Goal: Task Accomplishment & Management: Manage account settings

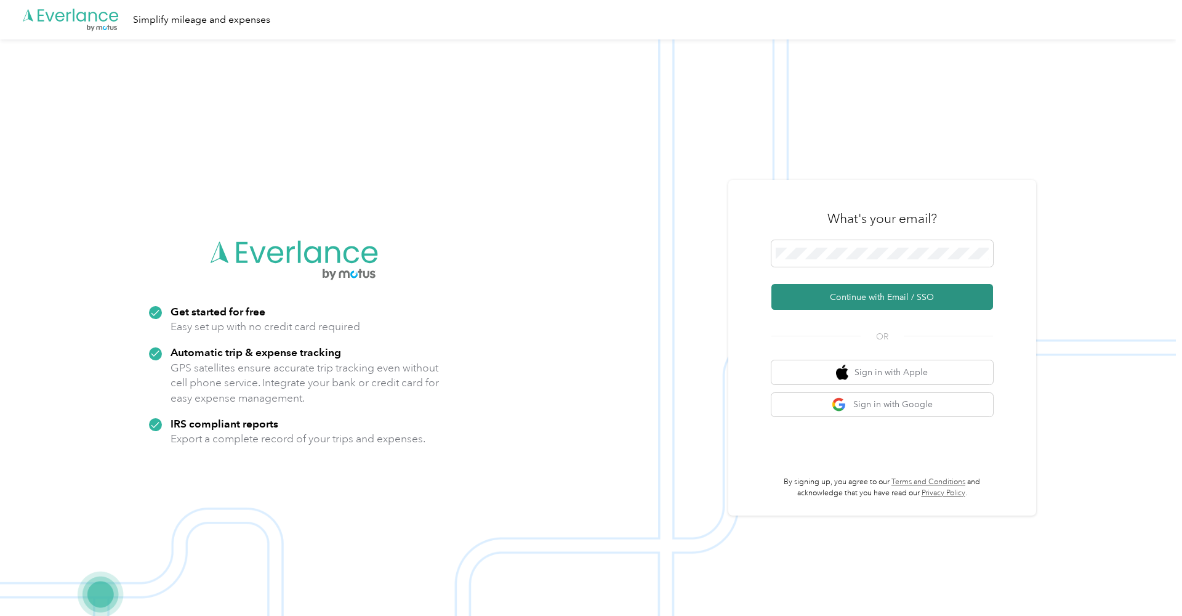
click at [876, 302] on button "Continue with Email / SSO" at bounding box center [883, 297] width 222 height 26
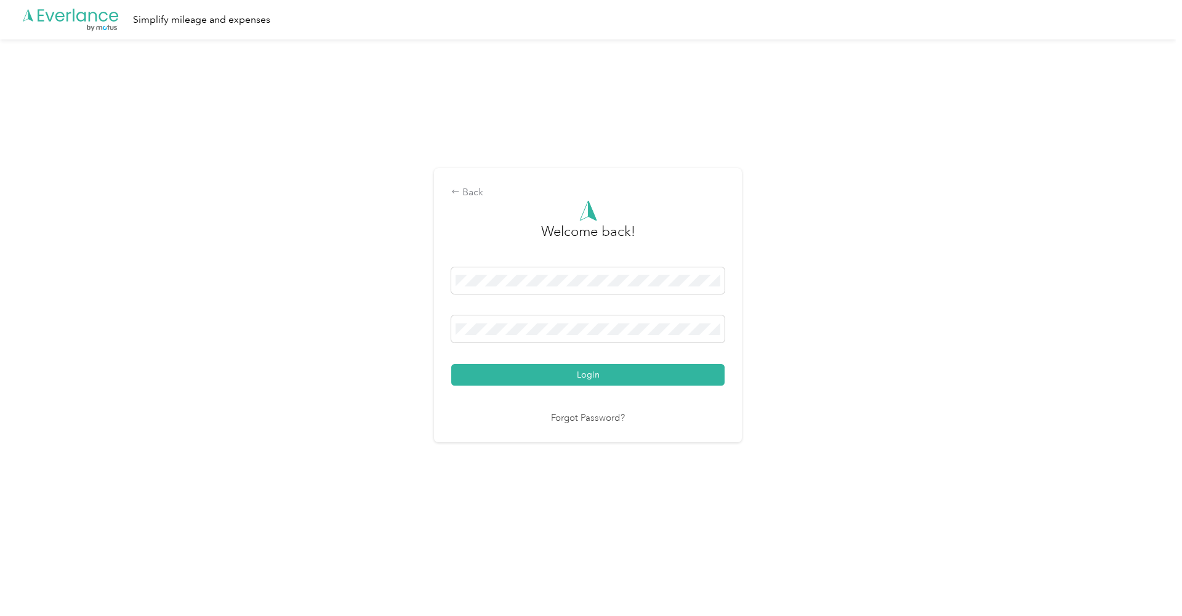
click at [591, 374] on button "Login" at bounding box center [587, 375] width 273 height 22
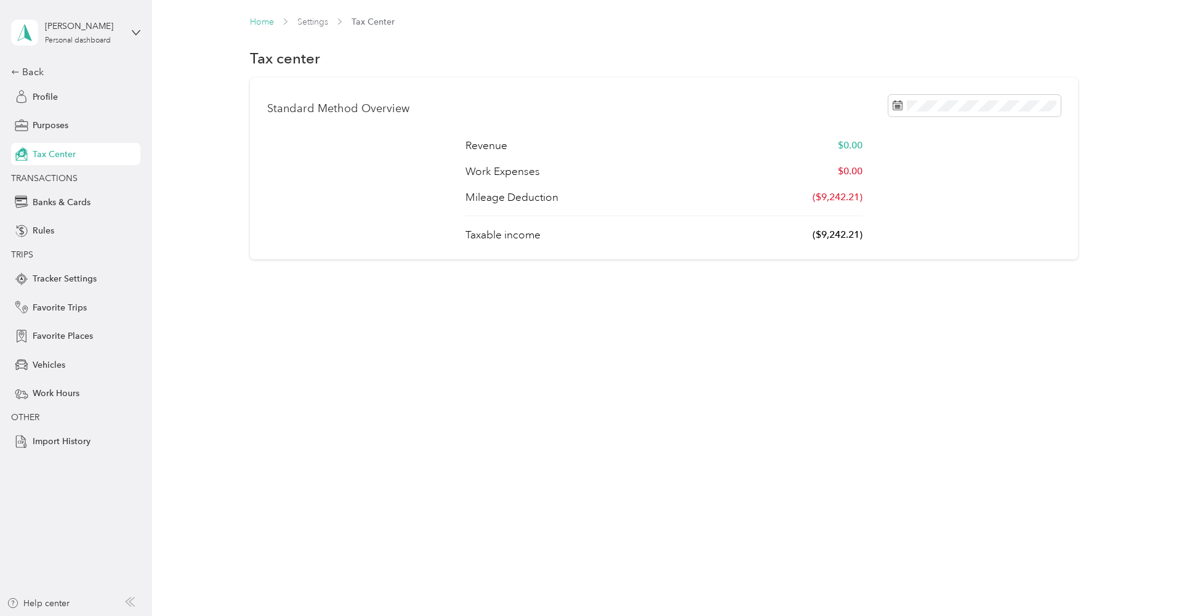
click at [256, 25] on link "Home" at bounding box center [262, 22] width 24 height 10
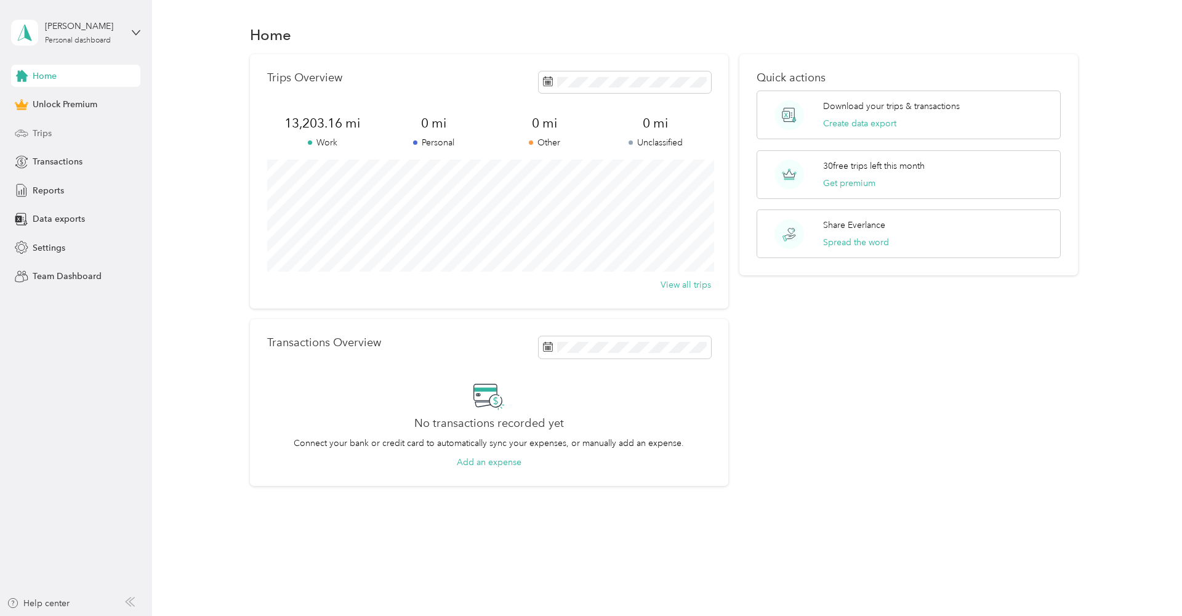
click at [52, 130] on div "Trips" at bounding box center [75, 133] width 129 height 22
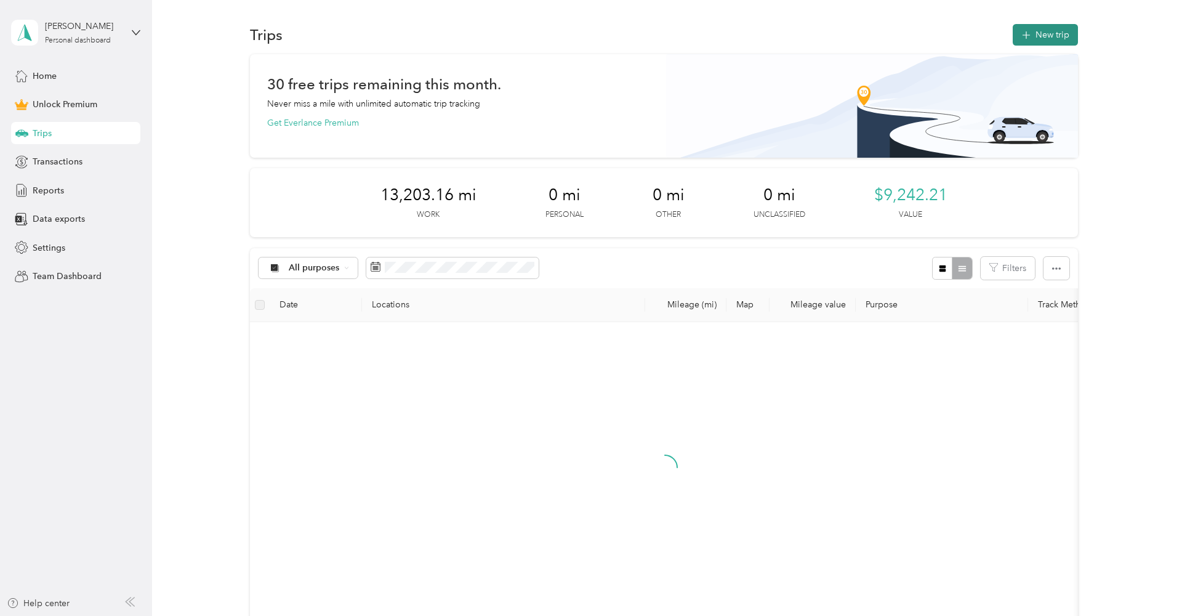
click at [1058, 30] on button "New trip" at bounding box center [1045, 35] width 65 height 22
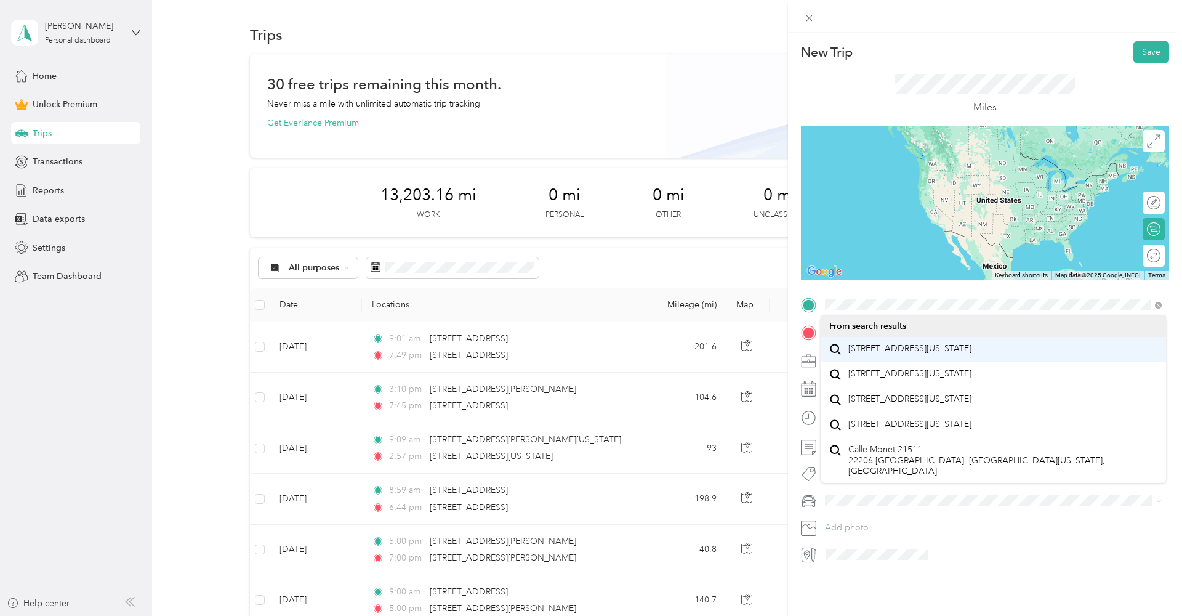
click at [873, 354] on span "[STREET_ADDRESS][US_STATE]" at bounding box center [910, 348] width 123 height 11
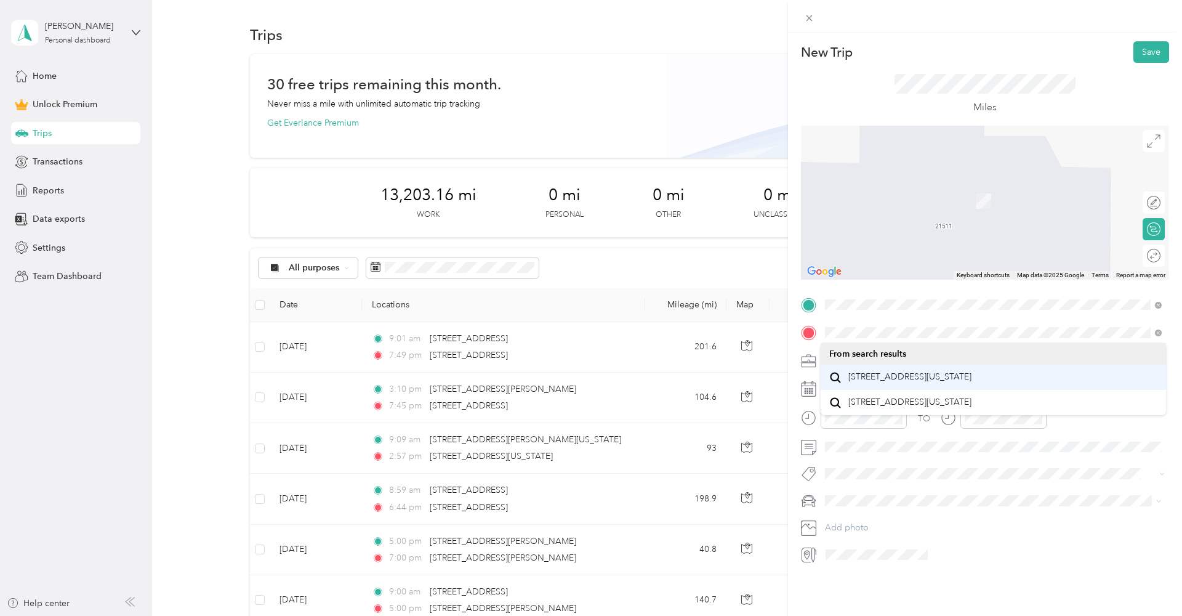
click at [874, 382] on span "[STREET_ADDRESS][US_STATE]" at bounding box center [910, 376] width 123 height 11
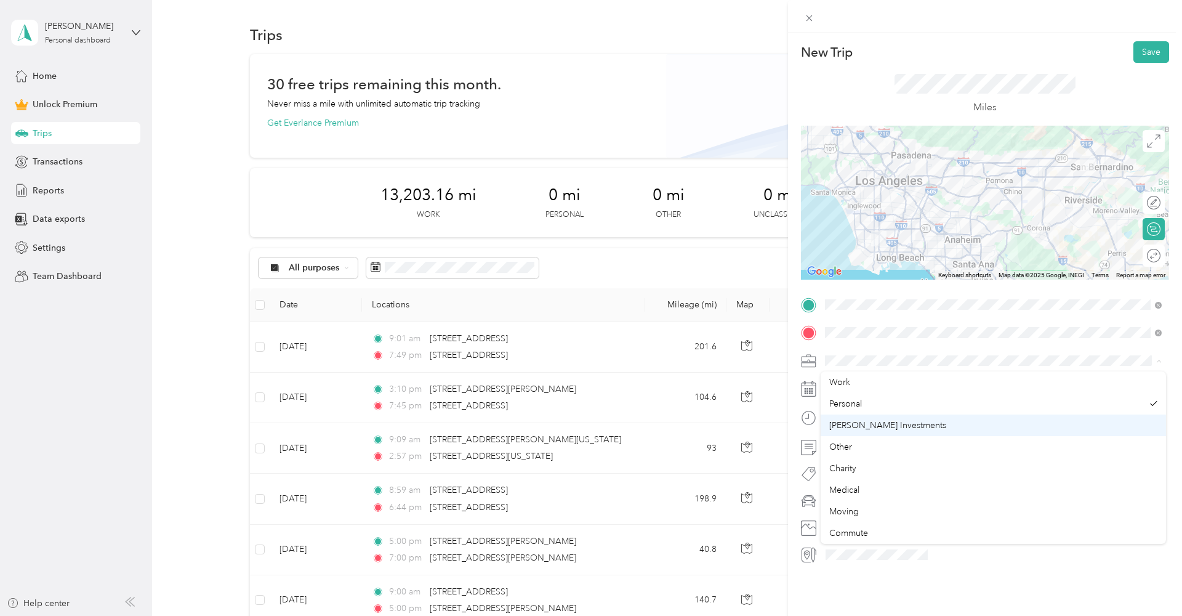
click at [870, 424] on span "[PERSON_NAME] Investments" at bounding box center [887, 425] width 117 height 10
click at [853, 462] on icon at bounding box center [856, 458] width 12 height 12
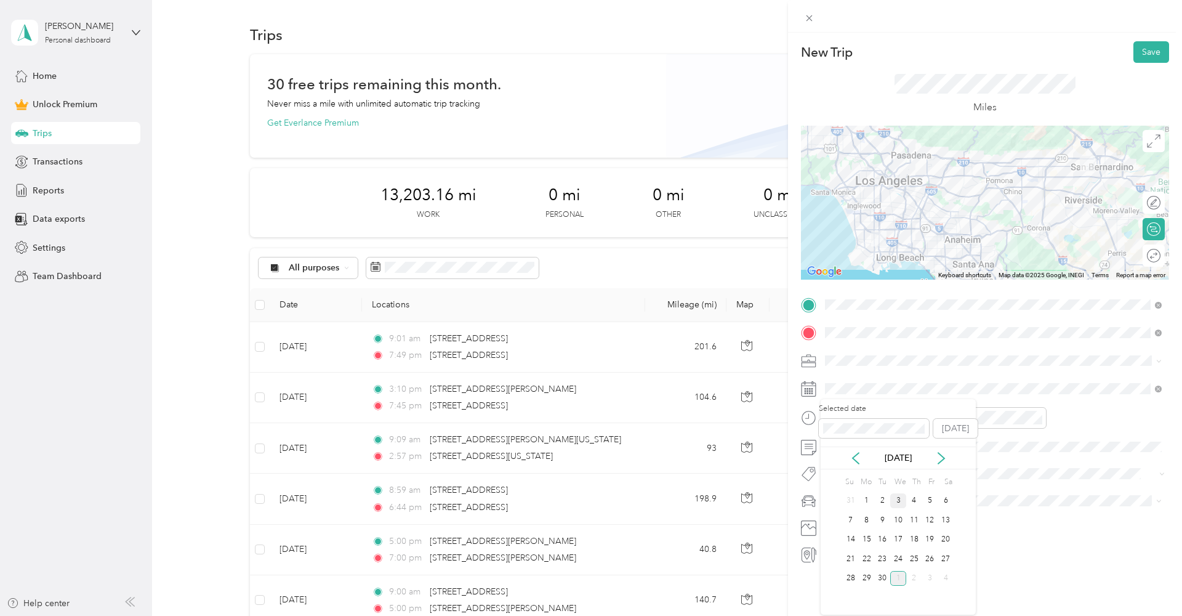
click at [902, 501] on div "3" at bounding box center [898, 500] width 16 height 15
click at [903, 442] on div "AM" at bounding box center [908, 443] width 30 height 17
click at [838, 560] on div "09" at bounding box center [838, 565] width 30 height 17
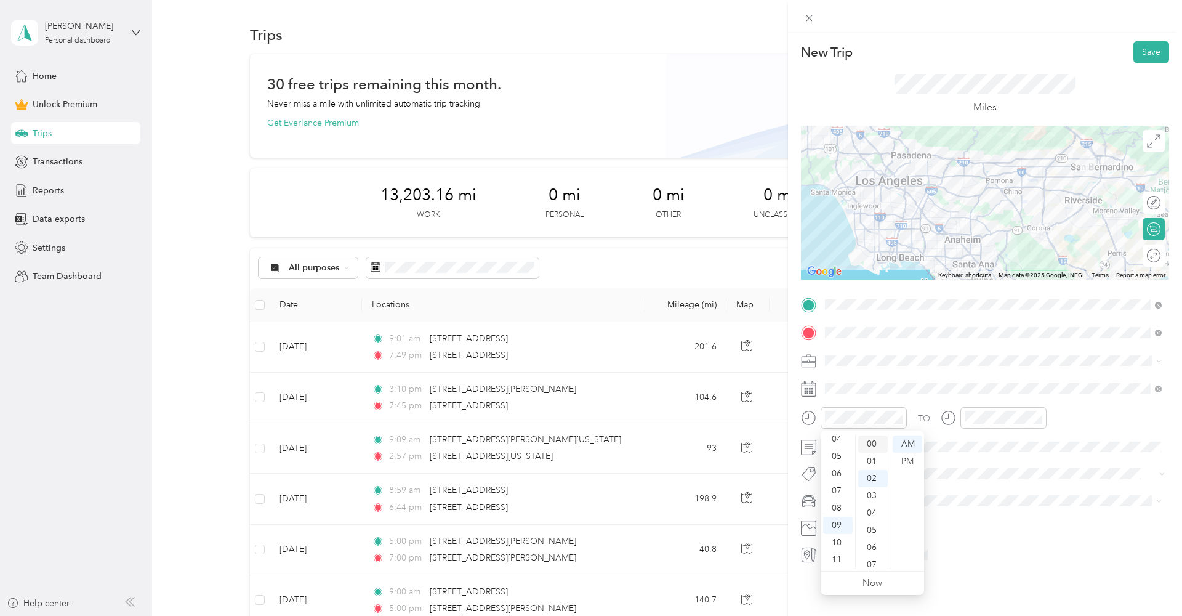
click at [875, 449] on div "00" at bounding box center [873, 443] width 30 height 17
click at [1044, 438] on div "AM" at bounding box center [1047, 443] width 30 height 17
click at [975, 541] on div "10" at bounding box center [977, 542] width 30 height 17
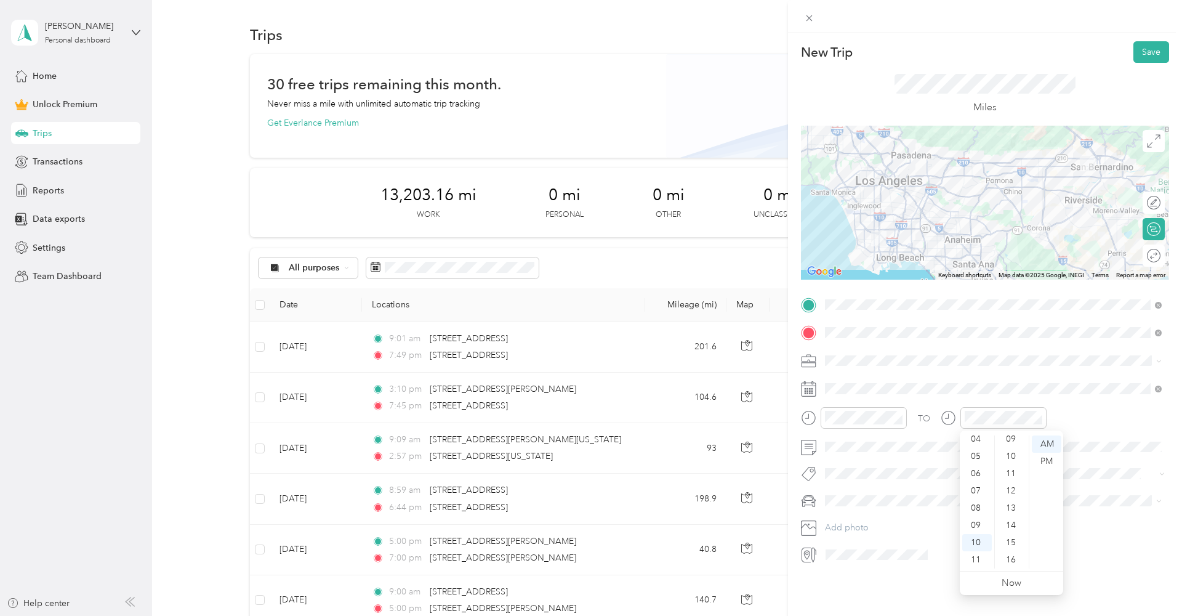
scroll to position [176, 0]
click at [1013, 528] on div "15" at bounding box center [1013, 526] width 30 height 17
click at [852, 438] on span at bounding box center [995, 447] width 349 height 20
click at [1152, 55] on button "Save" at bounding box center [1152, 52] width 36 height 22
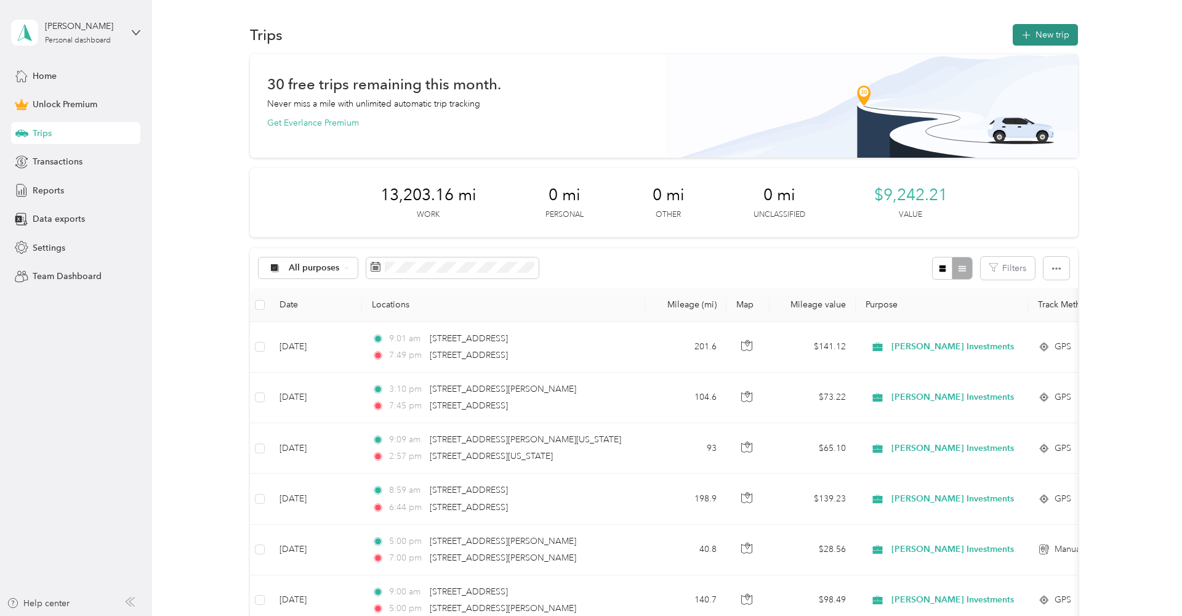
click at [1035, 24] on button "New trip" at bounding box center [1045, 35] width 65 height 22
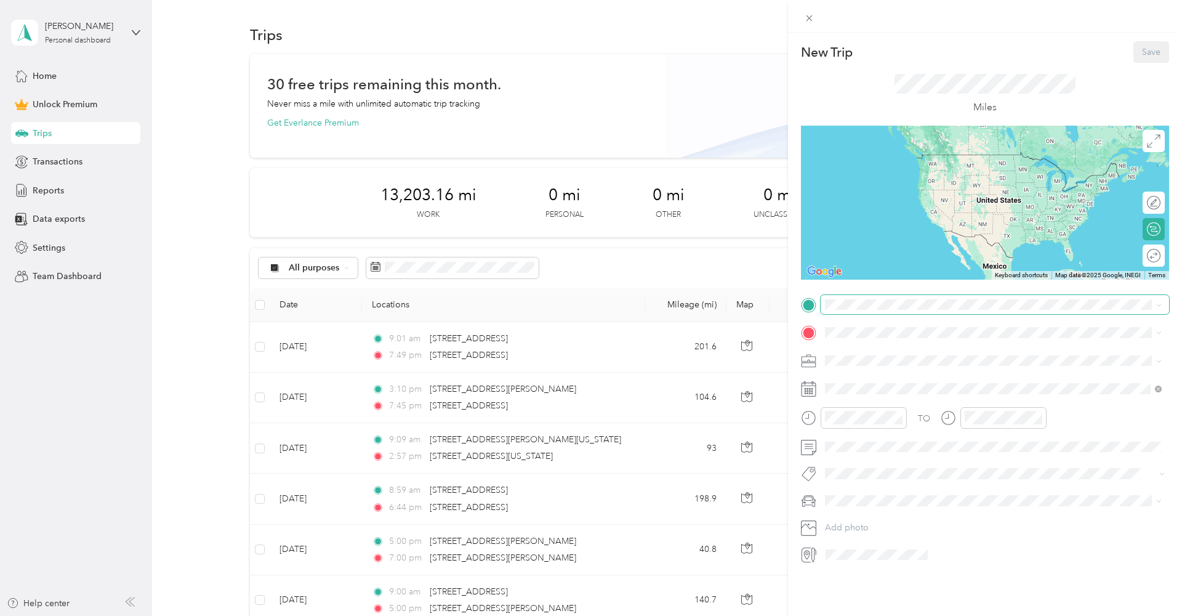
click at [905, 615] on div "New Trip Save This trip cannot be edited because it is either under review, app…" at bounding box center [588, 616] width 1176 height 0
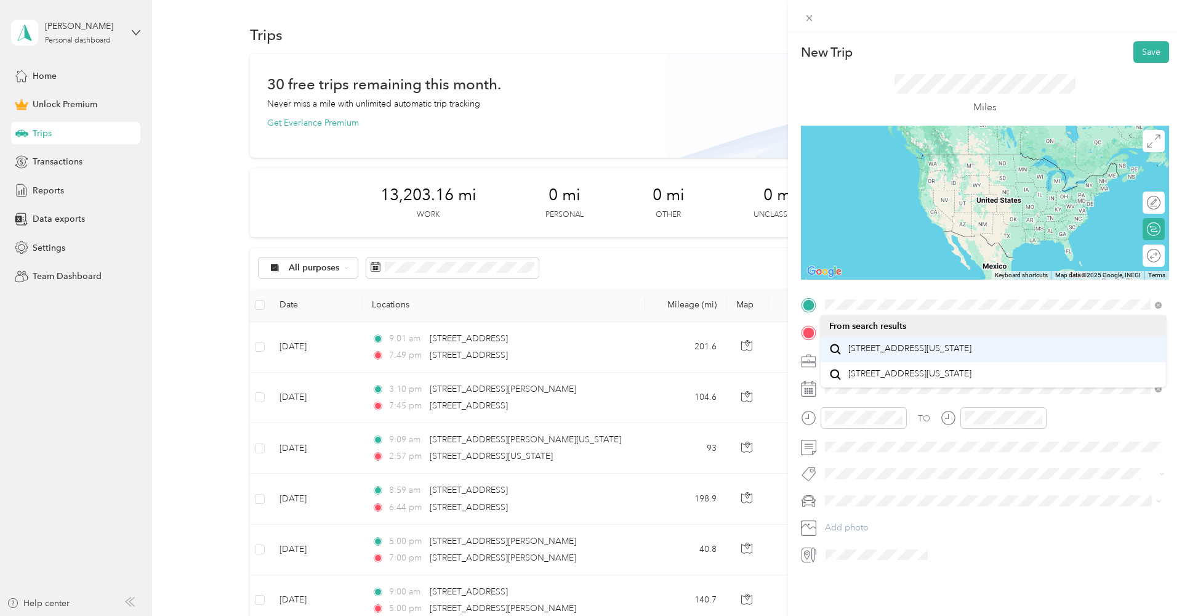
click at [910, 345] on span "[STREET_ADDRESS][US_STATE]" at bounding box center [910, 348] width 123 height 11
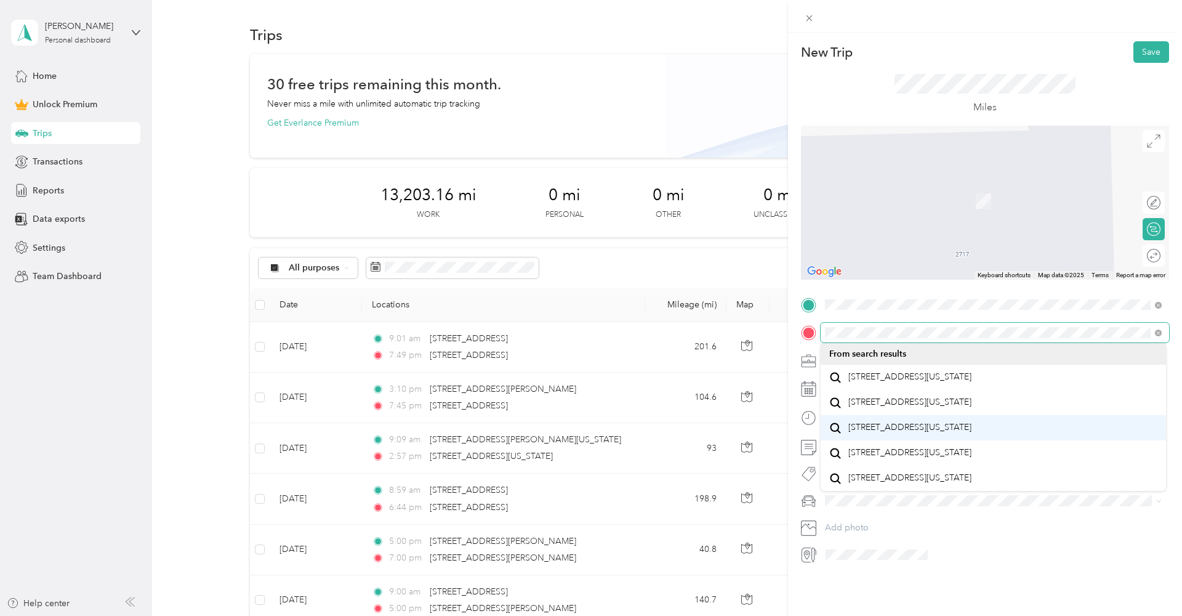
scroll to position [18, 0]
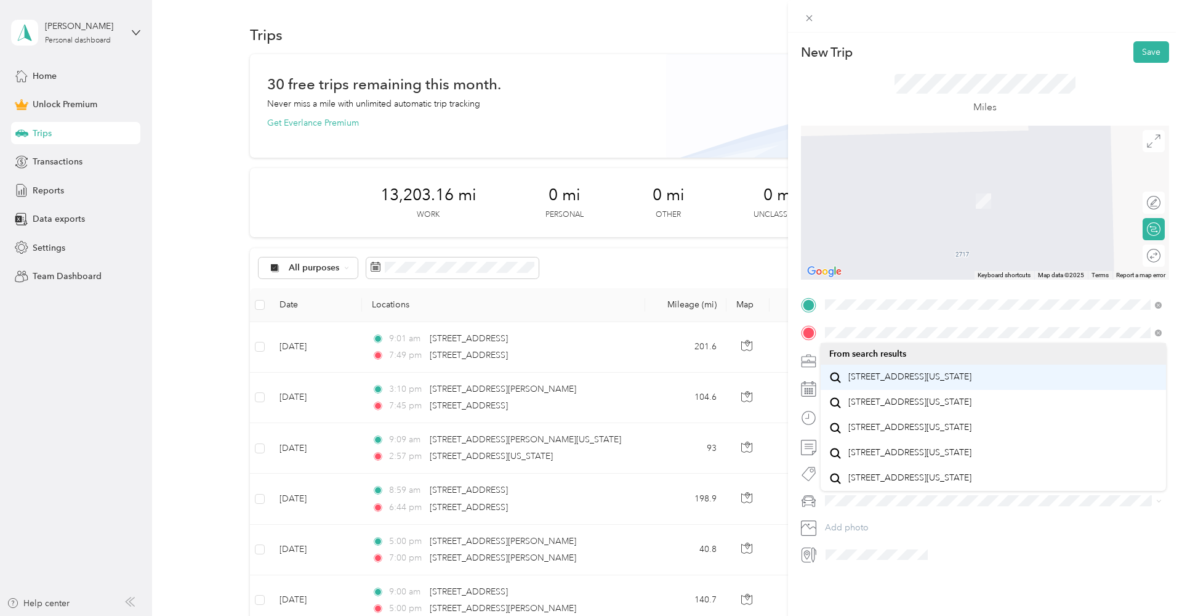
click at [876, 378] on span "[STREET_ADDRESS][US_STATE]" at bounding box center [910, 376] width 123 height 11
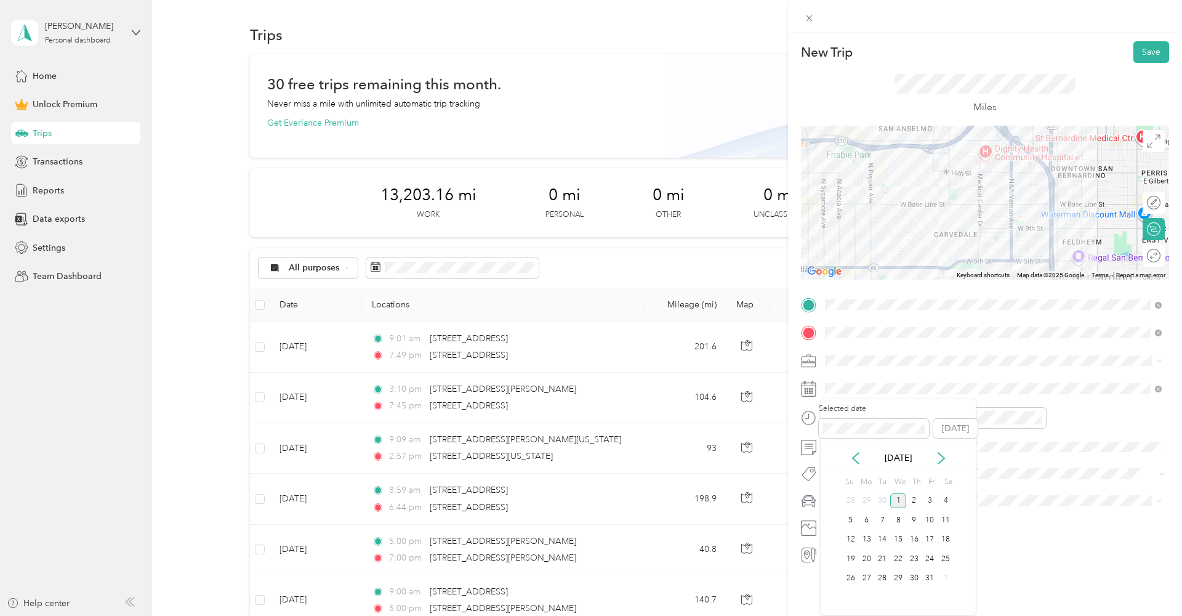
click at [854, 353] on span at bounding box center [995, 361] width 349 height 20
click at [855, 419] on div "[PERSON_NAME] Investments" at bounding box center [993, 425] width 328 height 13
click at [857, 462] on icon at bounding box center [856, 458] width 12 height 12
click at [879, 503] on div "2" at bounding box center [882, 500] width 16 height 15
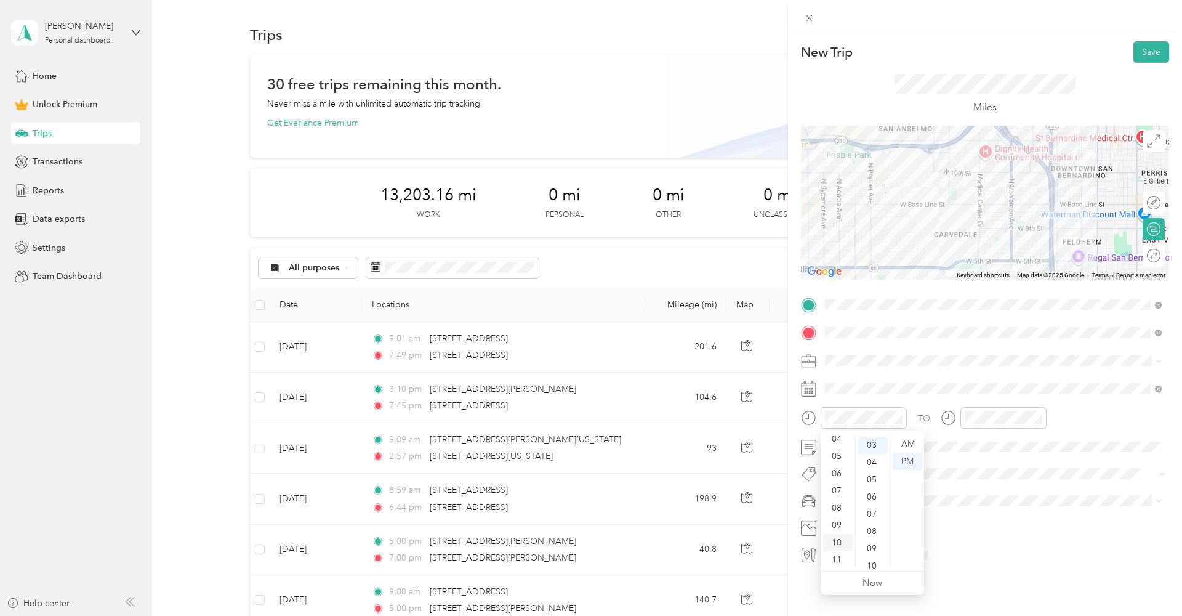
click at [829, 541] on div "10" at bounding box center [838, 542] width 30 height 17
click at [906, 438] on div "AM" at bounding box center [908, 443] width 30 height 17
click at [868, 528] on div "11" at bounding box center [873, 535] width 30 height 17
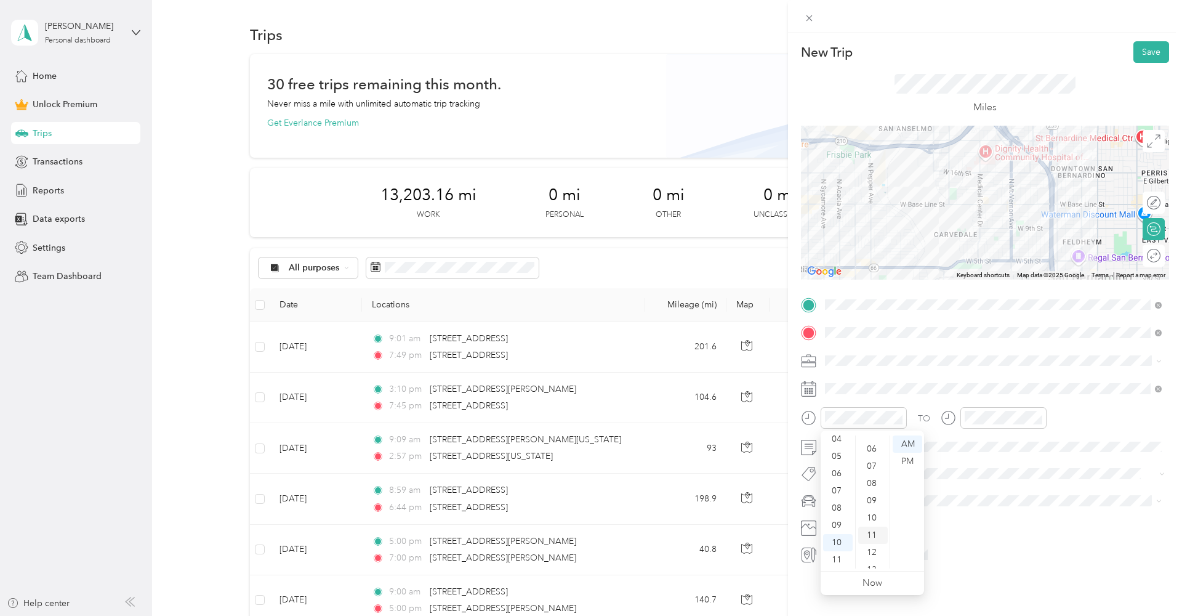
scroll to position [188, 0]
click at [868, 511] on div "15" at bounding box center [873, 514] width 30 height 17
click at [972, 536] on div "10" at bounding box center [977, 542] width 30 height 17
click at [1054, 439] on div "AM" at bounding box center [1047, 443] width 30 height 17
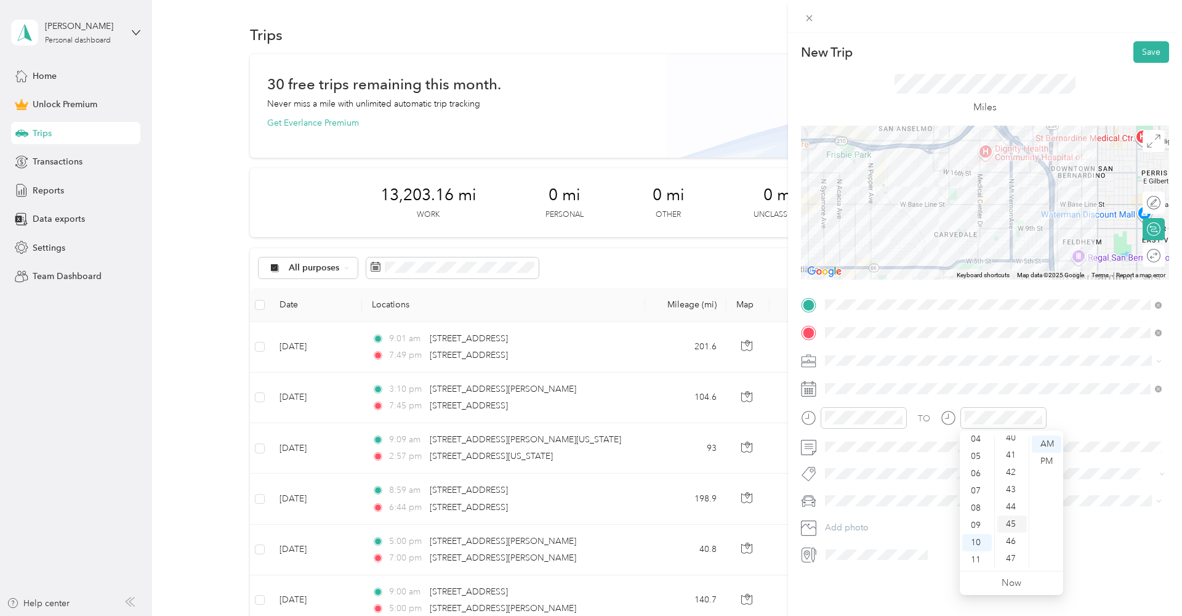
click at [1007, 517] on div "45" at bounding box center [1013, 523] width 30 height 17
click at [1150, 42] on button "Save" at bounding box center [1152, 52] width 36 height 22
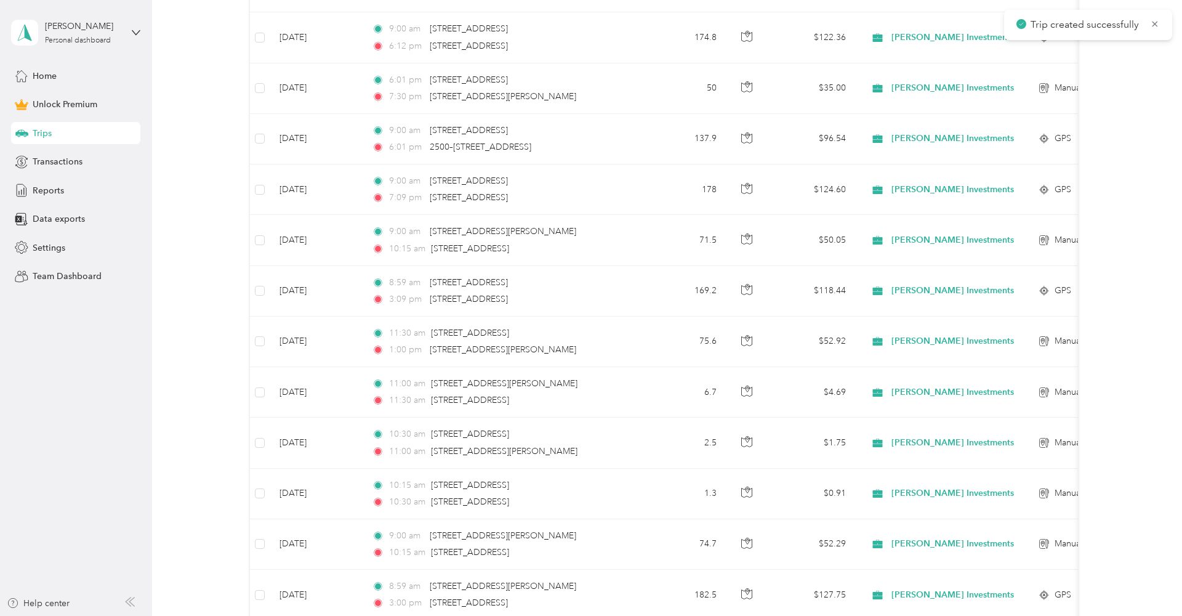
scroll to position [665, 0]
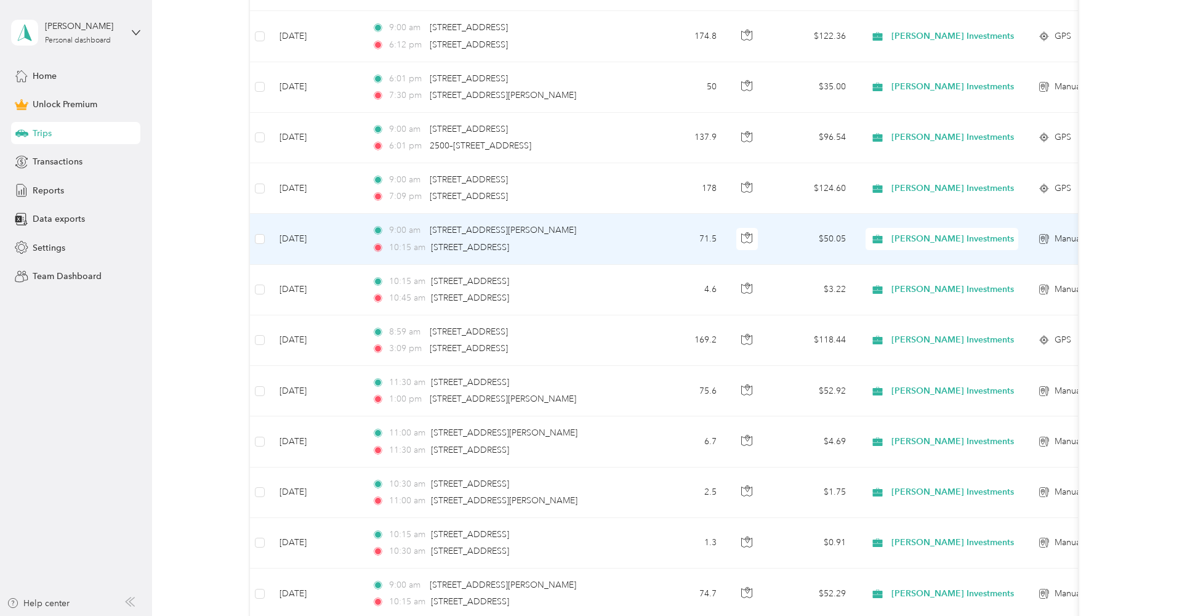
click at [325, 251] on td "[DATE]" at bounding box center [316, 239] width 92 height 50
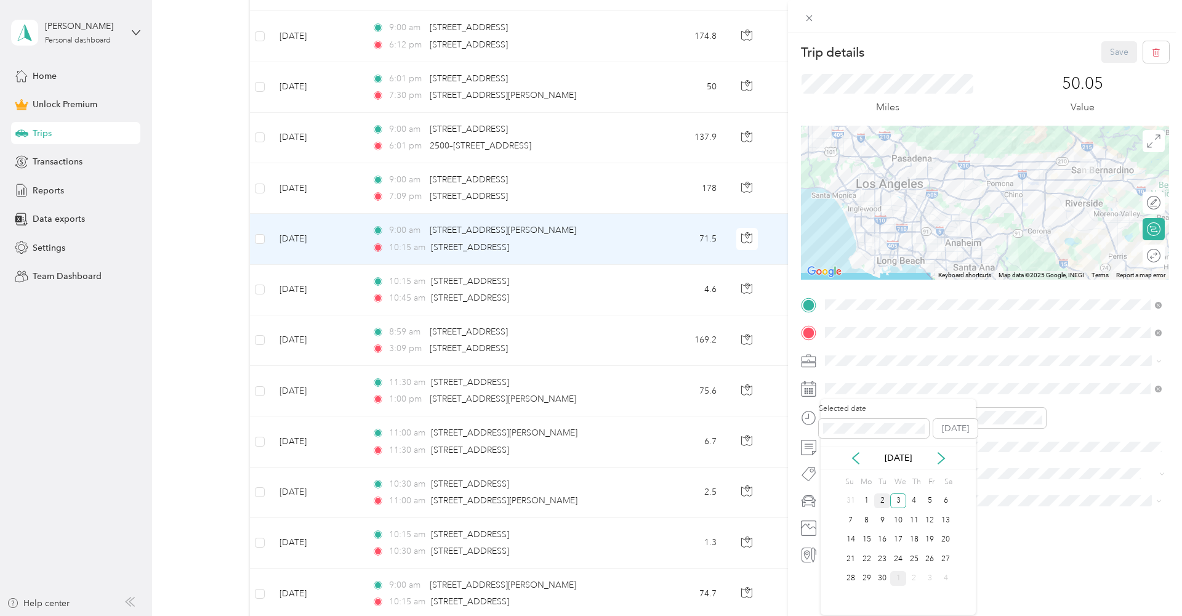
click at [880, 494] on div "2" at bounding box center [882, 500] width 16 height 15
click at [1127, 55] on button "Save" at bounding box center [1120, 52] width 36 height 22
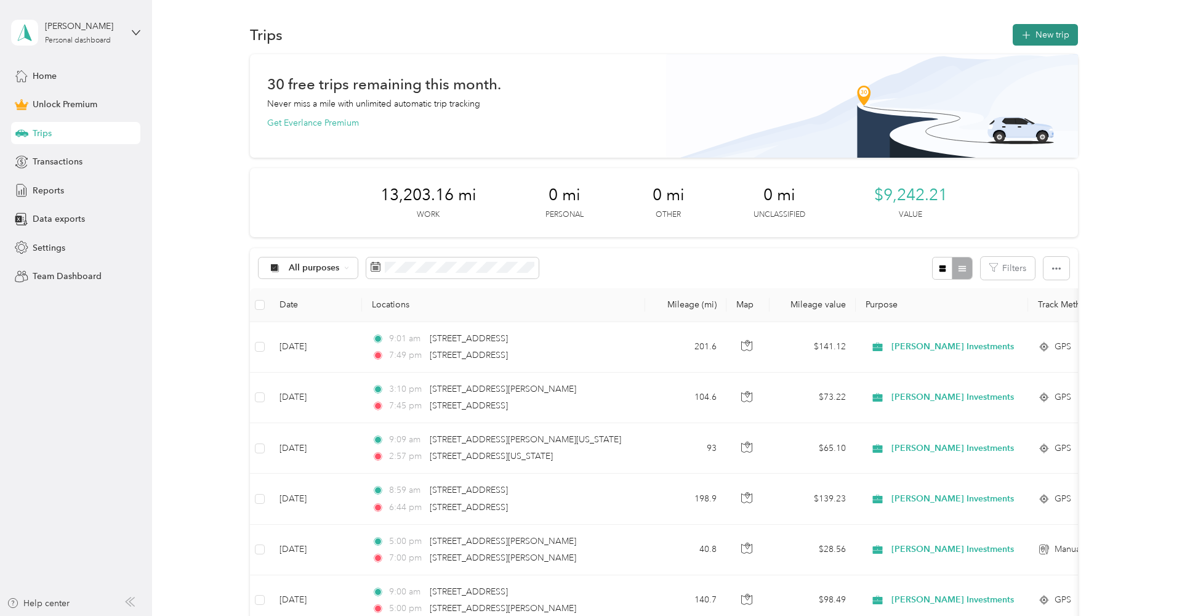
click at [1052, 26] on button "New trip" at bounding box center [1045, 35] width 65 height 22
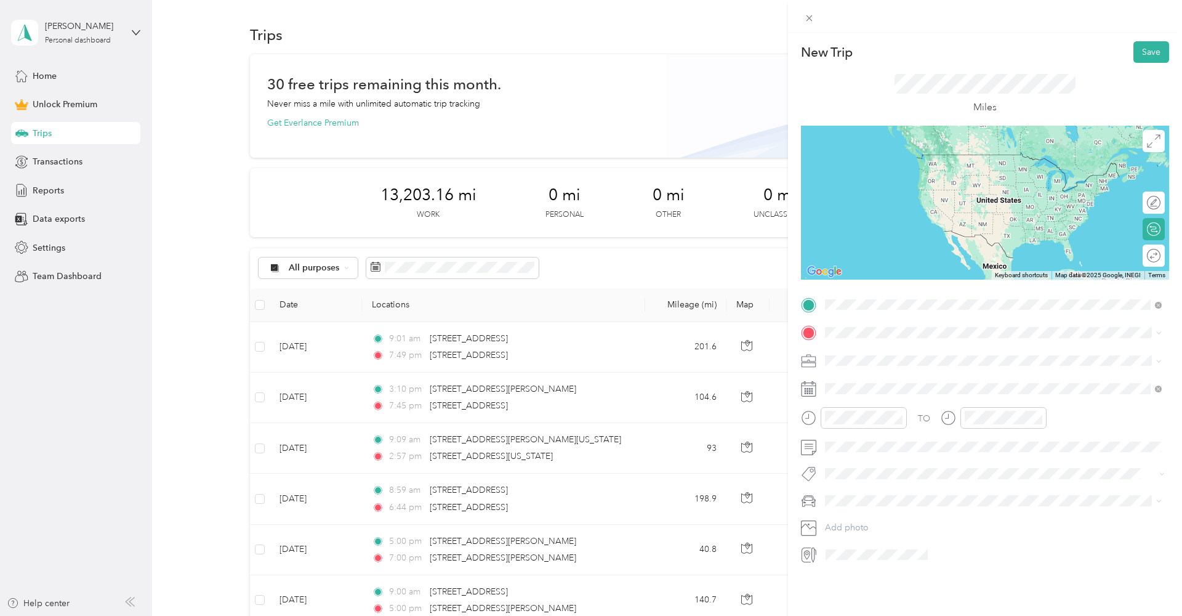
drag, startPoint x: 882, startPoint y: 326, endPoint x: 881, endPoint y: 355, distance: 29.0
click at [881, 354] on span "[STREET_ADDRESS][US_STATE]" at bounding box center [910, 348] width 123 height 11
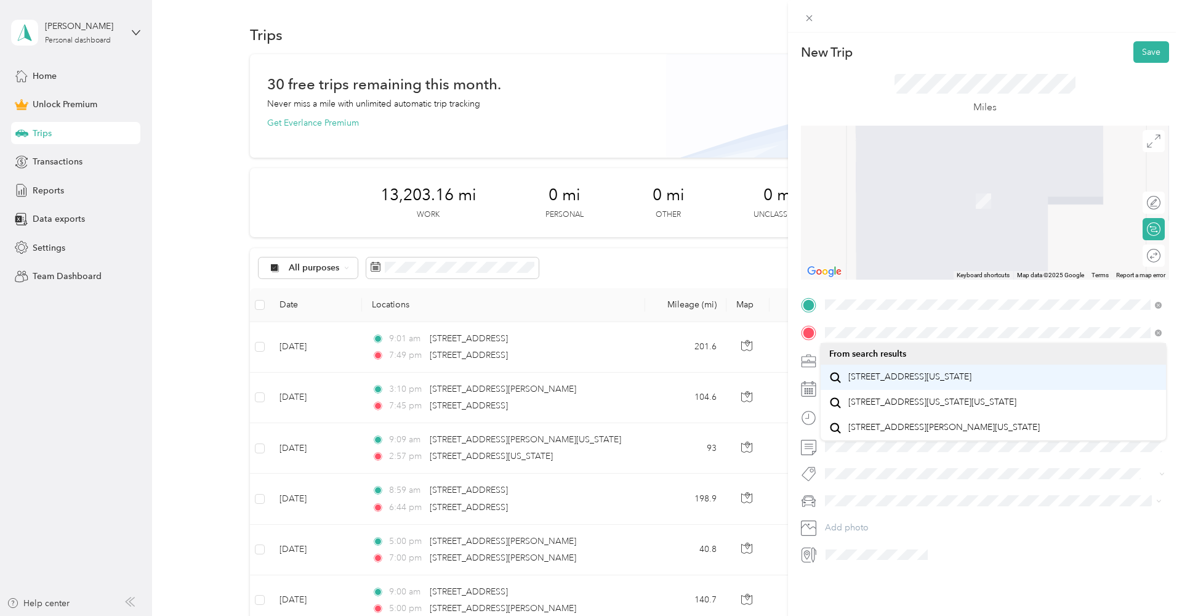
click at [884, 376] on span "[STREET_ADDRESS][US_STATE]" at bounding box center [910, 376] width 123 height 11
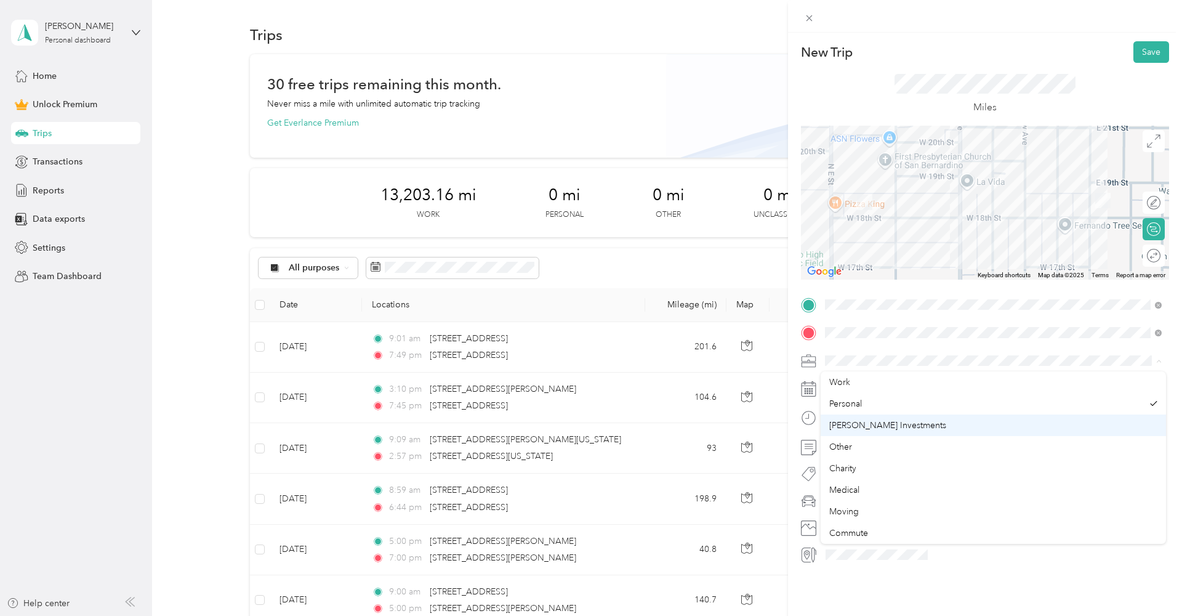
click at [866, 417] on li "[PERSON_NAME] Investments" at bounding box center [993, 425] width 345 height 22
click at [855, 453] on icon at bounding box center [856, 458] width 12 height 12
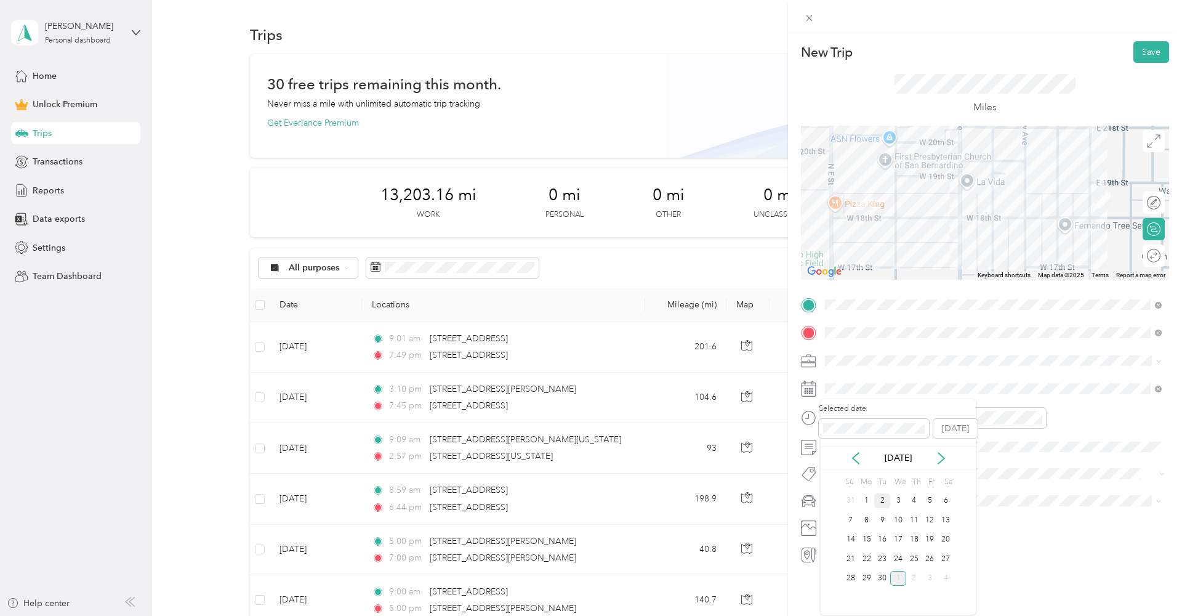
click at [882, 502] on div "2" at bounding box center [882, 500] width 16 height 15
click at [908, 440] on div "AM" at bounding box center [908, 443] width 30 height 17
click at [836, 537] on div "10" at bounding box center [838, 542] width 30 height 17
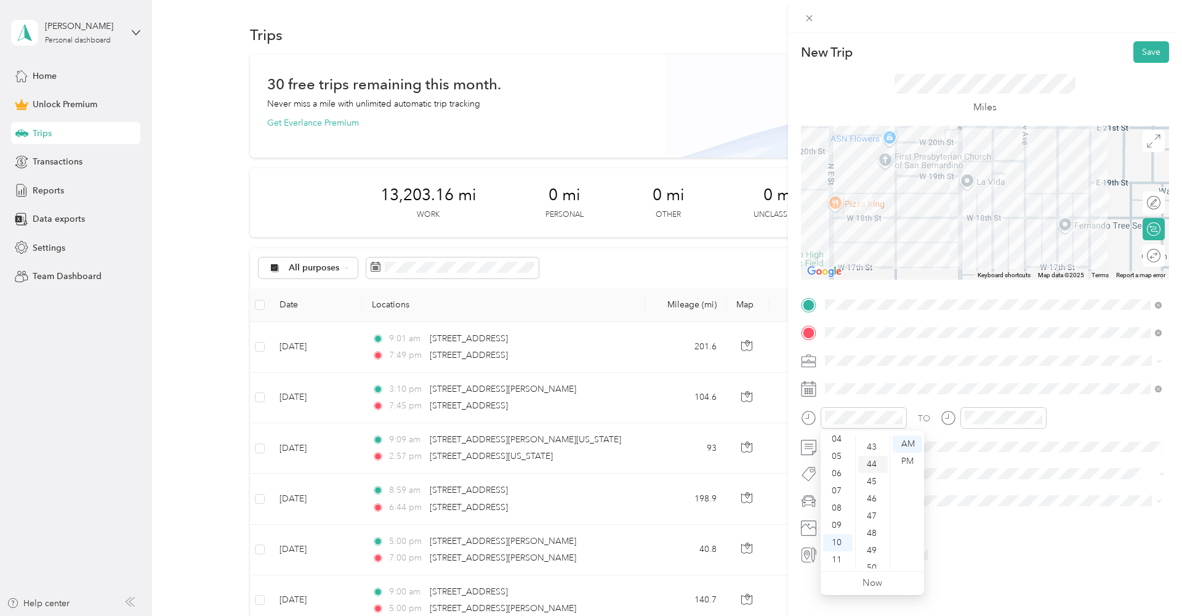
scroll to position [740, 0]
click at [876, 480] on div "45" at bounding box center [873, 480] width 30 height 17
click at [1052, 442] on div "AM" at bounding box center [1047, 443] width 30 height 17
click at [975, 556] on div "11" at bounding box center [977, 559] width 30 height 17
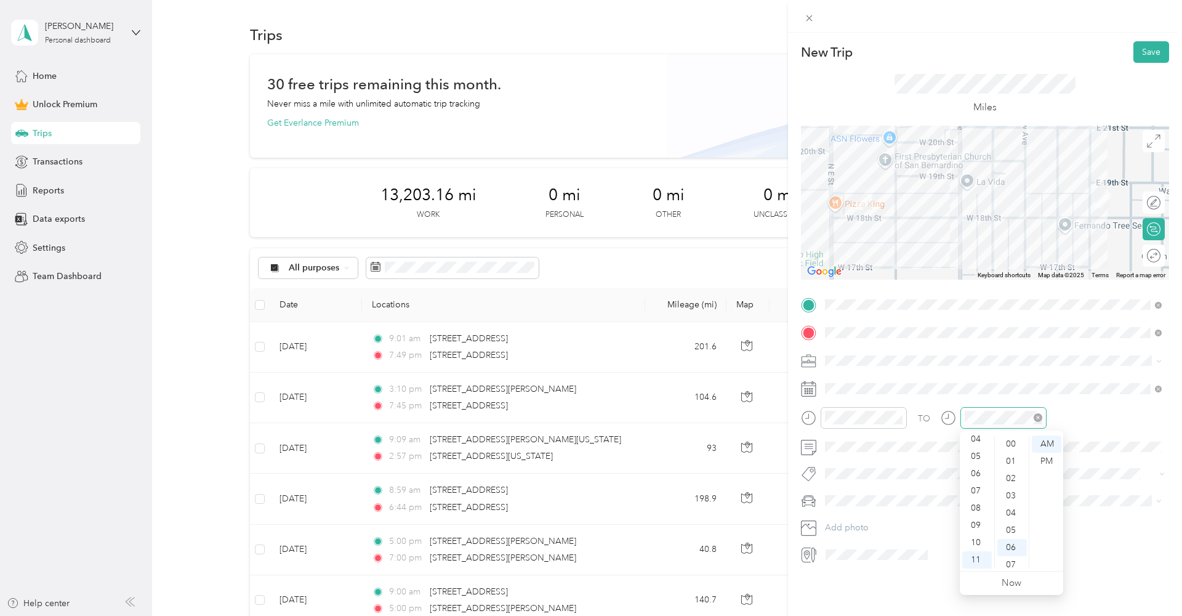
scroll to position [0, 0]
click at [1009, 438] on div "00" at bounding box center [1013, 443] width 30 height 17
click at [1152, 50] on button "Save" at bounding box center [1152, 52] width 36 height 22
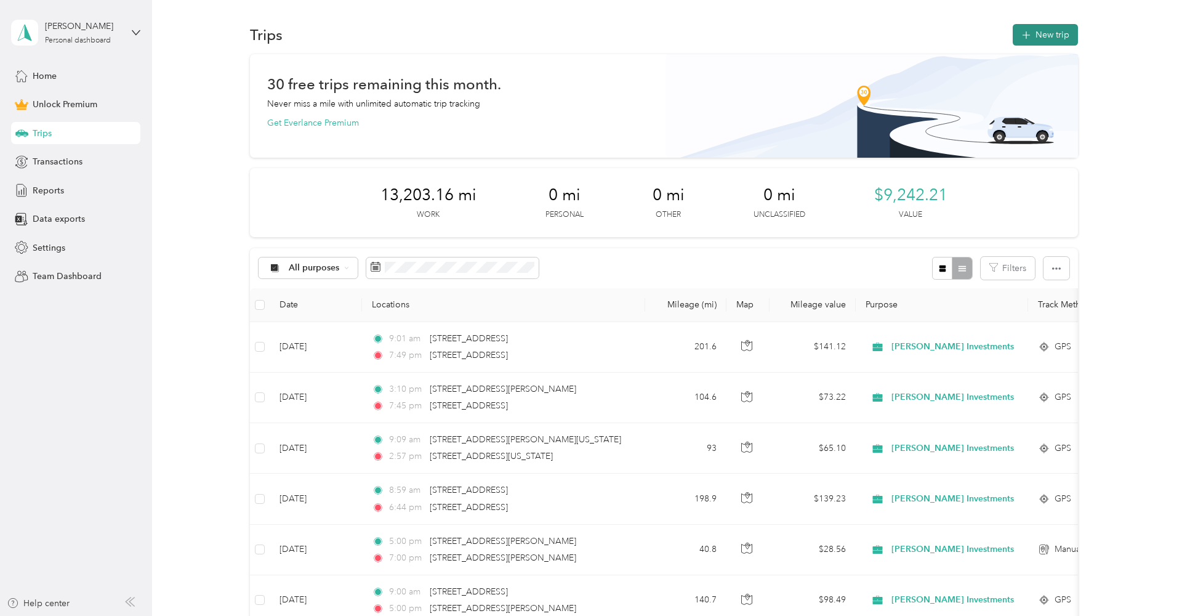
click at [1060, 29] on button "New trip" at bounding box center [1045, 35] width 65 height 22
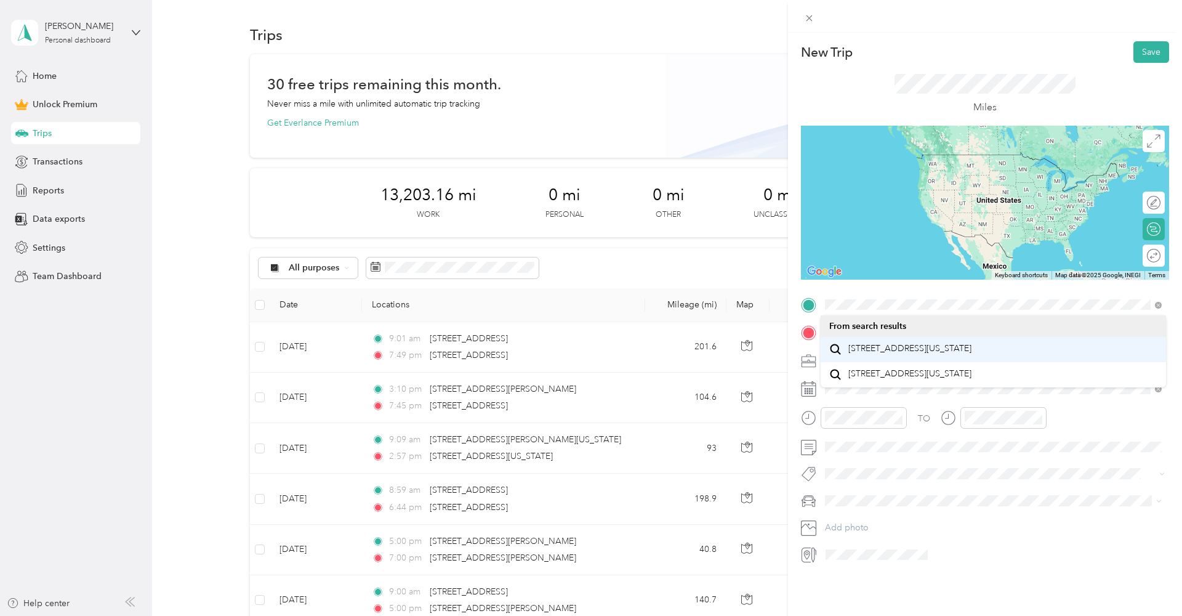
click at [868, 352] on span "[STREET_ADDRESS][US_STATE]" at bounding box center [910, 348] width 123 height 11
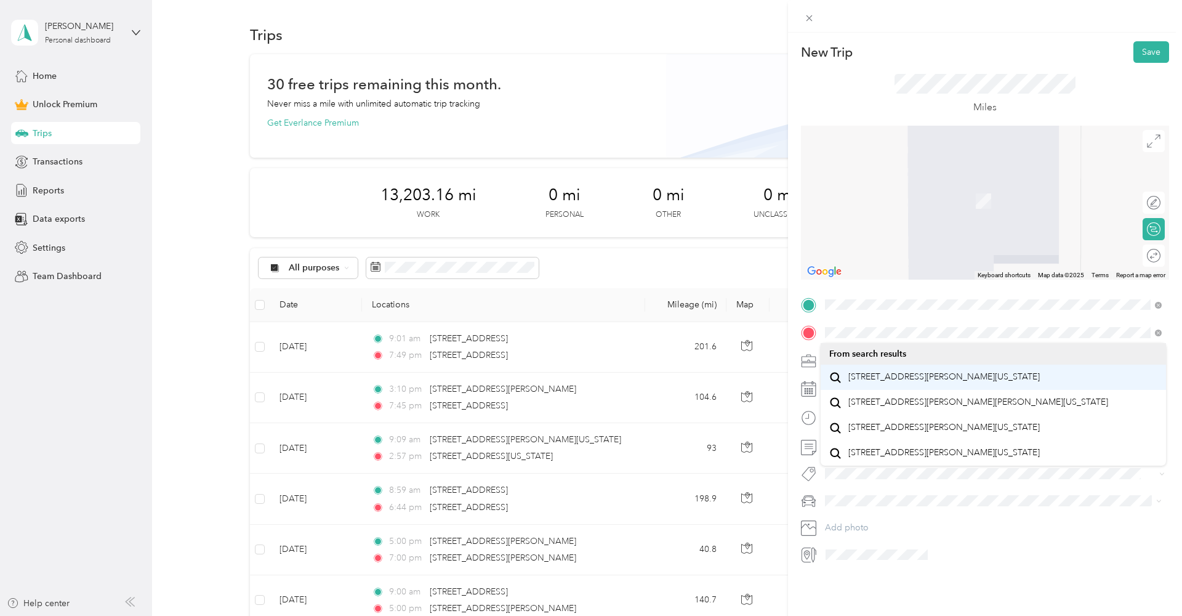
click at [869, 373] on span "[STREET_ADDRESS][PERSON_NAME][US_STATE]" at bounding box center [945, 376] width 192 height 11
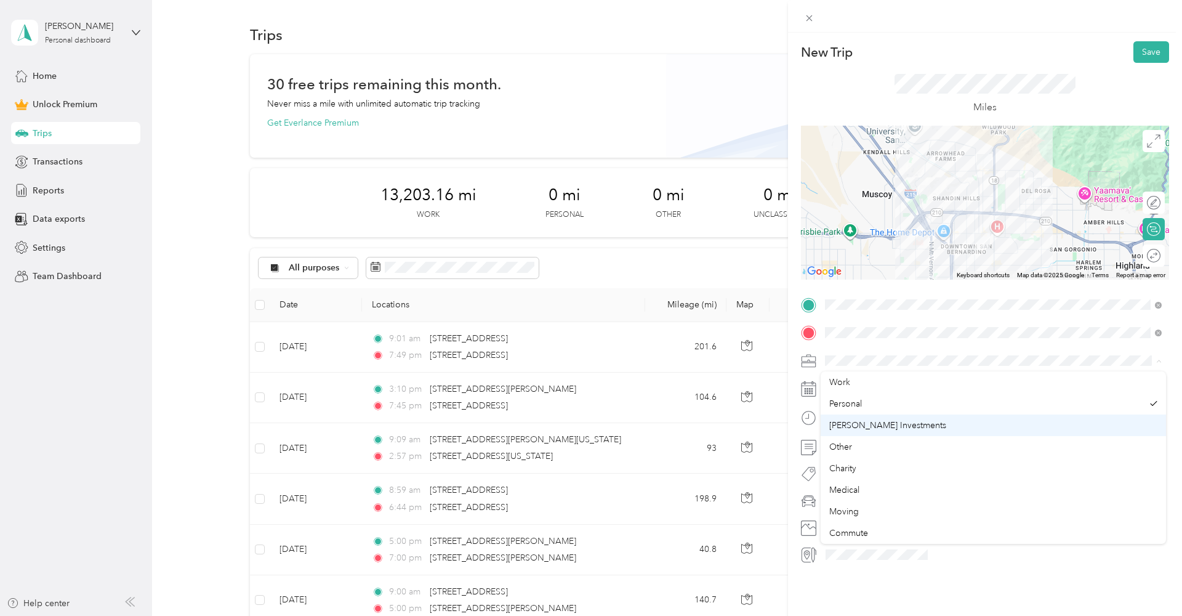
click at [845, 430] on div "[PERSON_NAME] Investments" at bounding box center [993, 425] width 328 height 13
click at [850, 459] on icon at bounding box center [856, 458] width 12 height 12
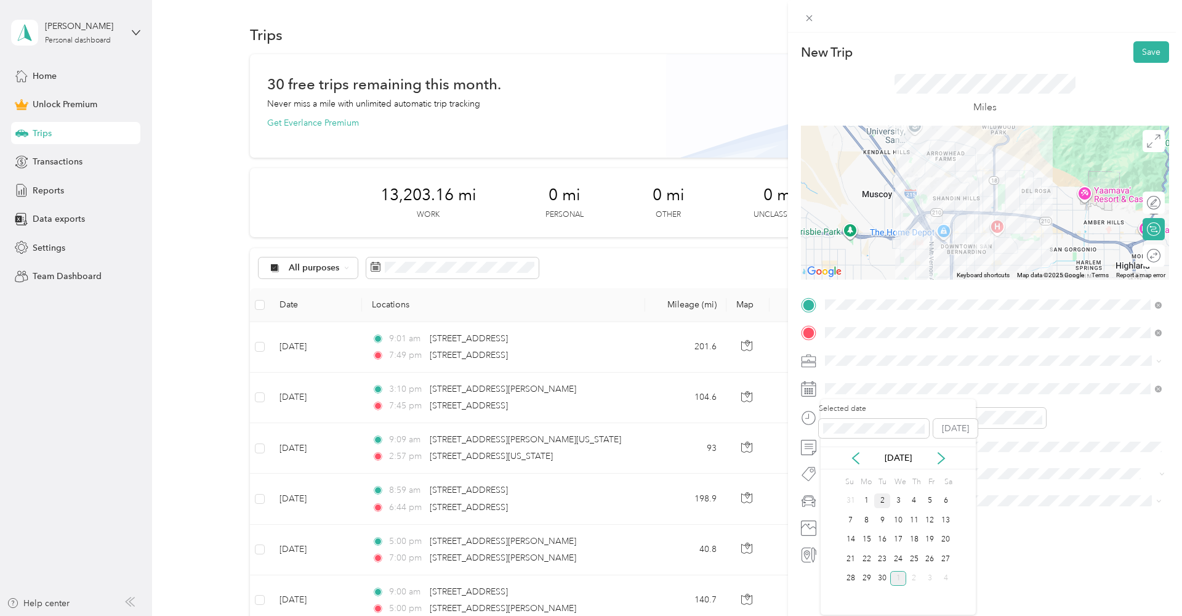
click at [877, 498] on div "2" at bounding box center [882, 500] width 16 height 15
click at [909, 441] on div "AM" at bounding box center [908, 443] width 30 height 17
click at [837, 559] on div "11" at bounding box center [838, 559] width 30 height 17
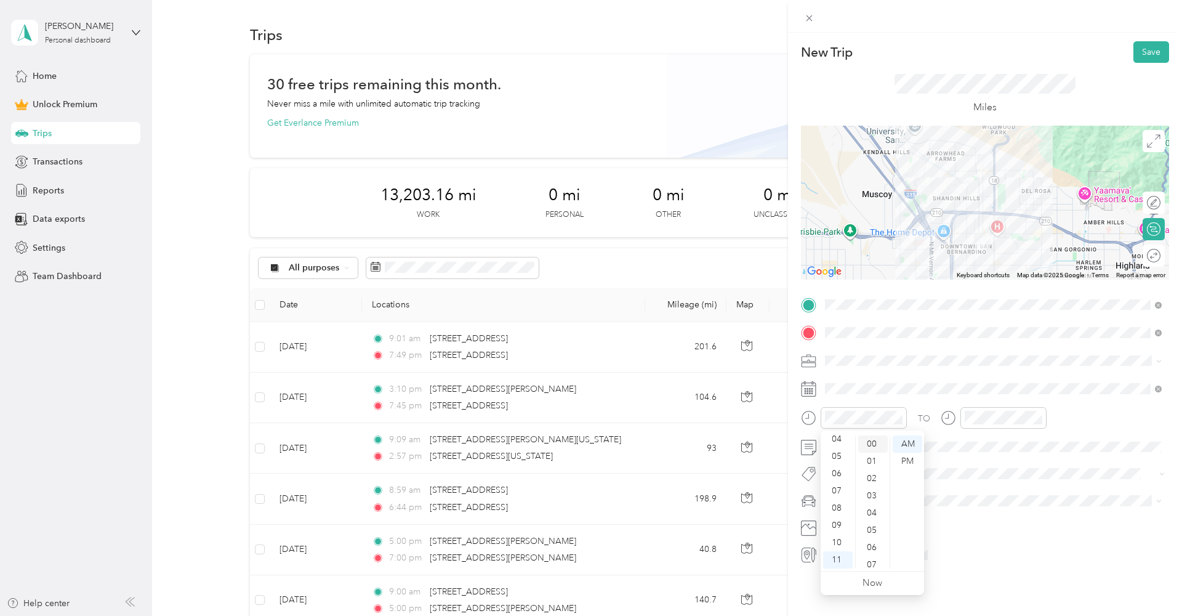
click at [870, 446] on div "00" at bounding box center [873, 443] width 30 height 17
click at [970, 564] on div "11" at bounding box center [977, 559] width 30 height 17
click at [1019, 547] on div "15" at bounding box center [1013, 548] width 30 height 17
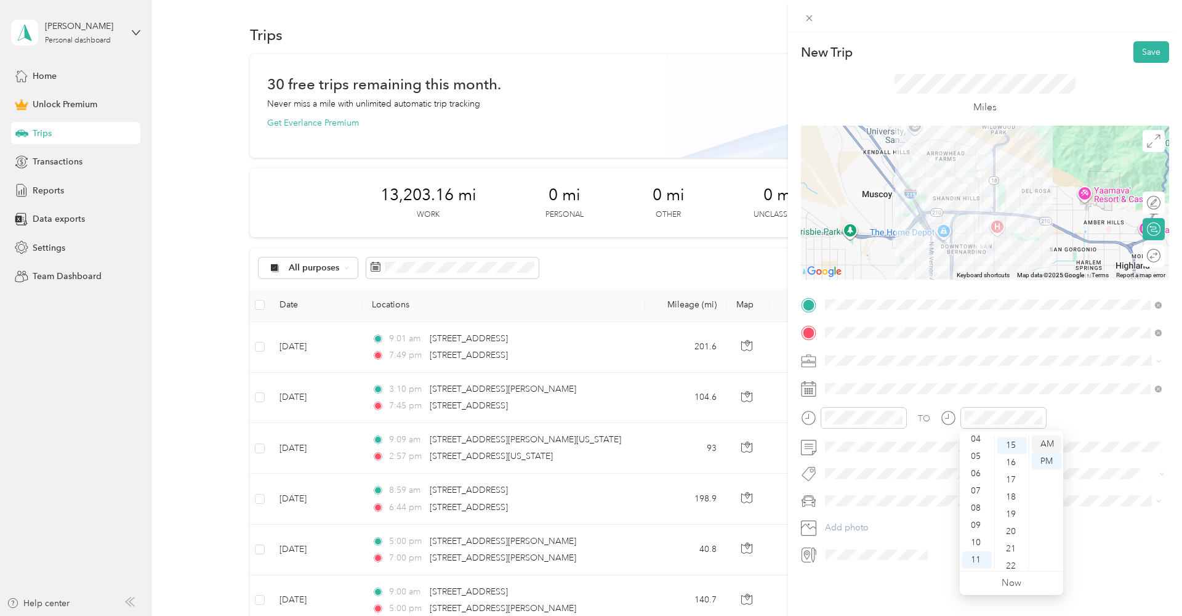
click at [1051, 440] on div "AM" at bounding box center [1047, 443] width 30 height 17
click at [1149, 48] on button "Save" at bounding box center [1152, 52] width 36 height 22
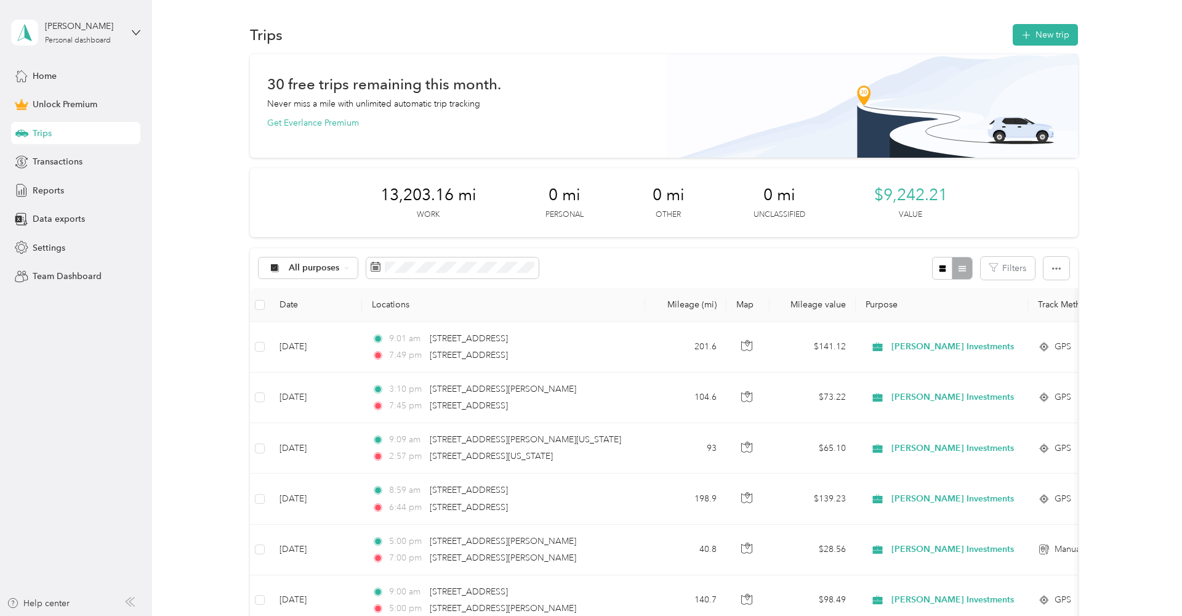
scroll to position [0, 0]
click at [1063, 29] on button "New trip" at bounding box center [1045, 35] width 65 height 22
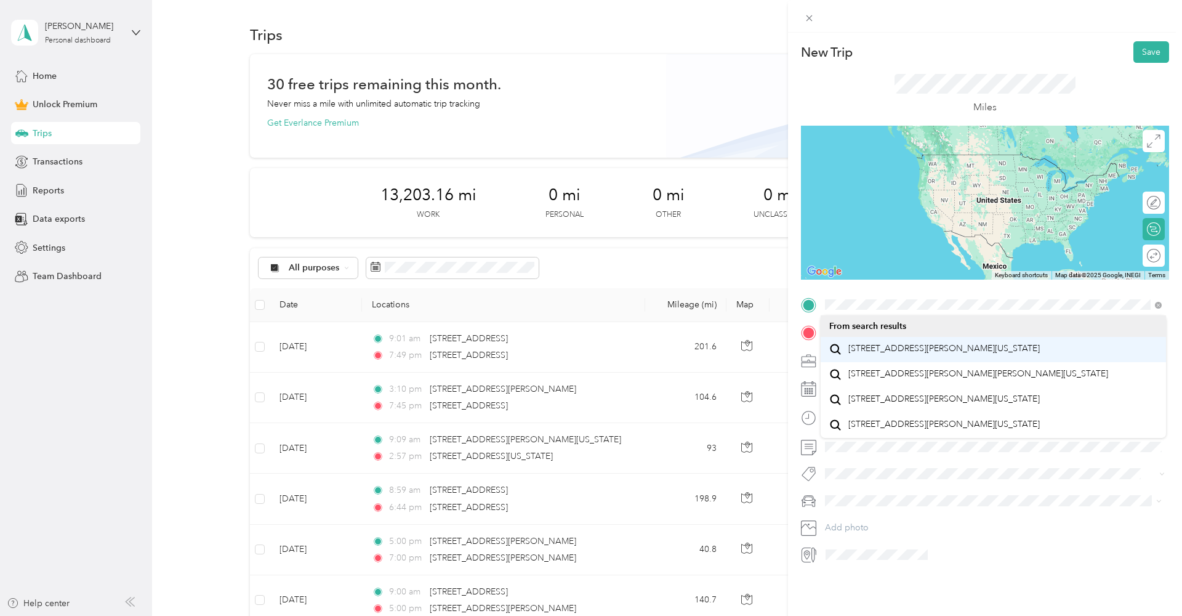
click at [863, 349] on span "[STREET_ADDRESS][PERSON_NAME][US_STATE]" at bounding box center [945, 348] width 192 height 11
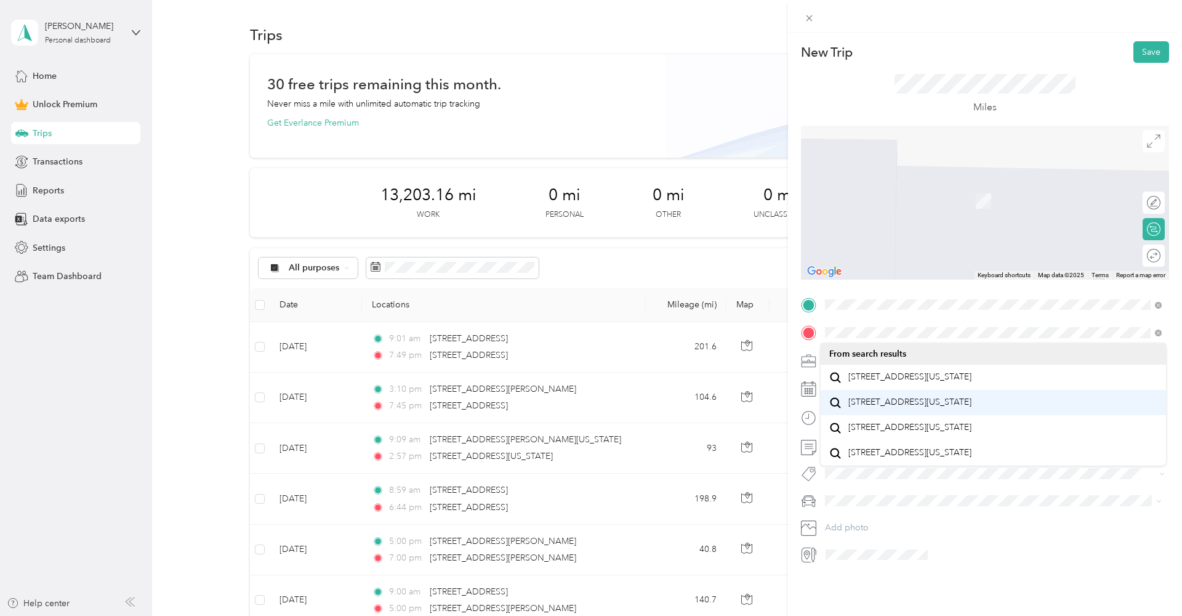
click at [854, 406] on span "[STREET_ADDRESS][US_STATE]" at bounding box center [910, 402] width 123 height 11
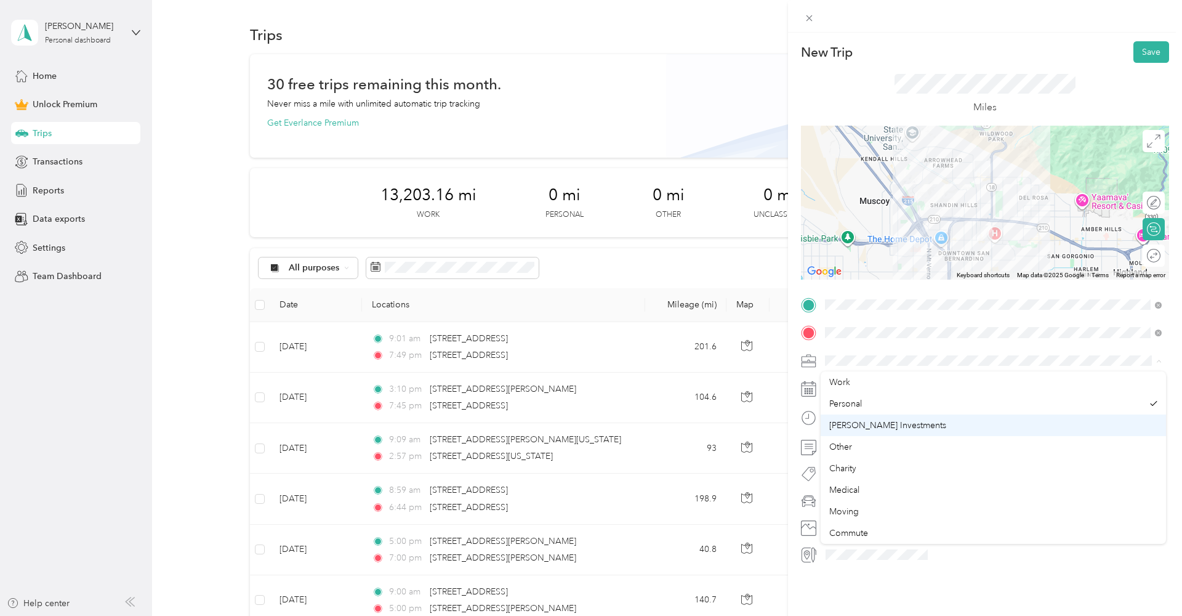
click at [853, 429] on span "[PERSON_NAME] Investments" at bounding box center [887, 425] width 117 height 10
click at [853, 450] on div "[DATE]" at bounding box center [898, 457] width 155 height 23
click at [853, 456] on icon at bounding box center [856, 458] width 6 height 11
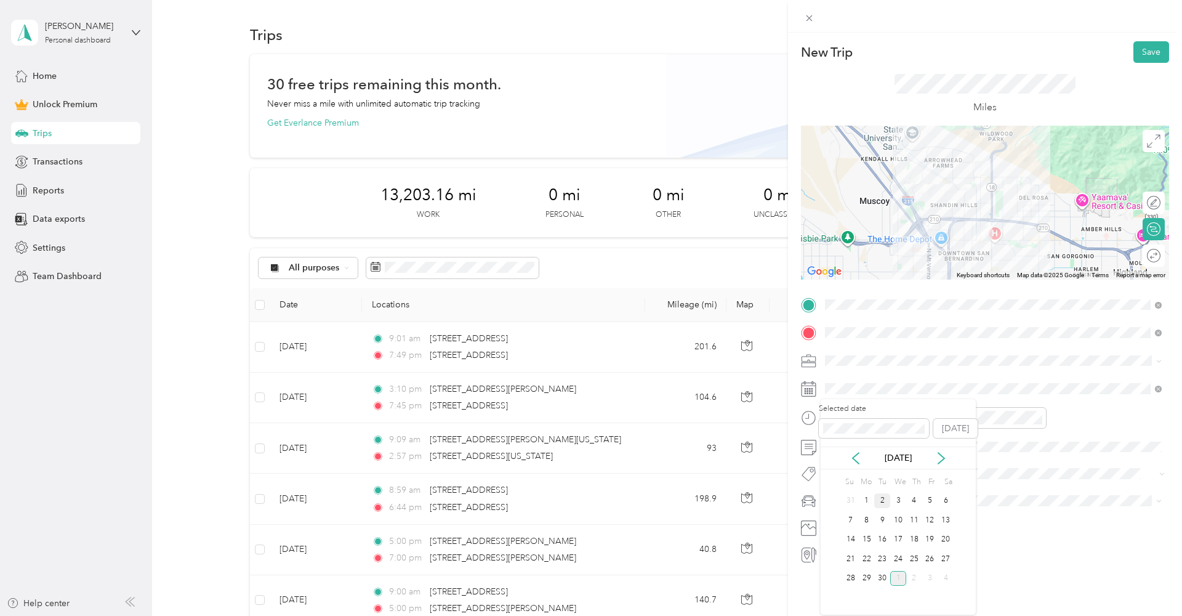
click at [885, 501] on div "2" at bounding box center [882, 500] width 16 height 15
click at [842, 557] on div "11" at bounding box center [838, 559] width 30 height 17
click at [914, 437] on div "AM" at bounding box center [908, 443] width 30 height 17
click at [870, 496] on div "15" at bounding box center [873, 496] width 30 height 17
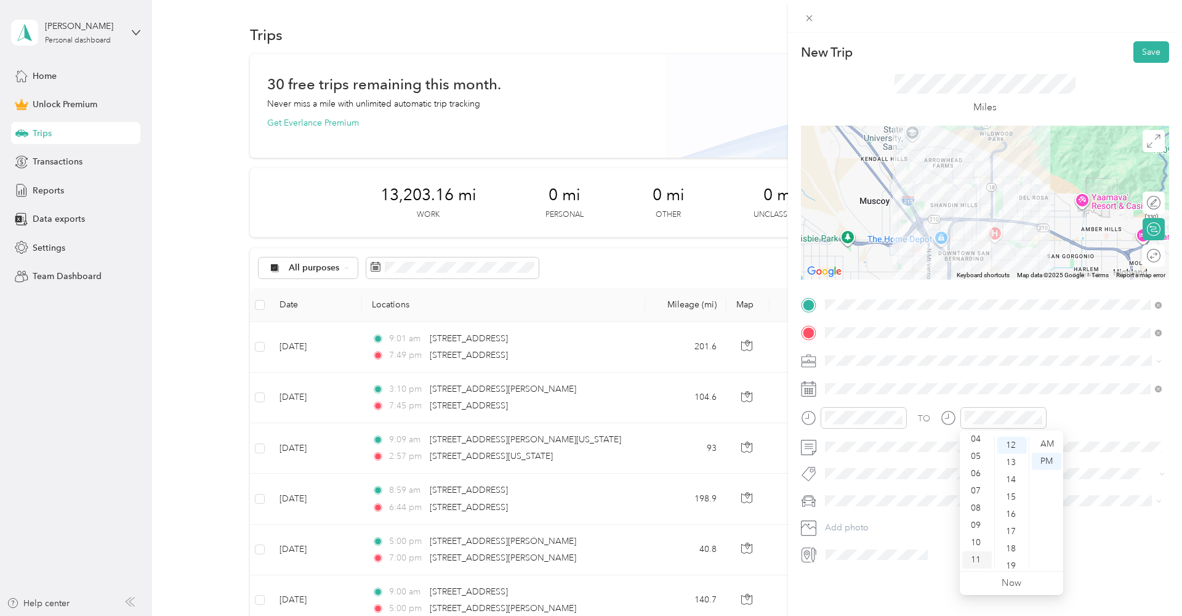
click at [971, 558] on div "11" at bounding box center [977, 559] width 30 height 17
click at [1047, 447] on div "AM" at bounding box center [1047, 443] width 30 height 17
click at [1009, 451] on div "30" at bounding box center [1013, 453] width 30 height 17
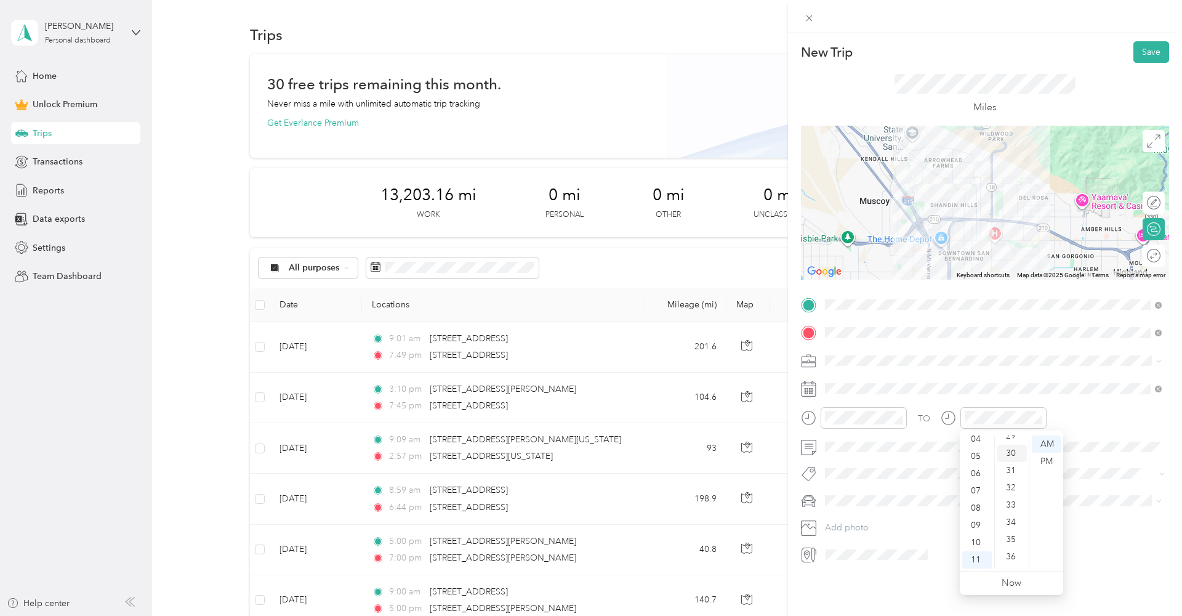
scroll to position [516, 0]
click at [1144, 51] on button "Save" at bounding box center [1152, 52] width 36 height 22
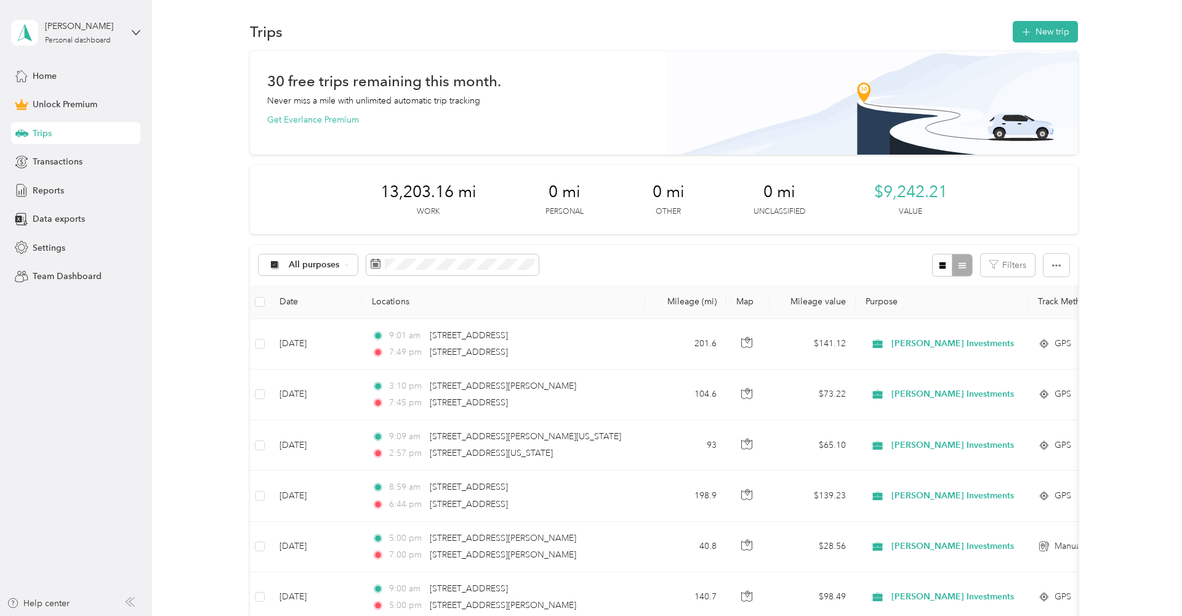
scroll to position [1, 0]
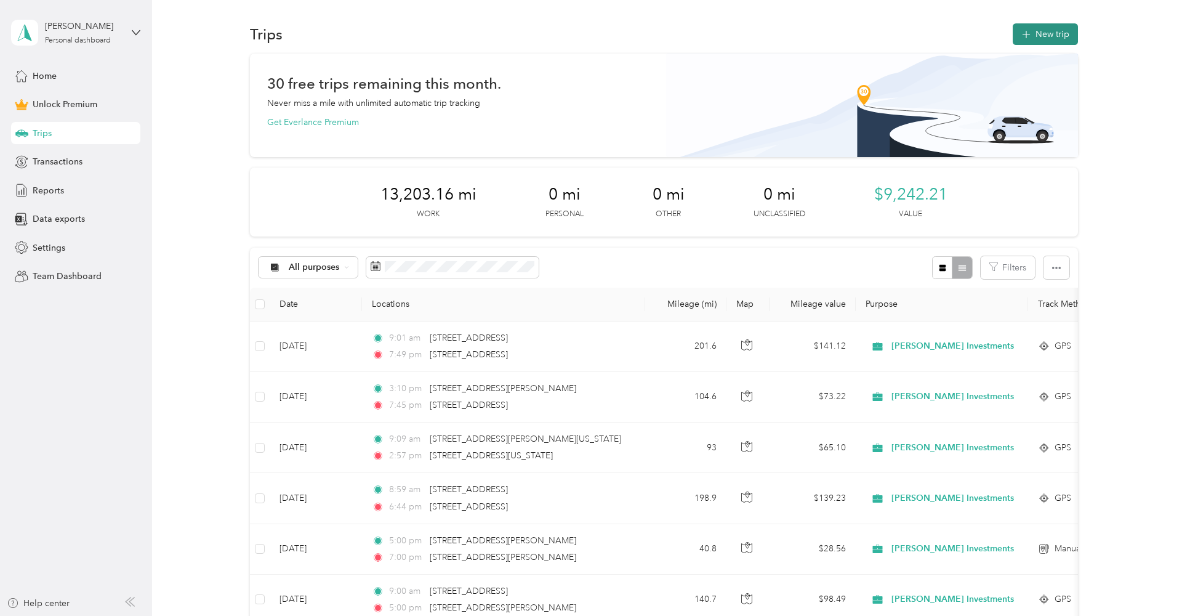
click at [1059, 30] on button "New trip" at bounding box center [1045, 34] width 65 height 22
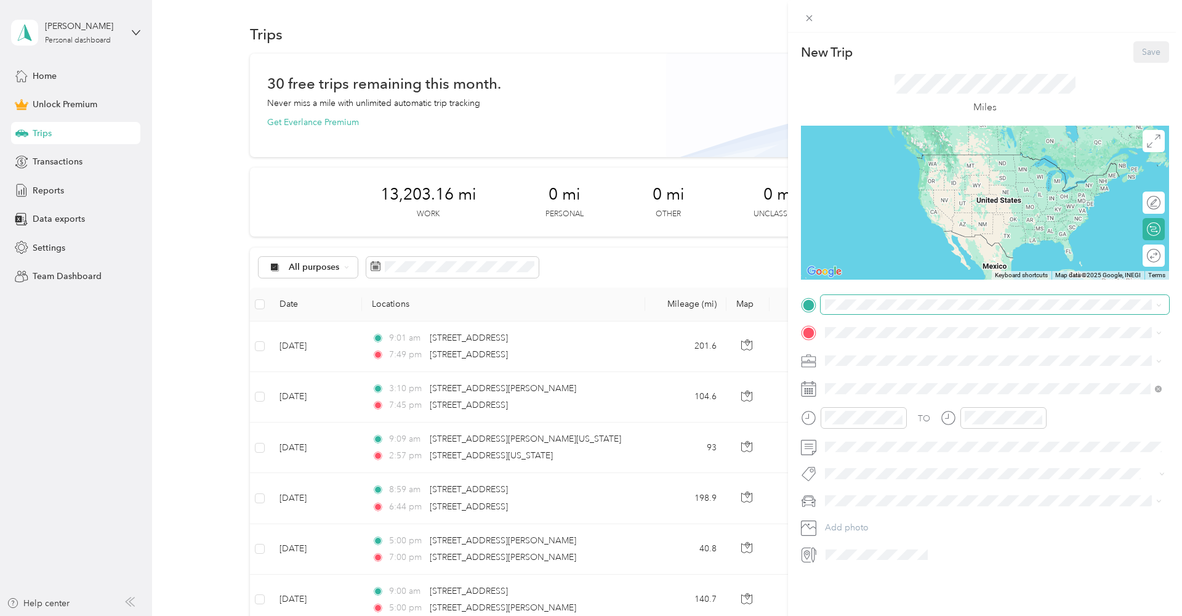
click at [868, 298] on span at bounding box center [995, 305] width 349 height 20
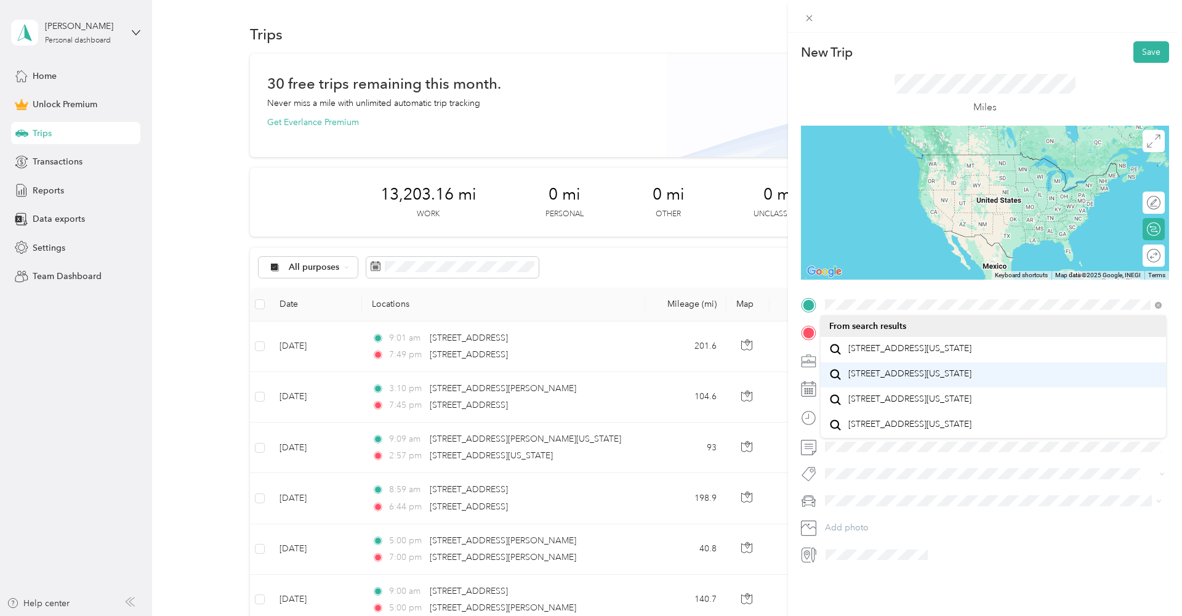
click at [882, 379] on span "[STREET_ADDRESS][US_STATE]" at bounding box center [910, 373] width 123 height 11
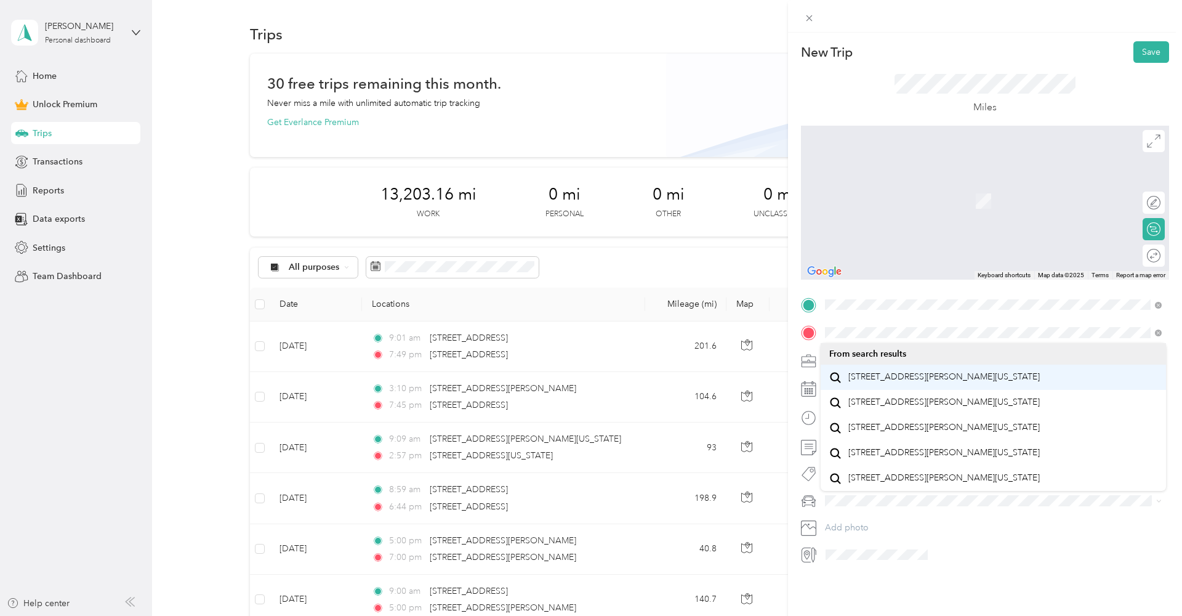
click at [876, 379] on span "[STREET_ADDRESS][PERSON_NAME][US_STATE]" at bounding box center [945, 376] width 192 height 11
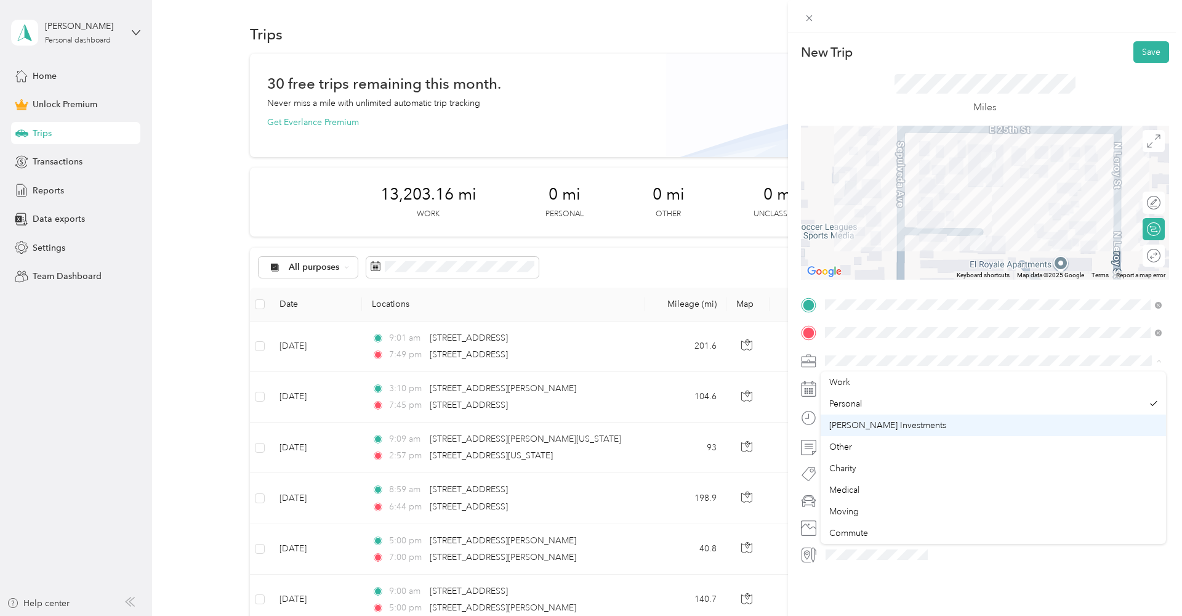
click at [866, 419] on div "[PERSON_NAME] Investments" at bounding box center [993, 425] width 328 height 13
click at [855, 458] on icon at bounding box center [856, 458] width 12 height 12
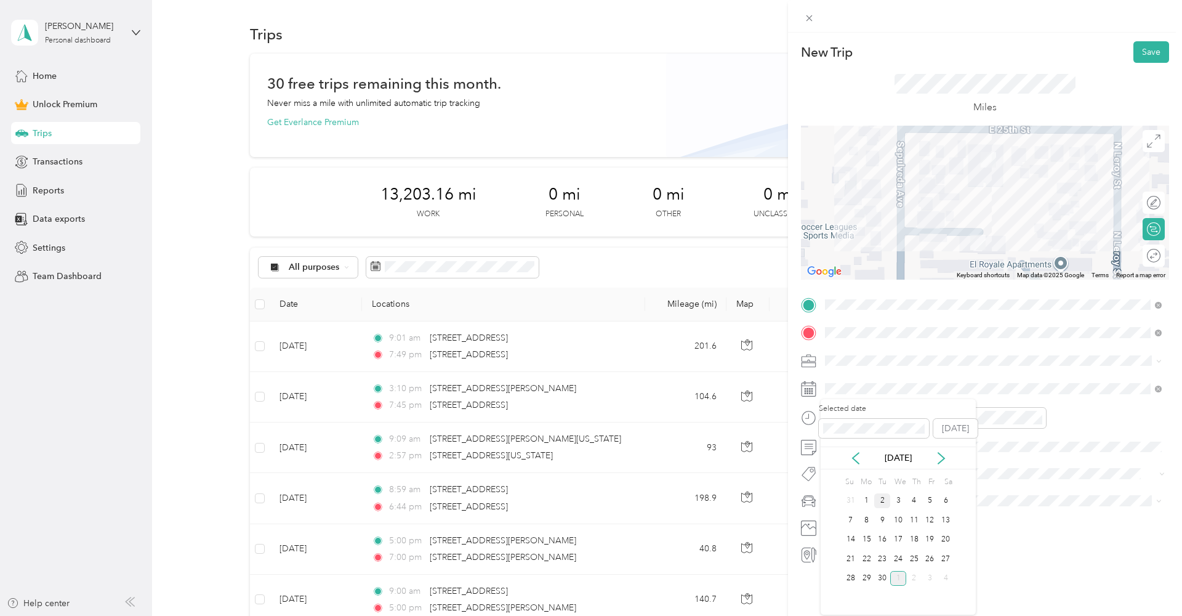
click at [884, 502] on div "2" at bounding box center [882, 500] width 16 height 15
click at [914, 438] on div "AM" at bounding box center [908, 443] width 30 height 17
click at [839, 461] on div "01" at bounding box center [838, 461] width 30 height 17
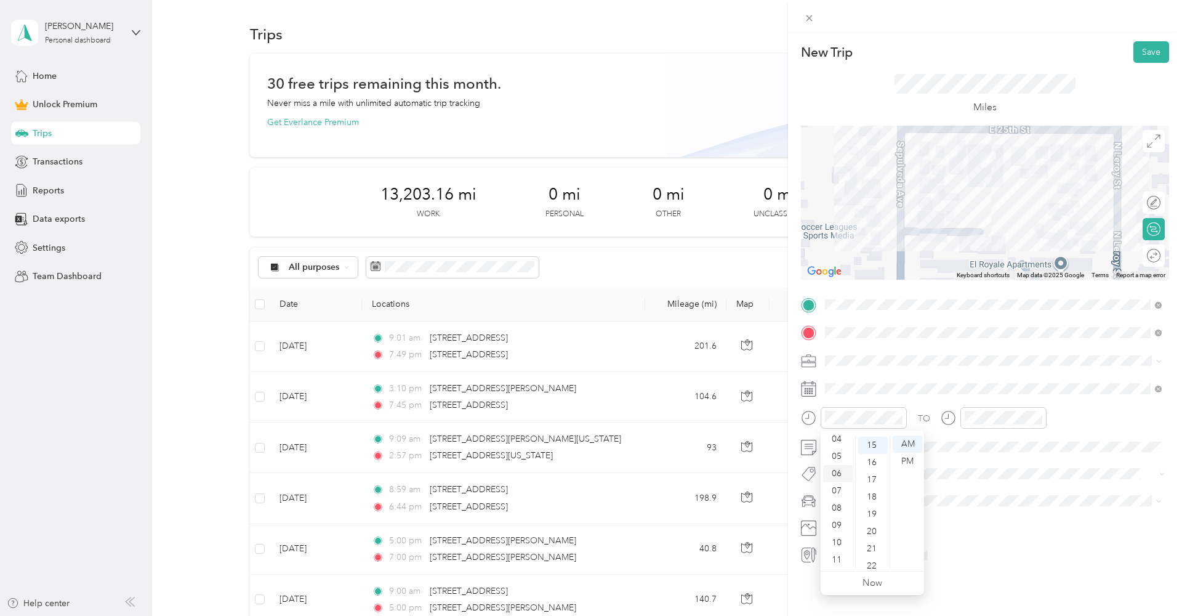
scroll to position [74, 0]
click at [835, 567] on div "11" at bounding box center [838, 559] width 30 height 17
click at [873, 474] on div "30" at bounding box center [873, 472] width 30 height 17
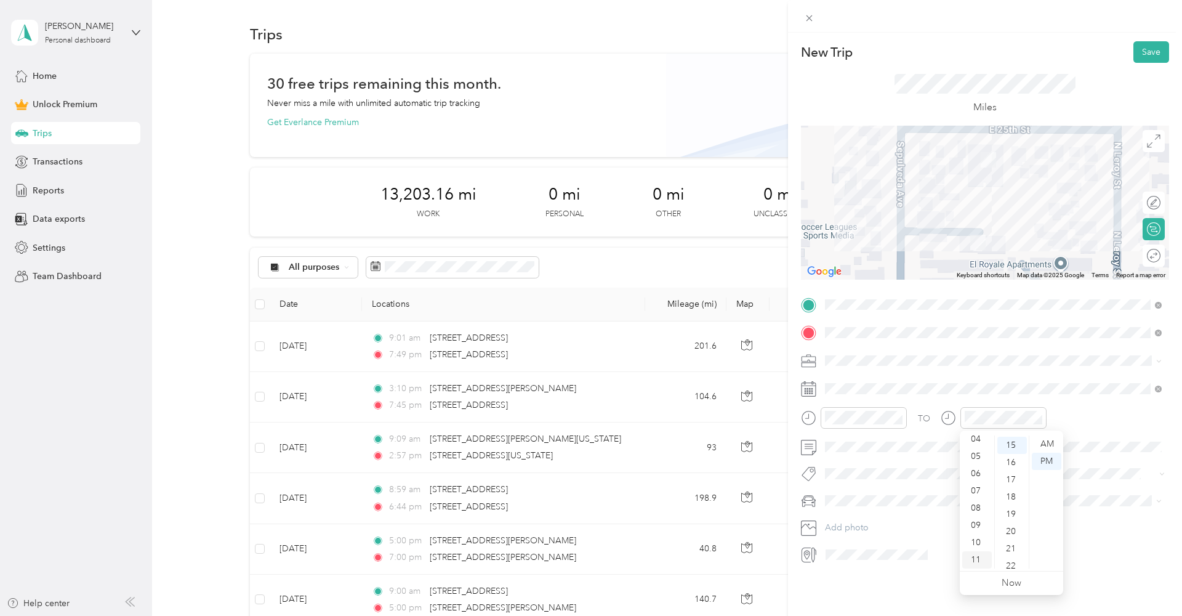
click at [972, 559] on div "11" at bounding box center [977, 559] width 30 height 17
click at [1050, 437] on div "AM" at bounding box center [1047, 443] width 30 height 17
click at [1012, 499] on div "45" at bounding box center [1013, 500] width 30 height 17
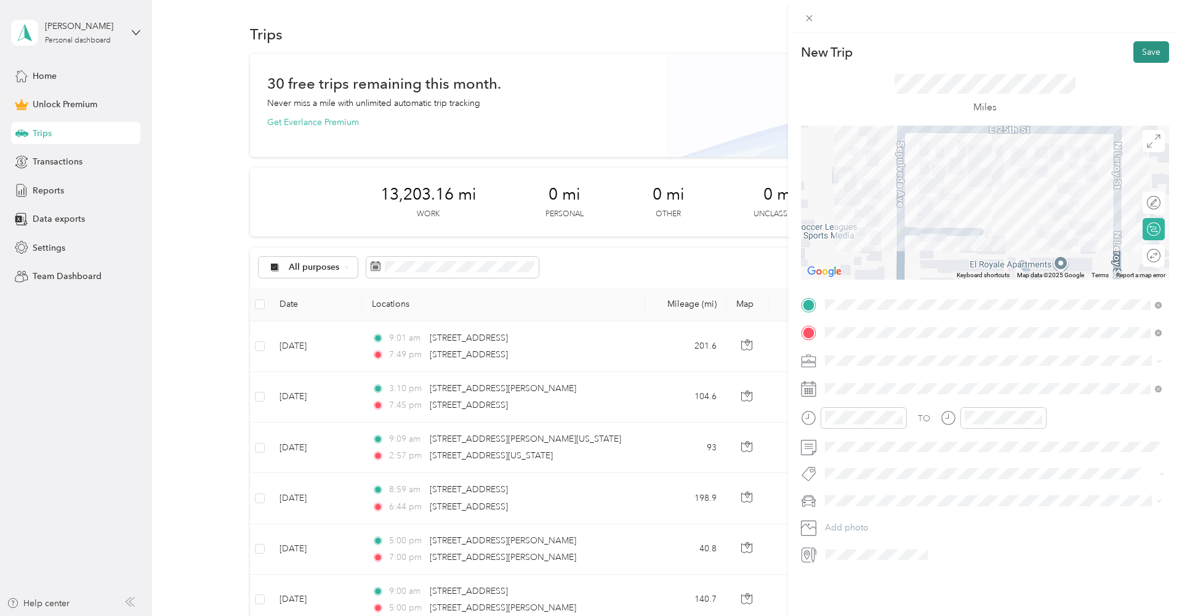
click at [1153, 48] on button "Save" at bounding box center [1152, 52] width 36 height 22
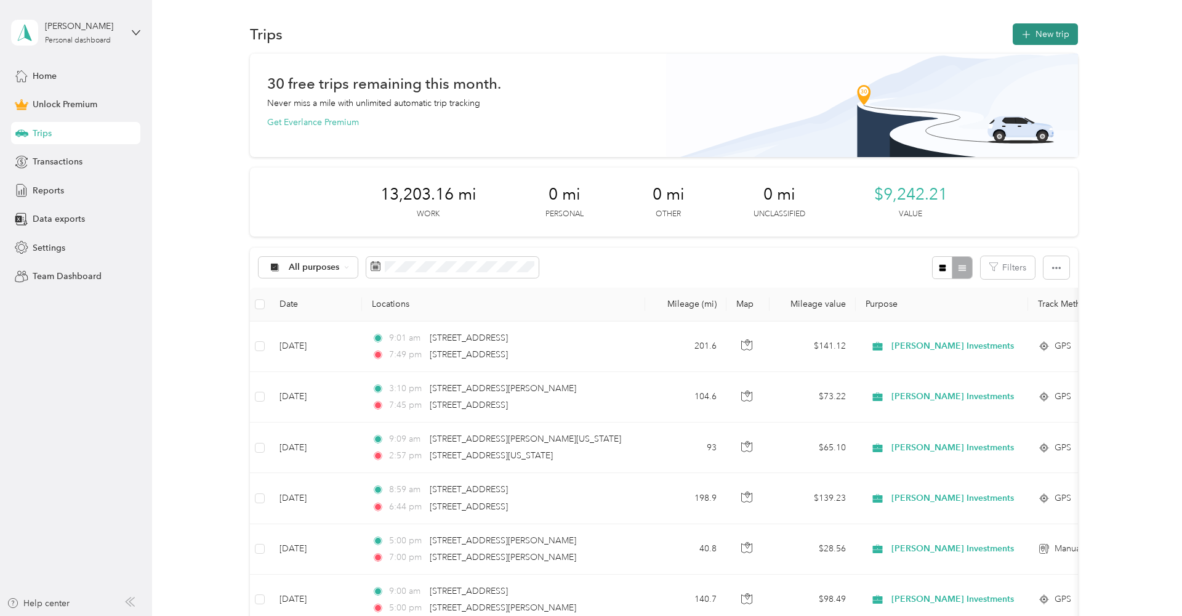
click at [1046, 37] on button "New trip" at bounding box center [1045, 34] width 65 height 22
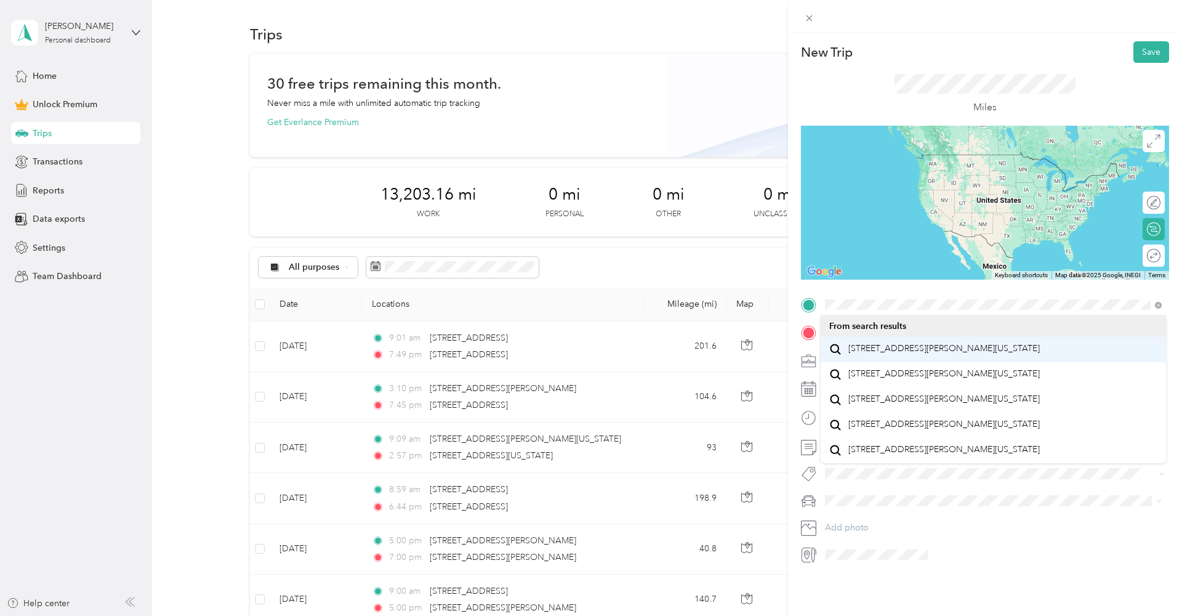
click at [887, 354] on span "[STREET_ADDRESS][PERSON_NAME][US_STATE]" at bounding box center [945, 348] width 192 height 11
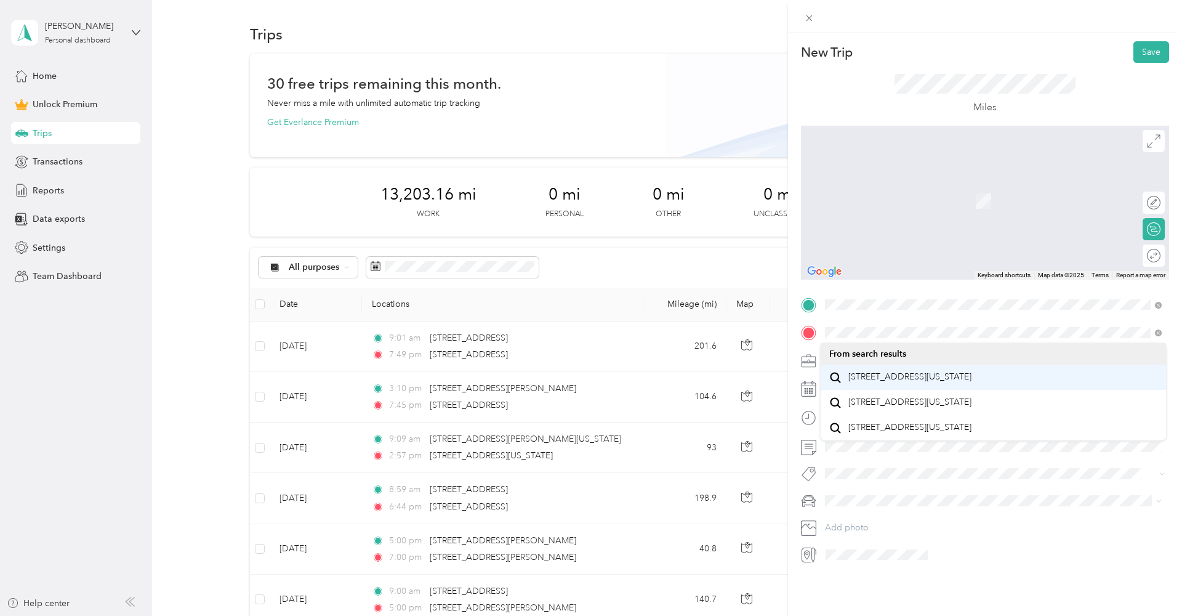
click at [881, 382] on span "[STREET_ADDRESS][US_STATE]" at bounding box center [910, 376] width 123 height 11
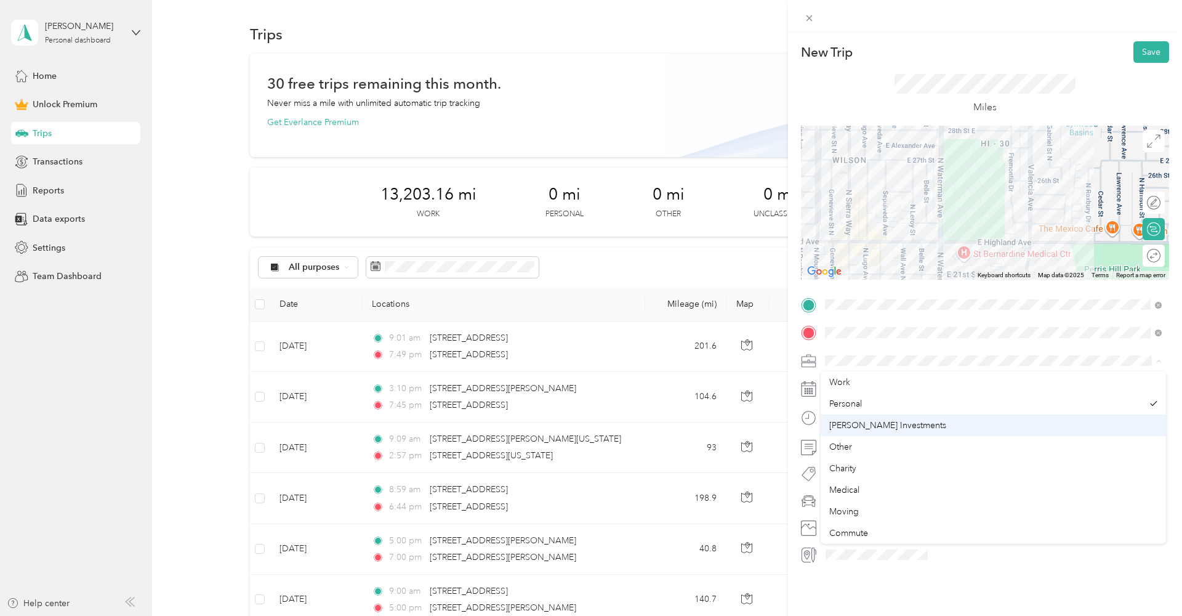
click at [850, 426] on span "[PERSON_NAME] Investments" at bounding box center [887, 425] width 117 height 10
click at [853, 461] on icon at bounding box center [856, 458] width 12 height 12
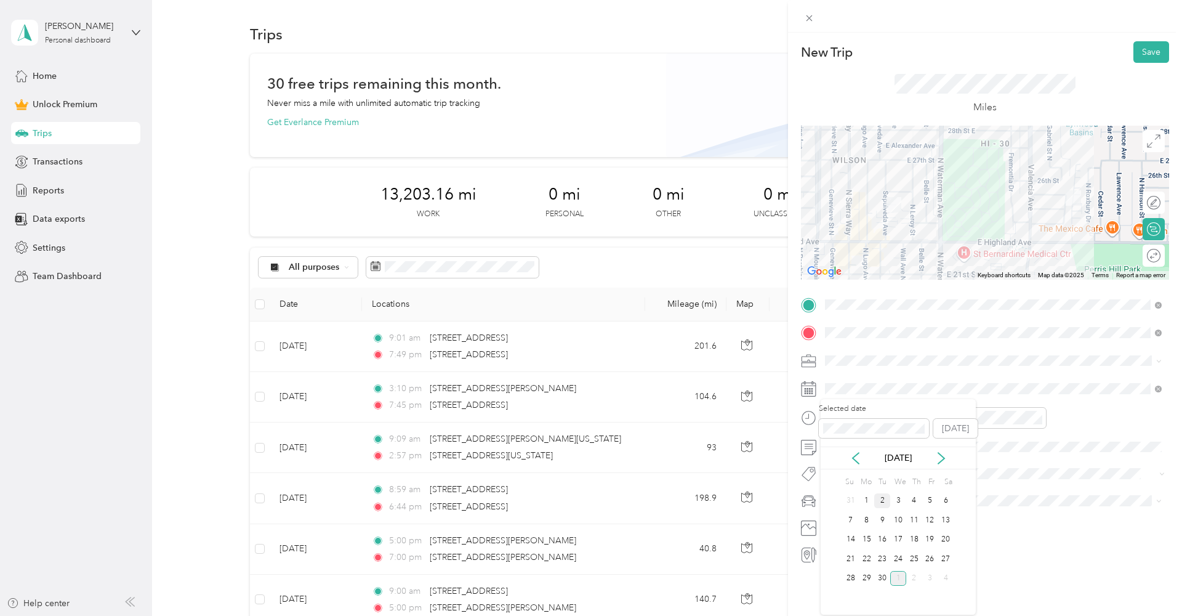
click at [883, 501] on div "2" at bounding box center [882, 500] width 16 height 15
click at [836, 555] on div "11" at bounding box center [838, 559] width 30 height 17
click at [913, 443] on div "AM" at bounding box center [908, 443] width 30 height 17
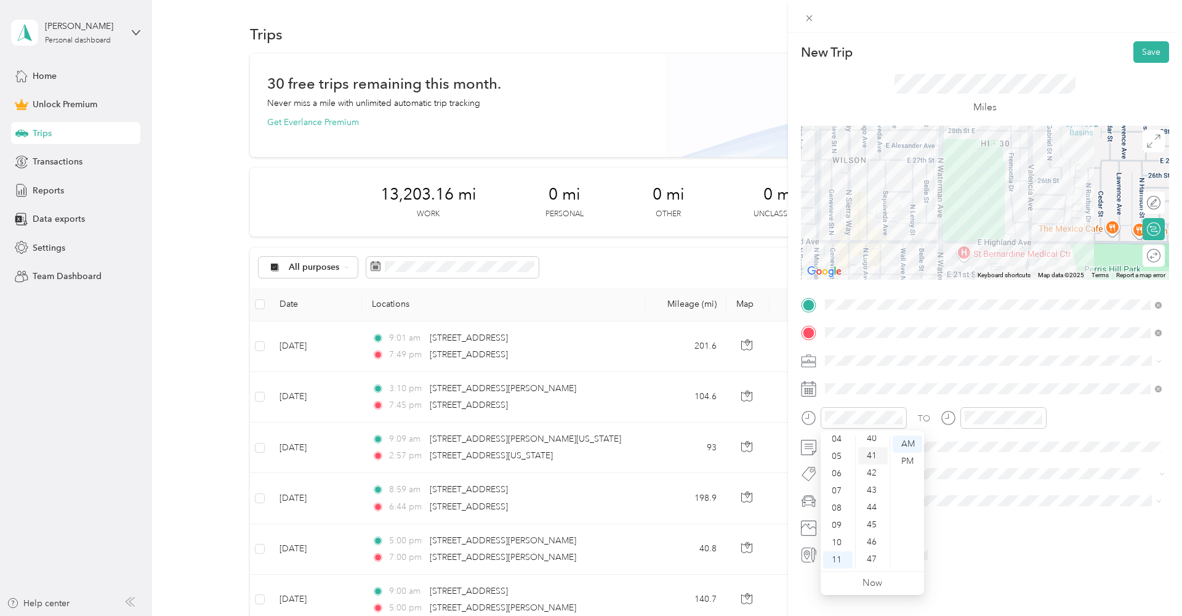
scroll to position [703, 0]
click at [870, 511] on div "45" at bounding box center [873, 517] width 30 height 17
click at [980, 442] on div "12" at bounding box center [977, 443] width 30 height 17
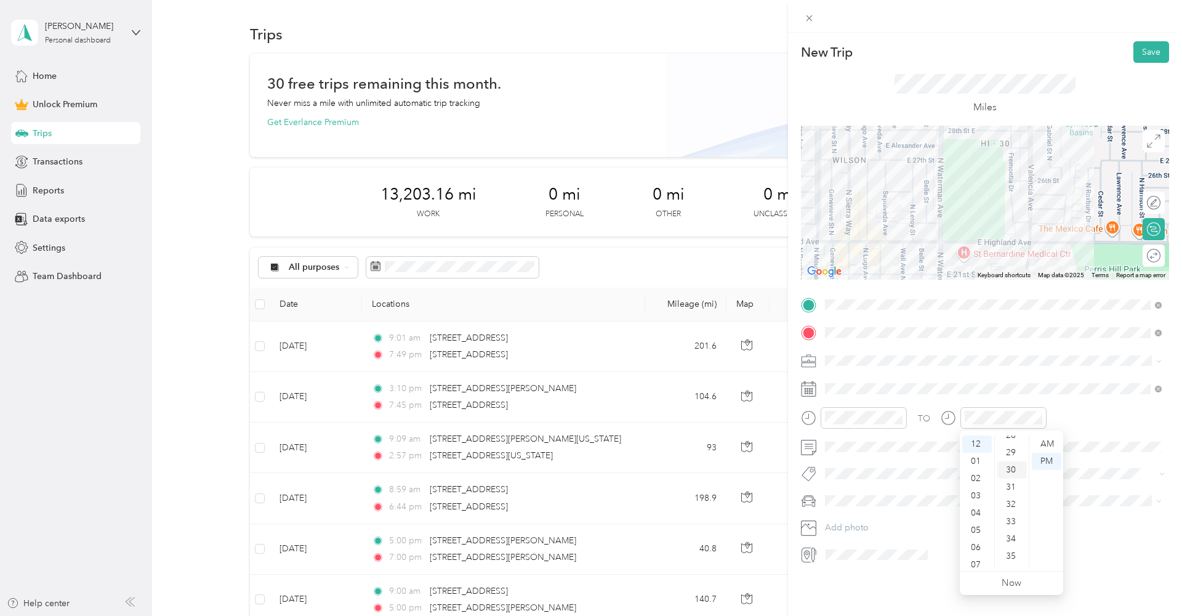
click at [1012, 461] on div "30" at bounding box center [1013, 469] width 30 height 17
click at [1155, 45] on button "Save" at bounding box center [1152, 52] width 36 height 22
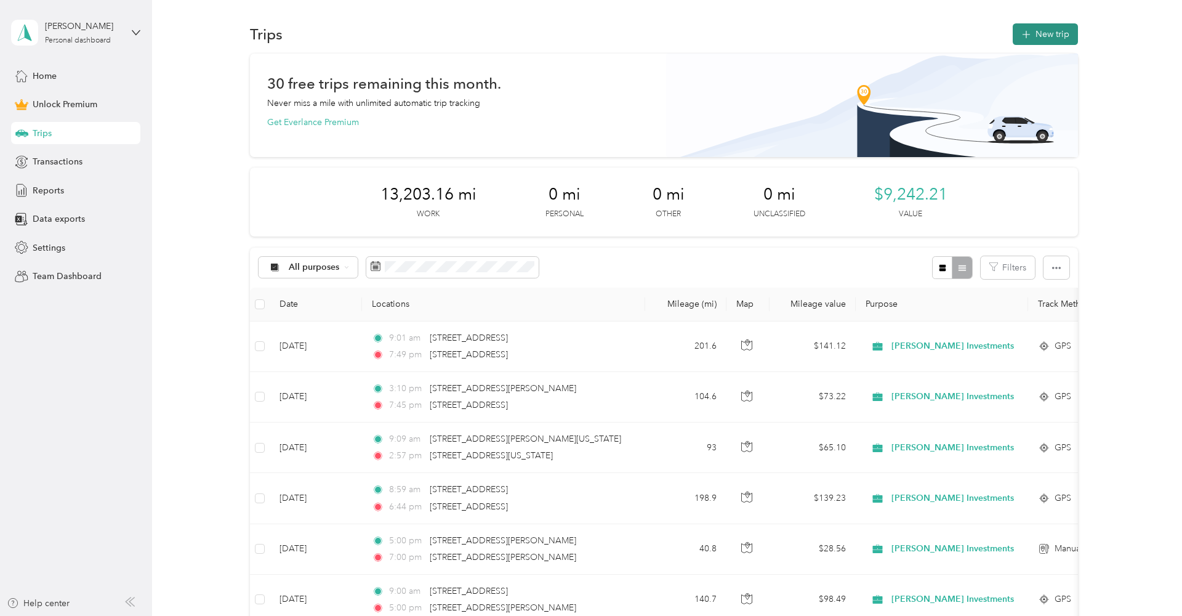
click at [1036, 39] on button "New trip" at bounding box center [1045, 34] width 65 height 22
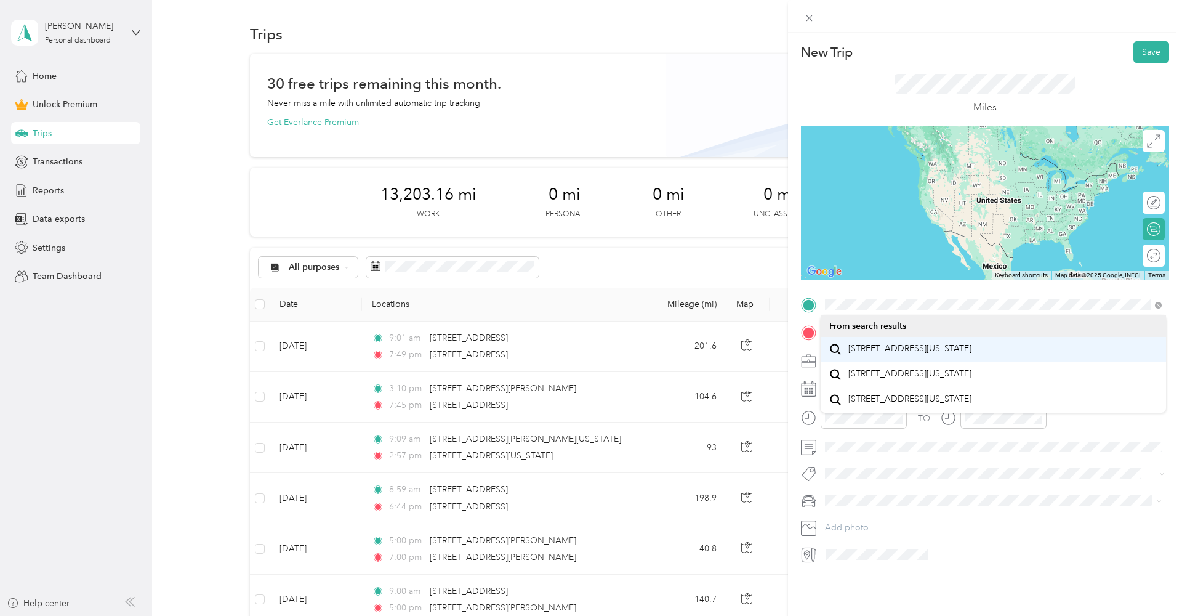
click at [927, 350] on span "[STREET_ADDRESS][US_STATE]" at bounding box center [910, 348] width 123 height 11
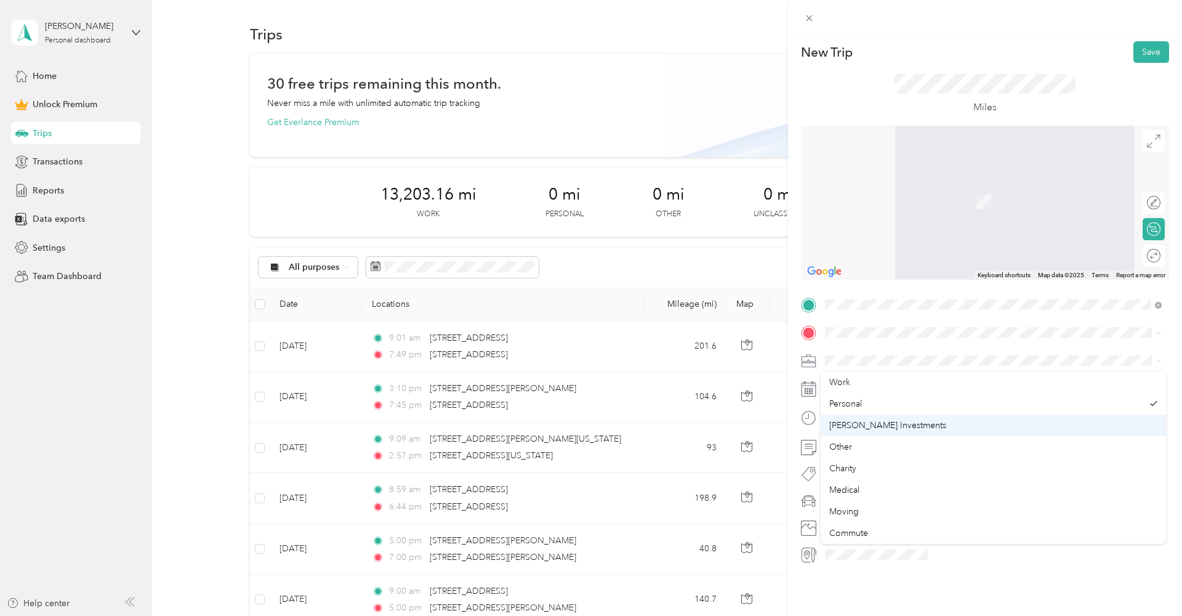
click at [870, 420] on span "[PERSON_NAME] Investments" at bounding box center [887, 425] width 117 height 10
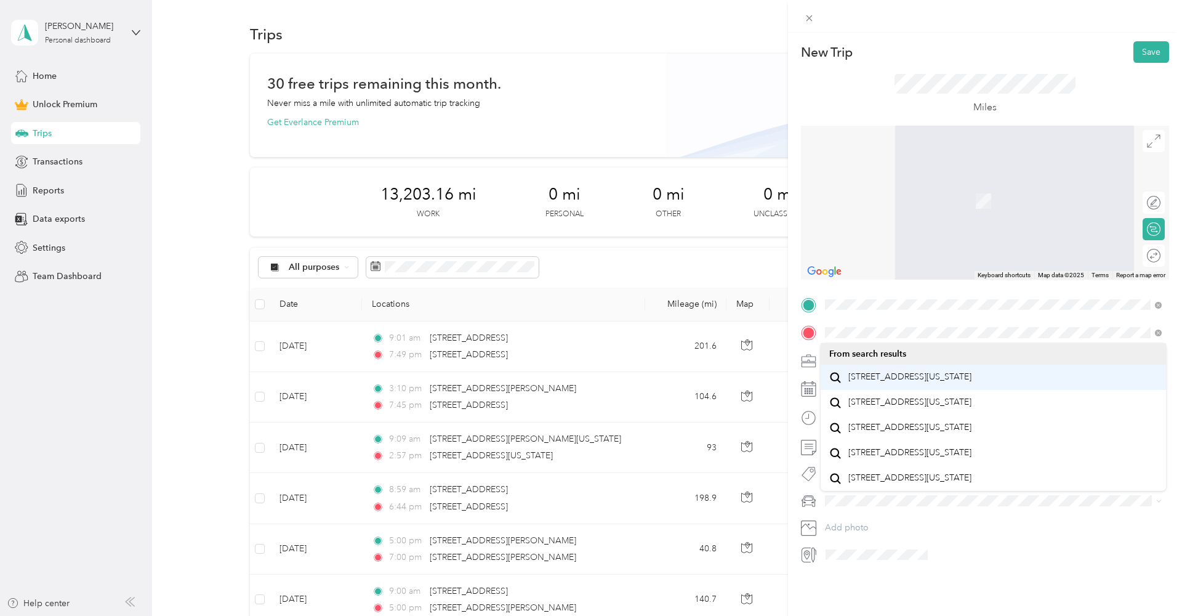
click at [876, 372] on span "[STREET_ADDRESS][US_STATE]" at bounding box center [910, 376] width 123 height 11
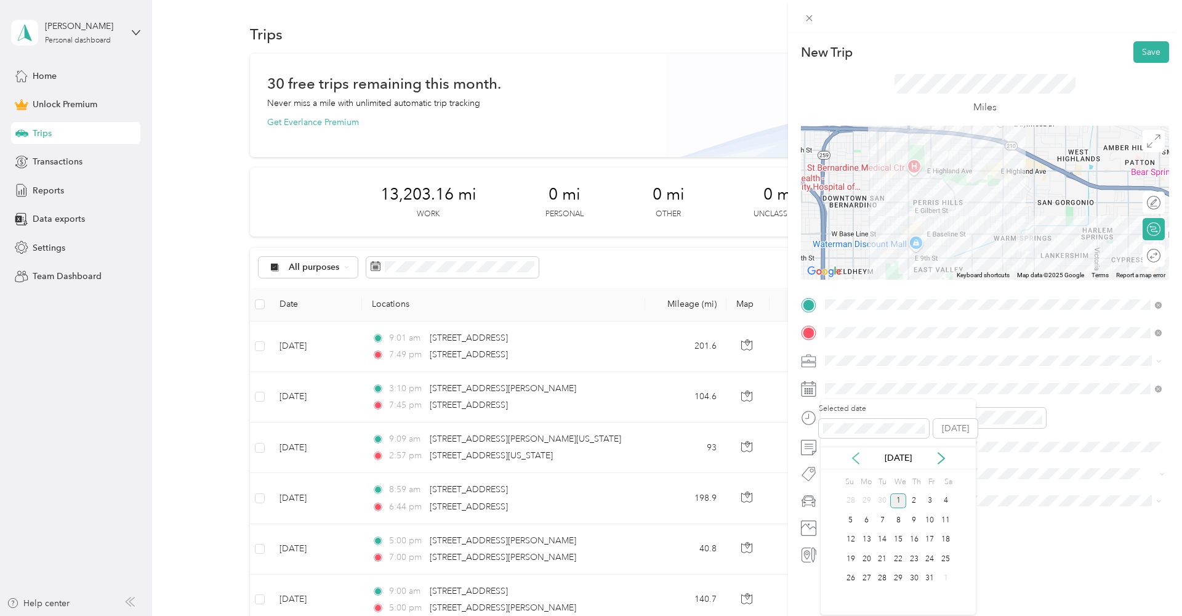
click at [850, 457] on icon at bounding box center [856, 458] width 12 height 12
click at [882, 501] on div "2" at bounding box center [882, 500] width 16 height 15
click at [836, 460] on div "01" at bounding box center [838, 461] width 30 height 17
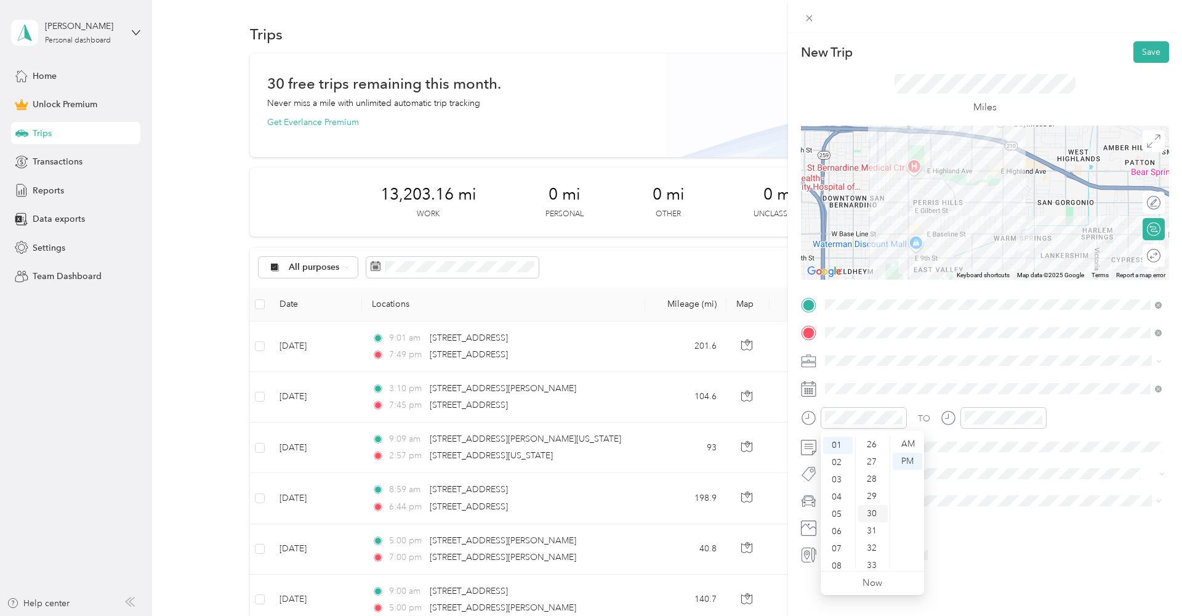
click at [869, 512] on div "30" at bounding box center [873, 513] width 30 height 17
click at [978, 460] on div "01" at bounding box center [977, 461] width 30 height 17
click at [1010, 438] on div "45" at bounding box center [1013, 436] width 30 height 17
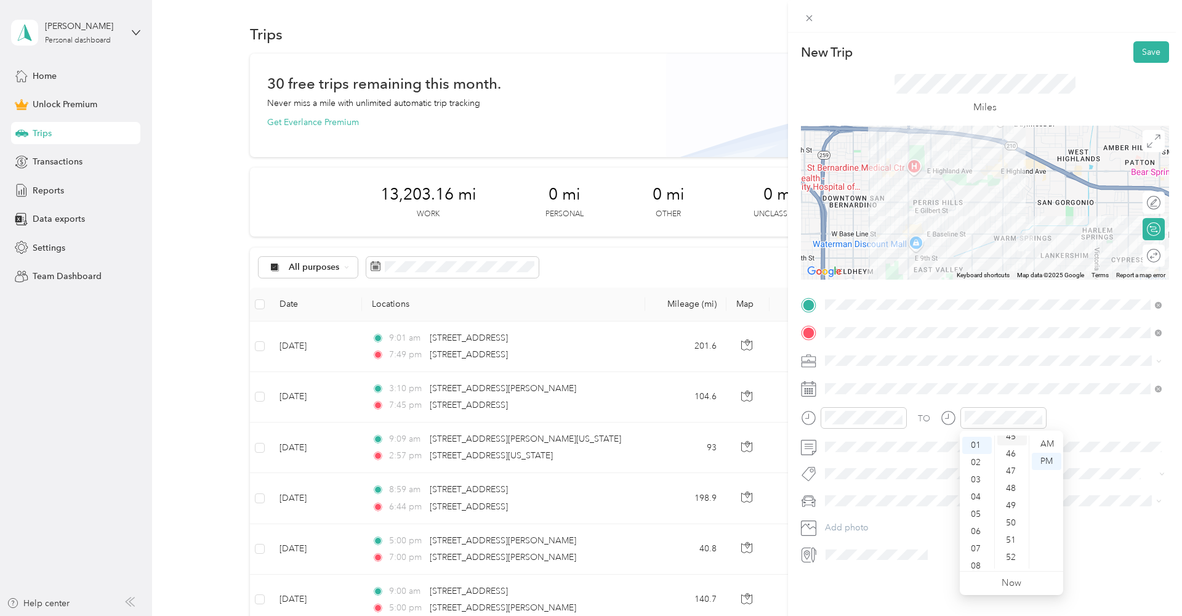
scroll to position [776, 0]
click at [1150, 51] on button "Save" at bounding box center [1152, 52] width 36 height 22
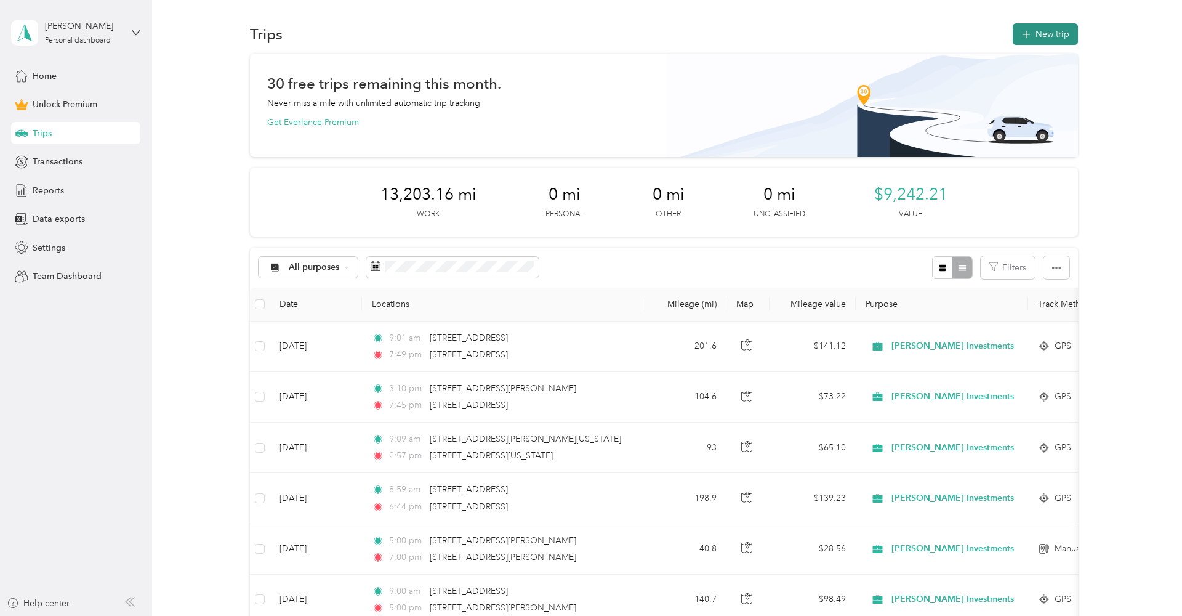
click at [1047, 36] on button "New trip" at bounding box center [1045, 34] width 65 height 22
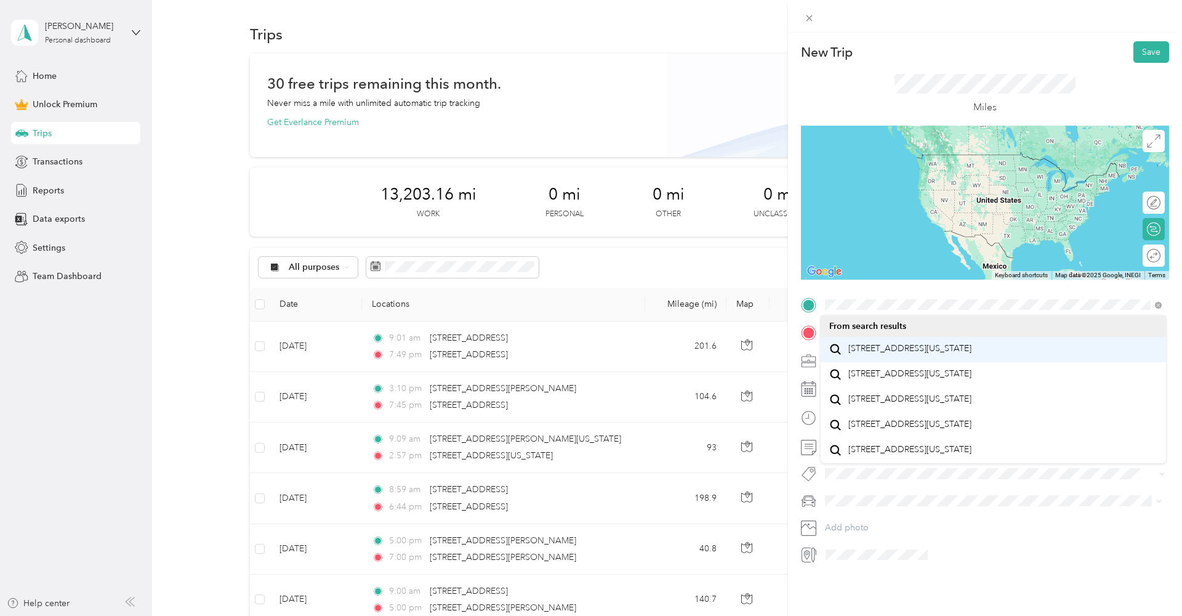
click at [907, 354] on span "[STREET_ADDRESS][US_STATE]" at bounding box center [910, 348] width 123 height 11
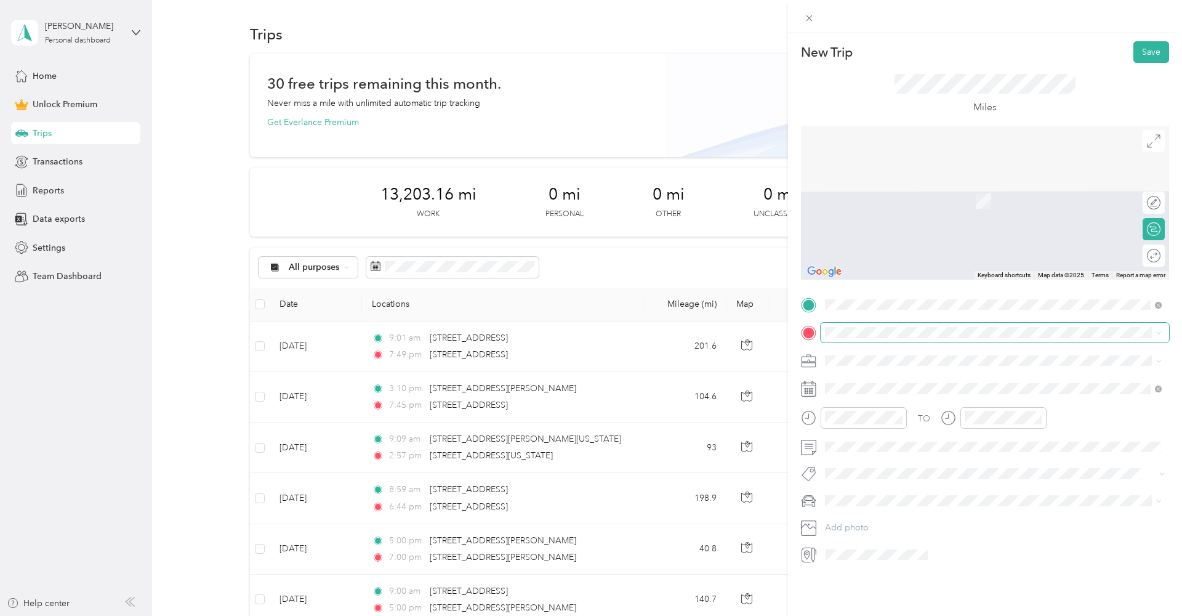
click at [882, 615] on div "New Trip Save This trip cannot be edited because it is either under review, app…" at bounding box center [588, 616] width 1176 height 0
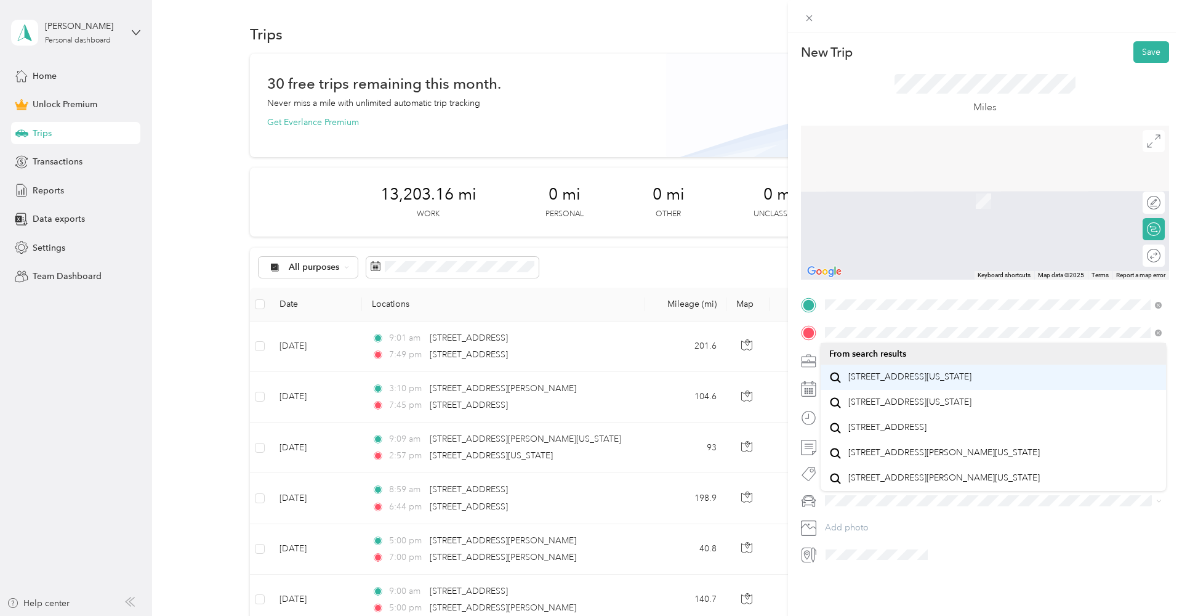
click at [895, 382] on span "[STREET_ADDRESS][US_STATE]" at bounding box center [910, 376] width 123 height 11
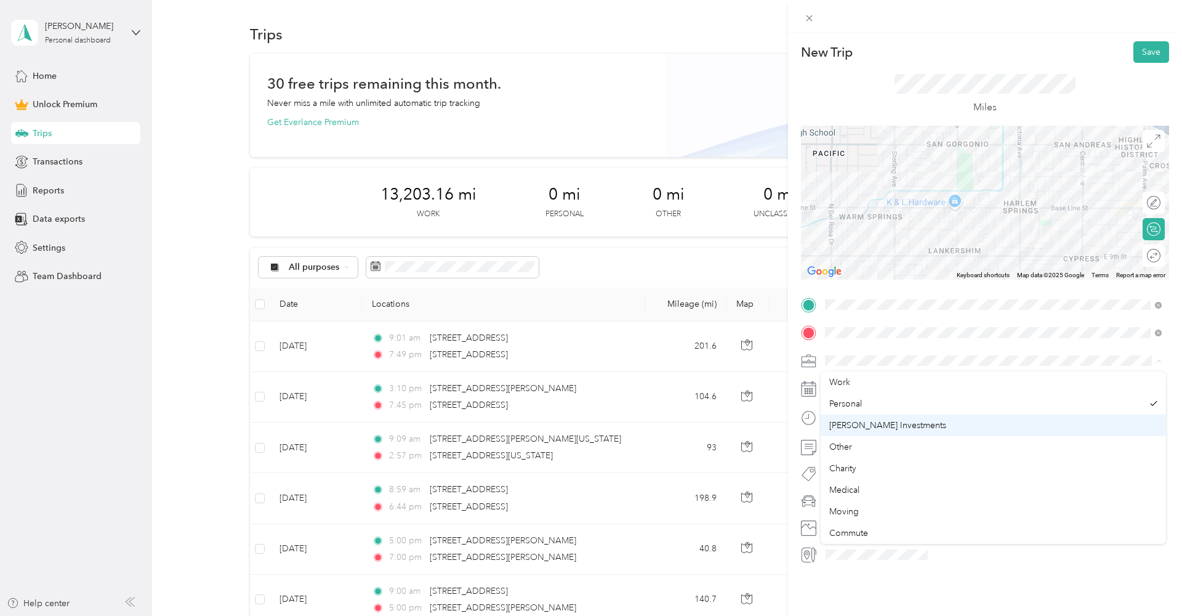
click at [886, 421] on span "[PERSON_NAME] Investments" at bounding box center [887, 425] width 117 height 10
click at [852, 454] on icon at bounding box center [856, 458] width 12 height 12
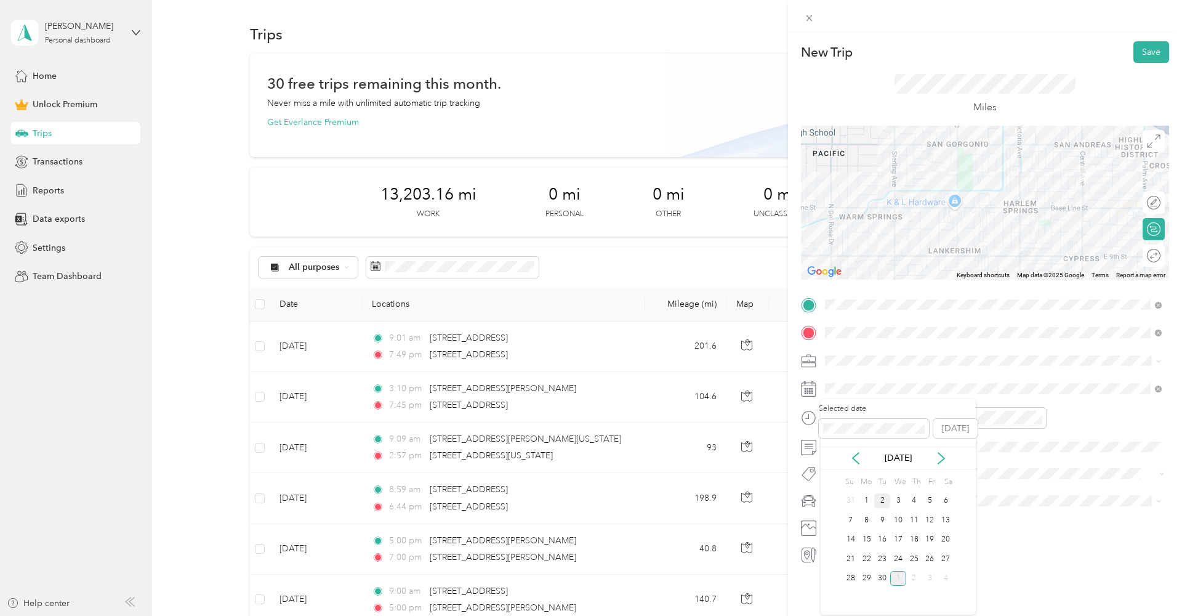
click at [874, 498] on div "2" at bounding box center [882, 500] width 16 height 15
click at [839, 463] on div "01" at bounding box center [838, 461] width 30 height 17
click at [871, 466] on div "45" at bounding box center [873, 466] width 30 height 17
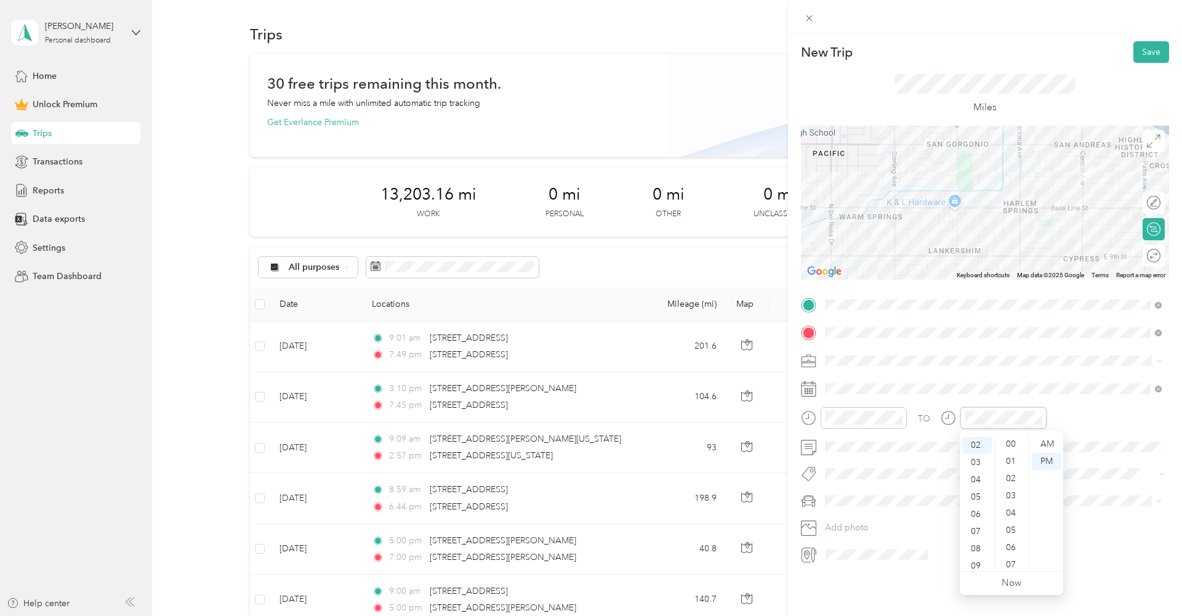
scroll to position [0, 0]
click at [1013, 493] on div "15" at bounding box center [1013, 497] width 30 height 17
click at [1153, 52] on button "Save" at bounding box center [1152, 52] width 36 height 22
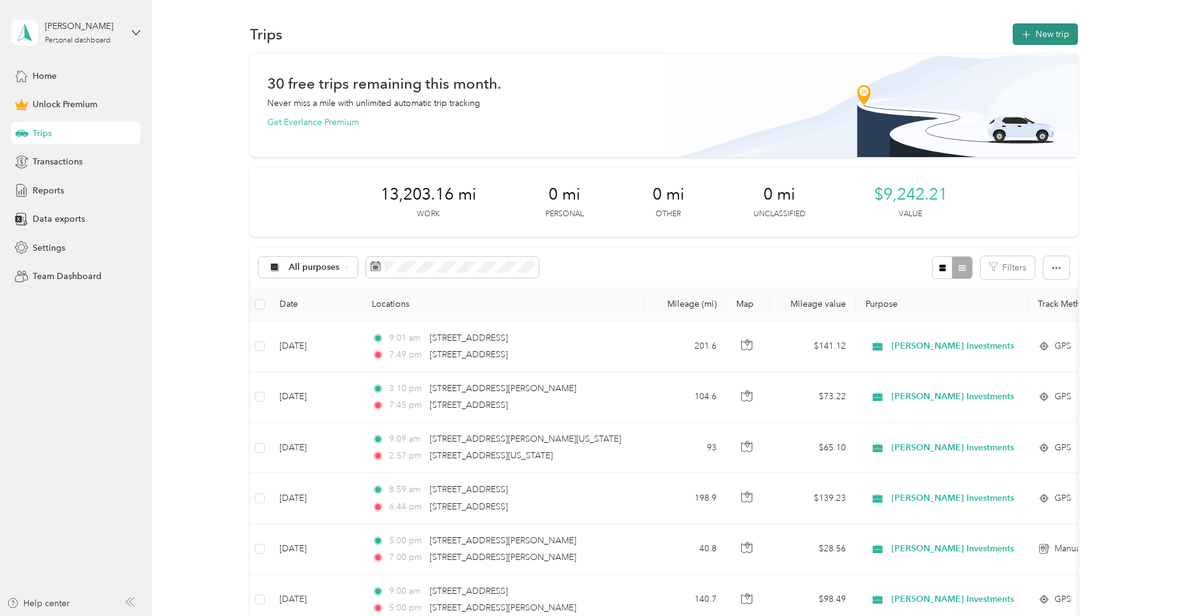
click at [1061, 31] on button "New trip" at bounding box center [1045, 34] width 65 height 22
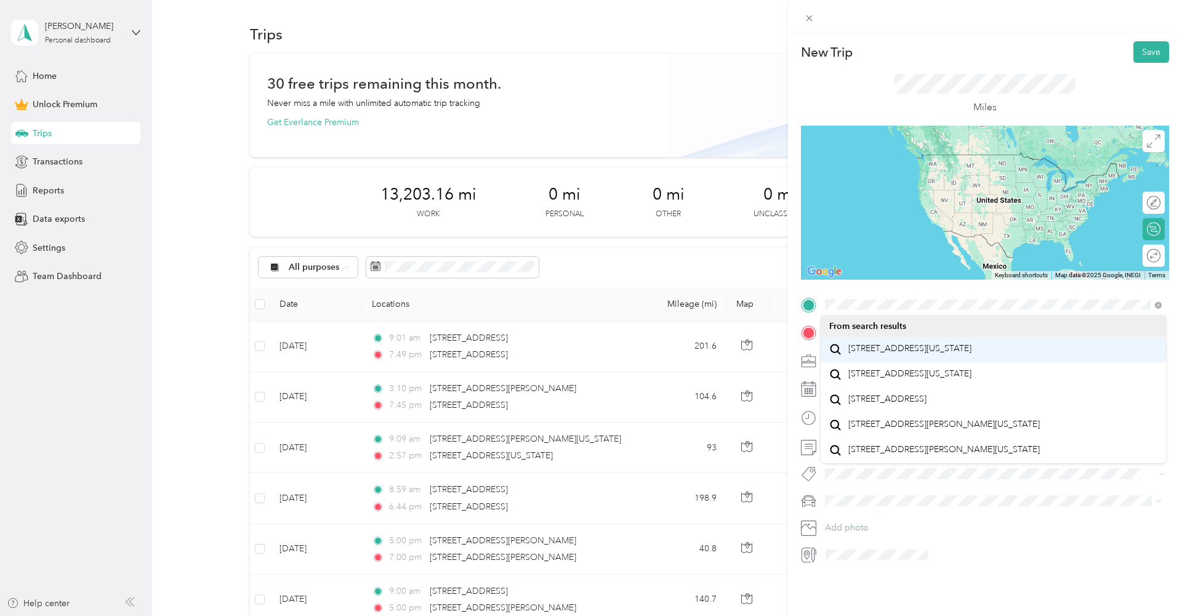
click at [889, 342] on div "[STREET_ADDRESS][US_STATE]" at bounding box center [993, 349] width 328 height 17
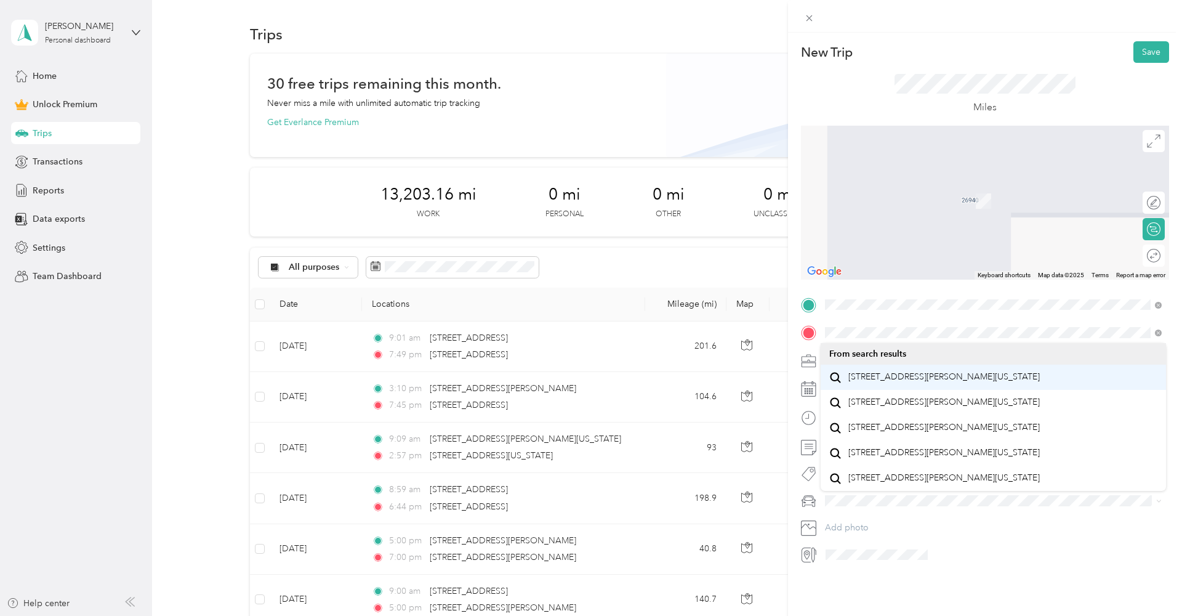
click at [879, 382] on span "[STREET_ADDRESS][PERSON_NAME][US_STATE]" at bounding box center [945, 376] width 192 height 11
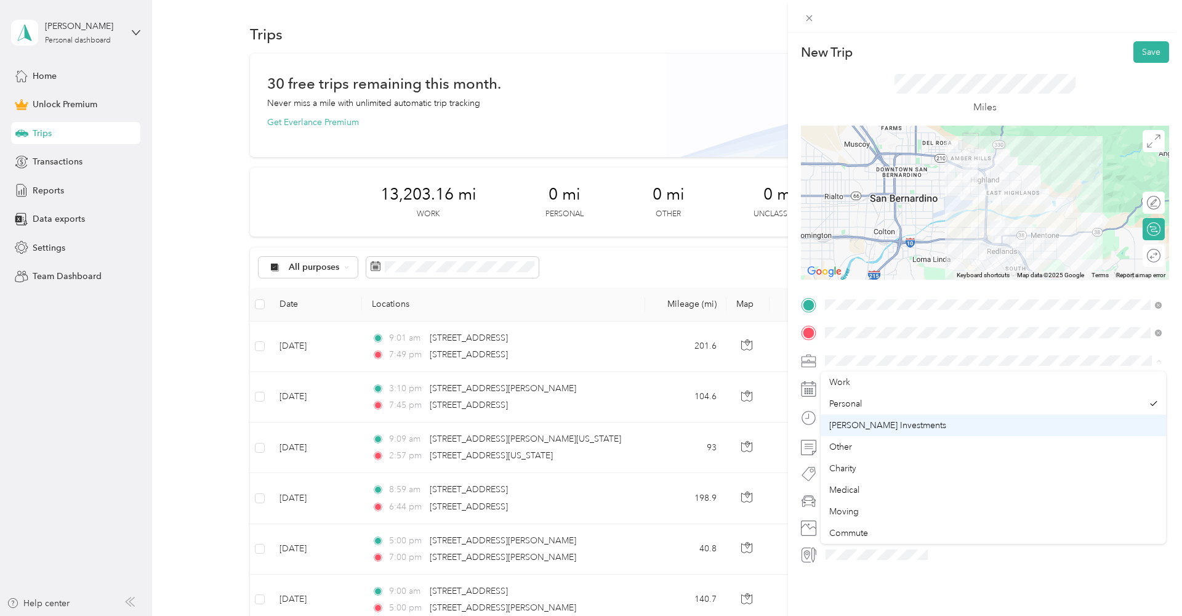
click at [879, 432] on li "[PERSON_NAME] Investments" at bounding box center [993, 425] width 345 height 22
click at [850, 460] on icon at bounding box center [856, 458] width 12 height 12
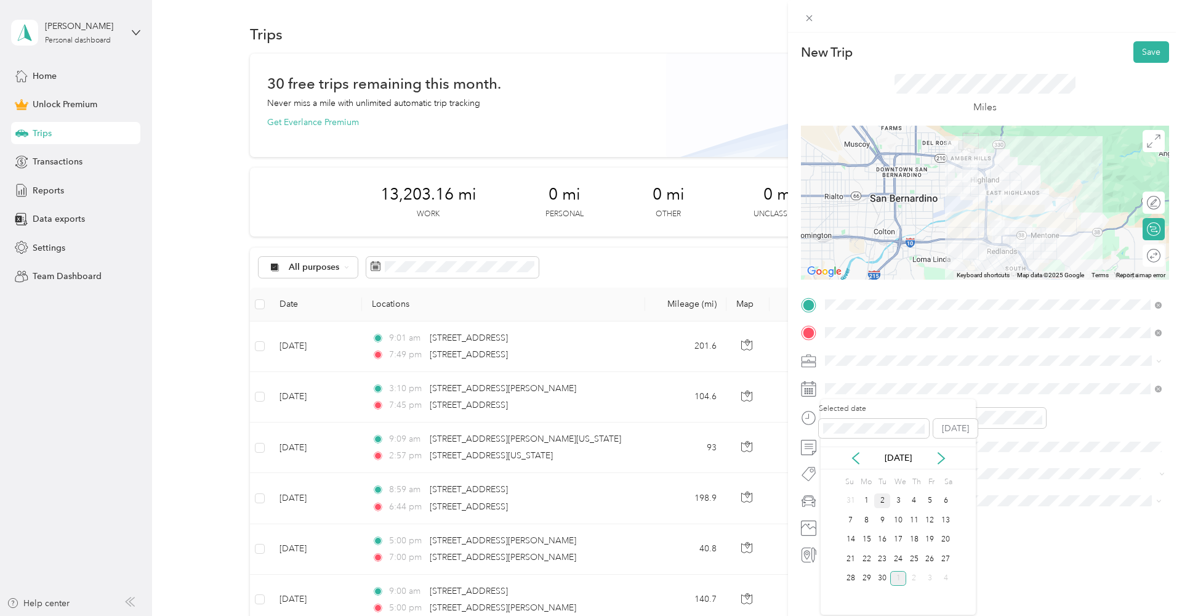
click at [886, 499] on div "2" at bounding box center [882, 500] width 16 height 15
click at [861, 424] on div at bounding box center [864, 418] width 86 height 22
click at [871, 455] on div "15" at bounding box center [873, 457] width 30 height 17
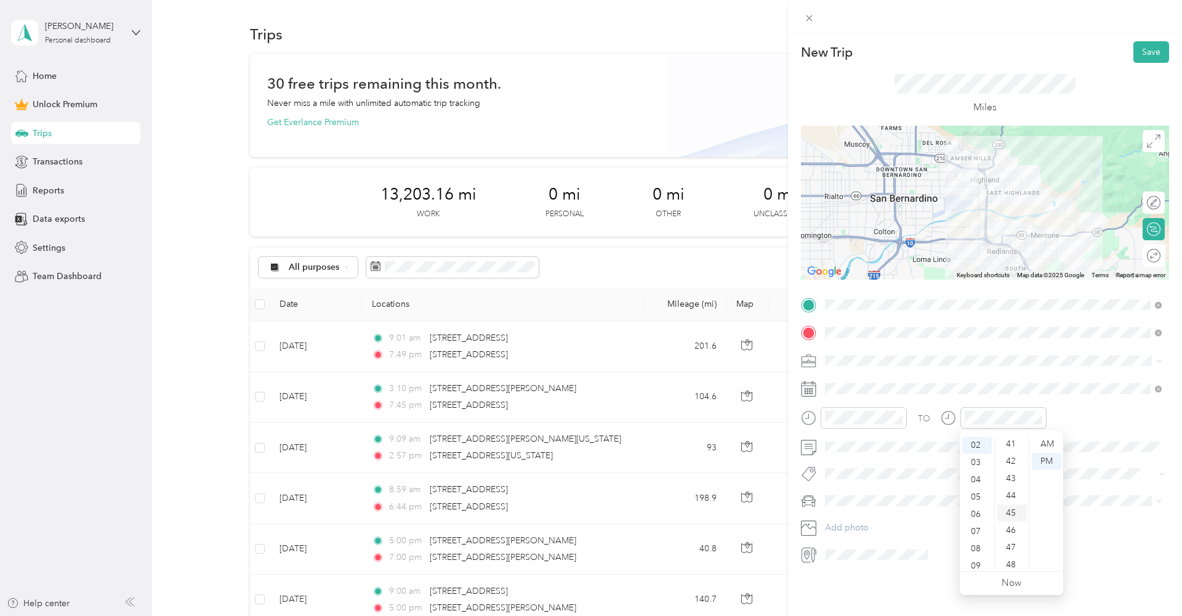
click at [1010, 506] on div "45" at bounding box center [1013, 512] width 30 height 17
click at [1142, 55] on button "Save" at bounding box center [1152, 52] width 36 height 22
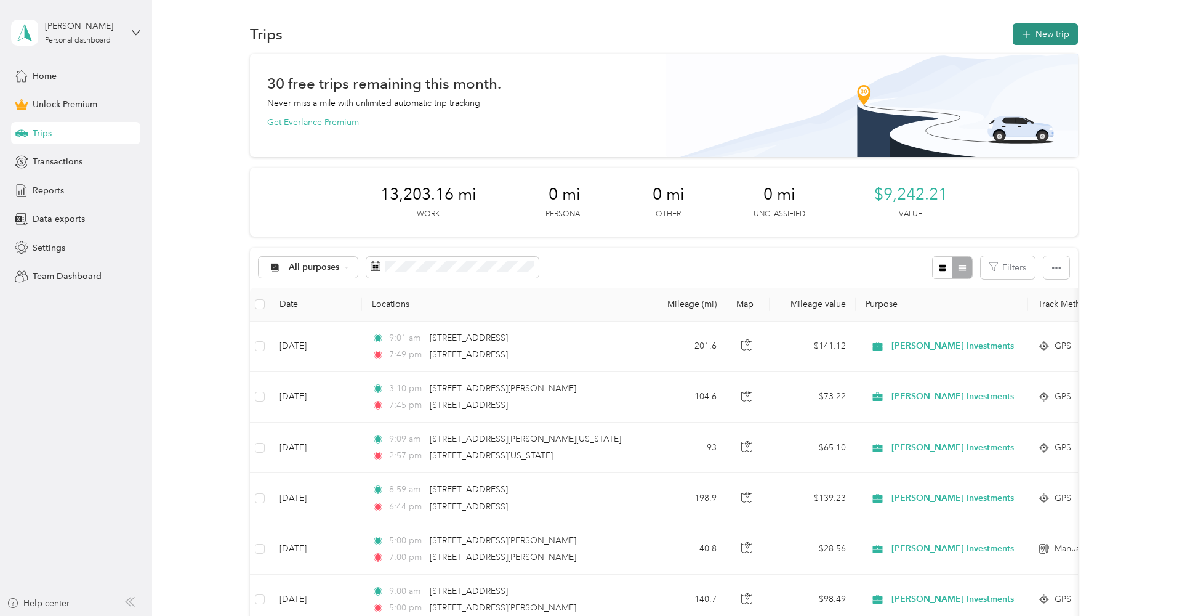
click at [1044, 31] on button "New trip" at bounding box center [1045, 34] width 65 height 22
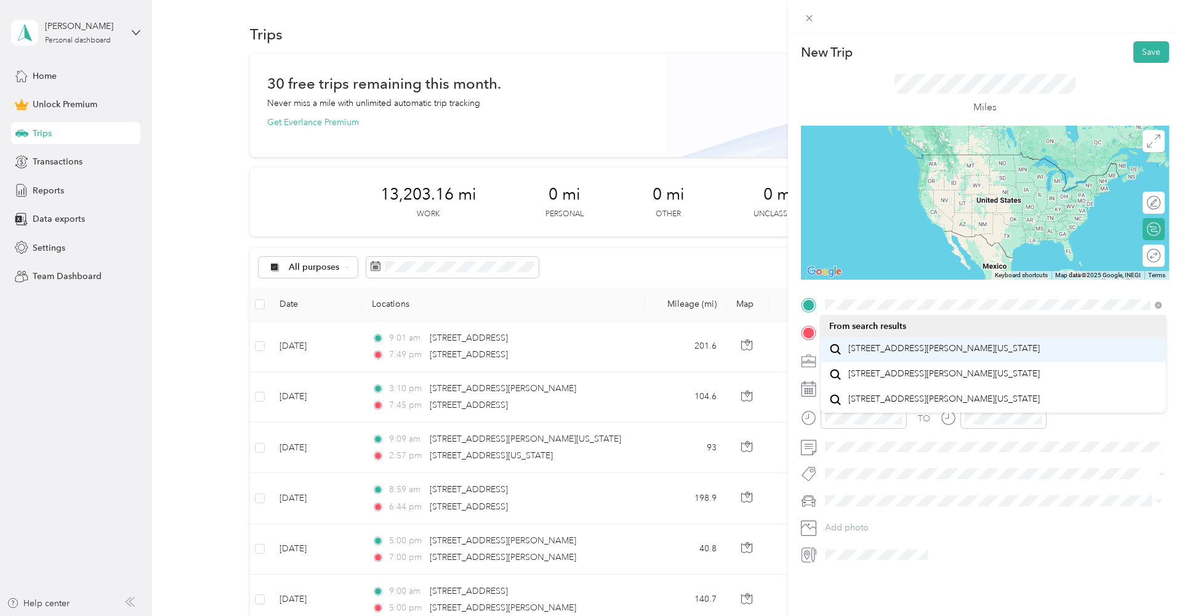
click at [876, 354] on span "[STREET_ADDRESS][PERSON_NAME][US_STATE]" at bounding box center [945, 348] width 192 height 11
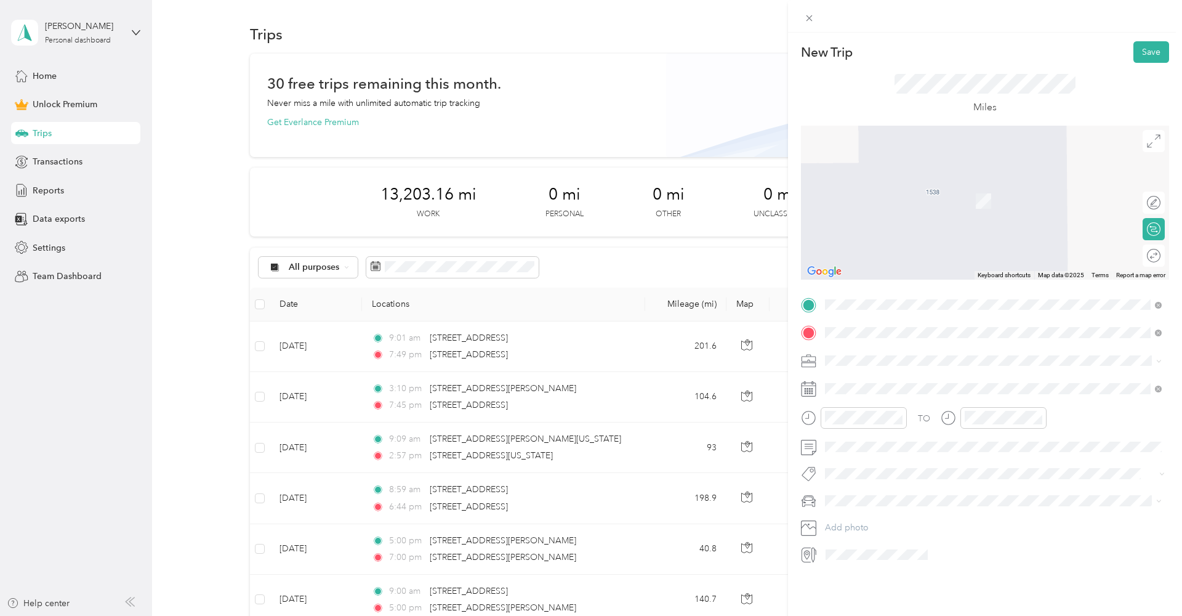
click at [874, 382] on span "[STREET_ADDRESS][US_STATE]" at bounding box center [910, 376] width 123 height 11
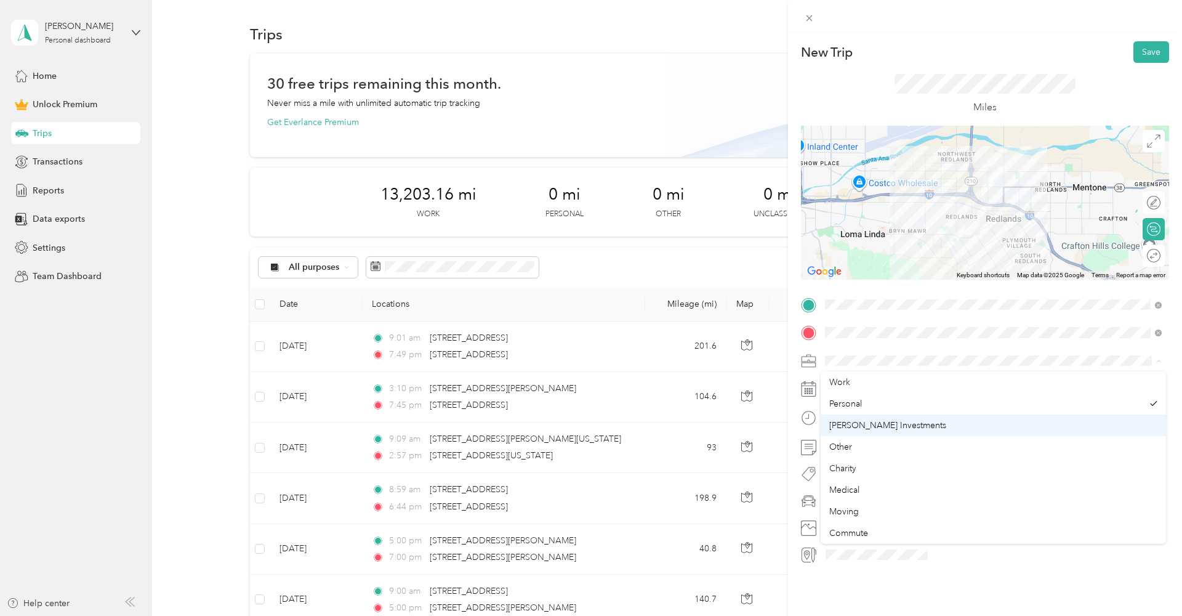
click at [884, 432] on li "[PERSON_NAME] Investments" at bounding box center [993, 425] width 345 height 22
click at [860, 453] on icon at bounding box center [856, 458] width 12 height 12
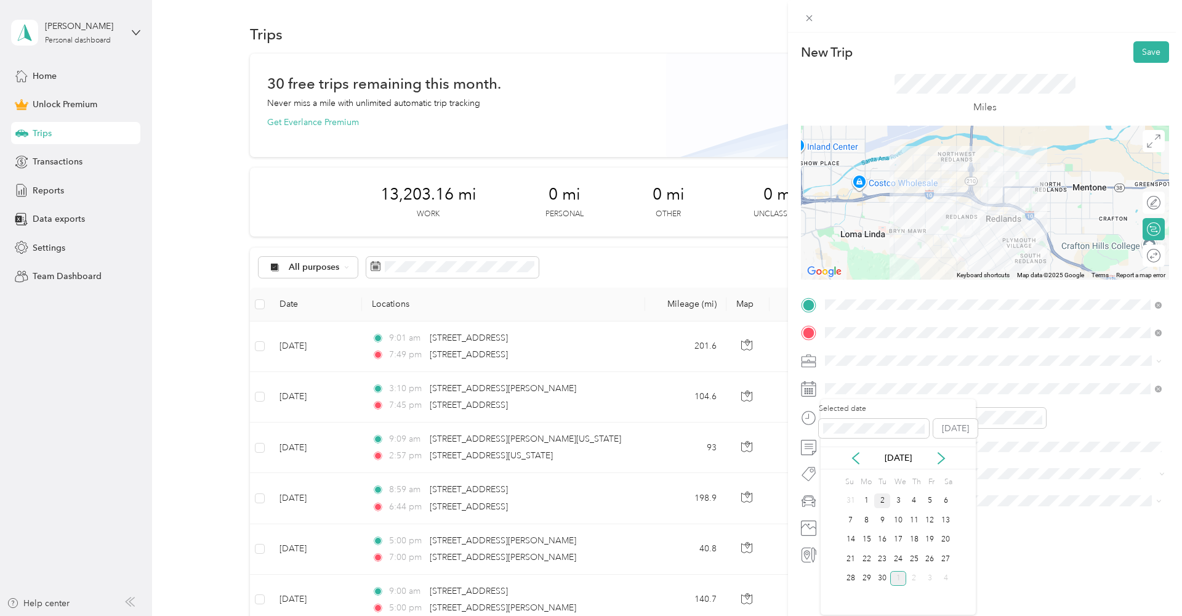
click at [880, 500] on div "2" at bounding box center [882, 500] width 16 height 15
click at [841, 425] on div at bounding box center [864, 418] width 86 height 22
click at [873, 527] on div "45" at bounding box center [873, 533] width 30 height 17
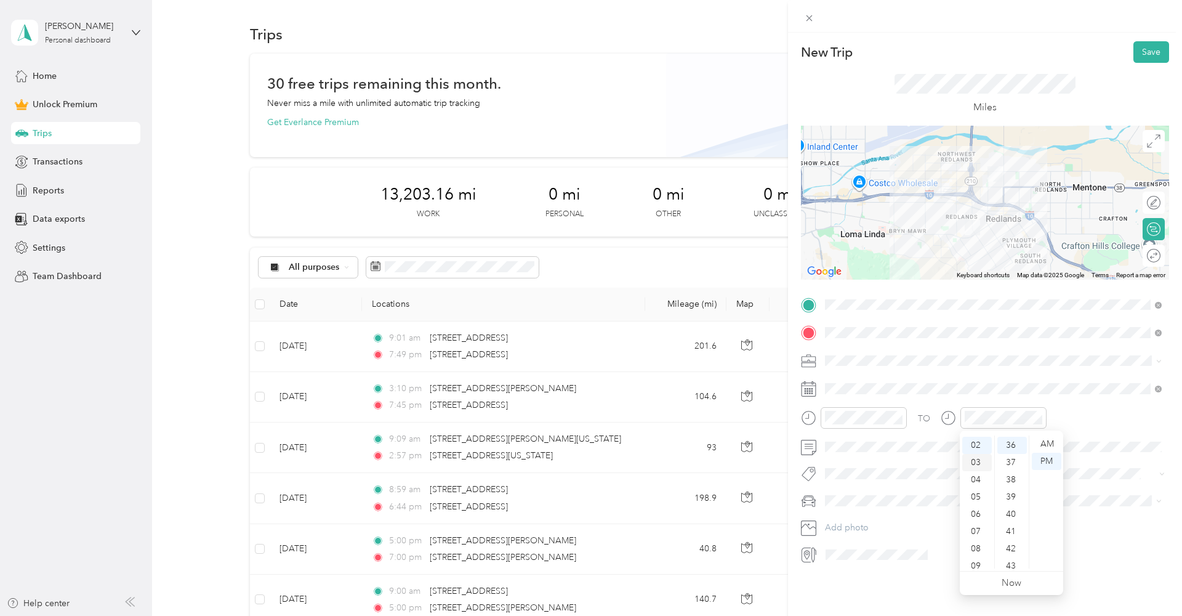
click at [976, 459] on div "03" at bounding box center [977, 462] width 30 height 17
click at [1012, 535] on div "15" at bounding box center [1013, 535] width 30 height 17
click at [1154, 46] on button "Save" at bounding box center [1152, 52] width 36 height 22
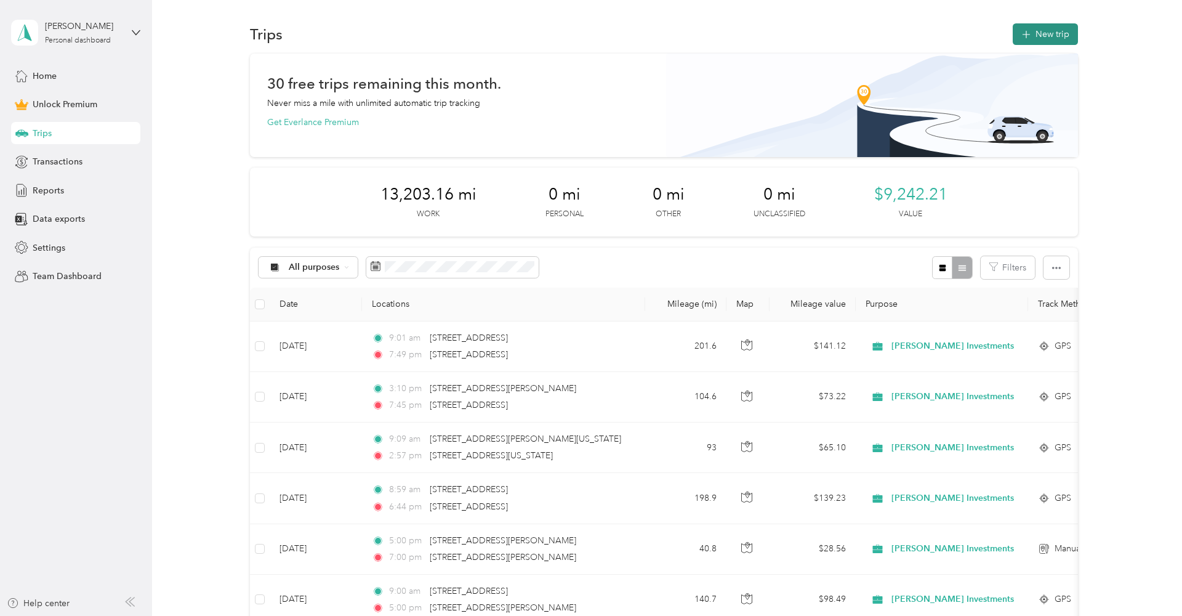
click at [1054, 33] on button "New trip" at bounding box center [1045, 34] width 65 height 22
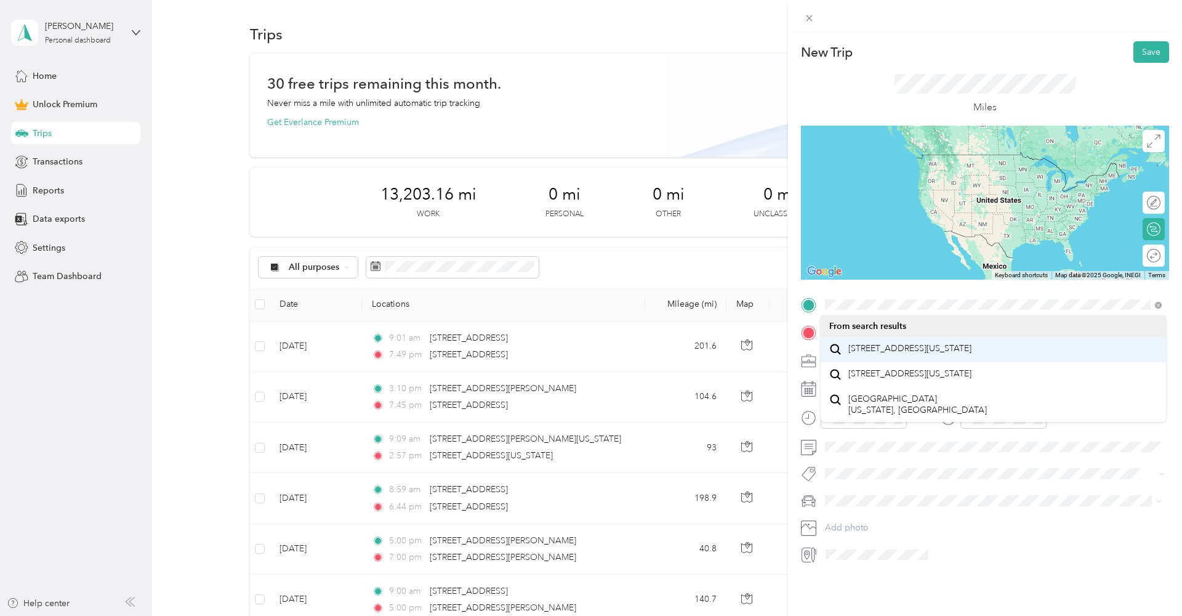
click at [878, 353] on span "[STREET_ADDRESS][US_STATE]" at bounding box center [910, 348] width 123 height 11
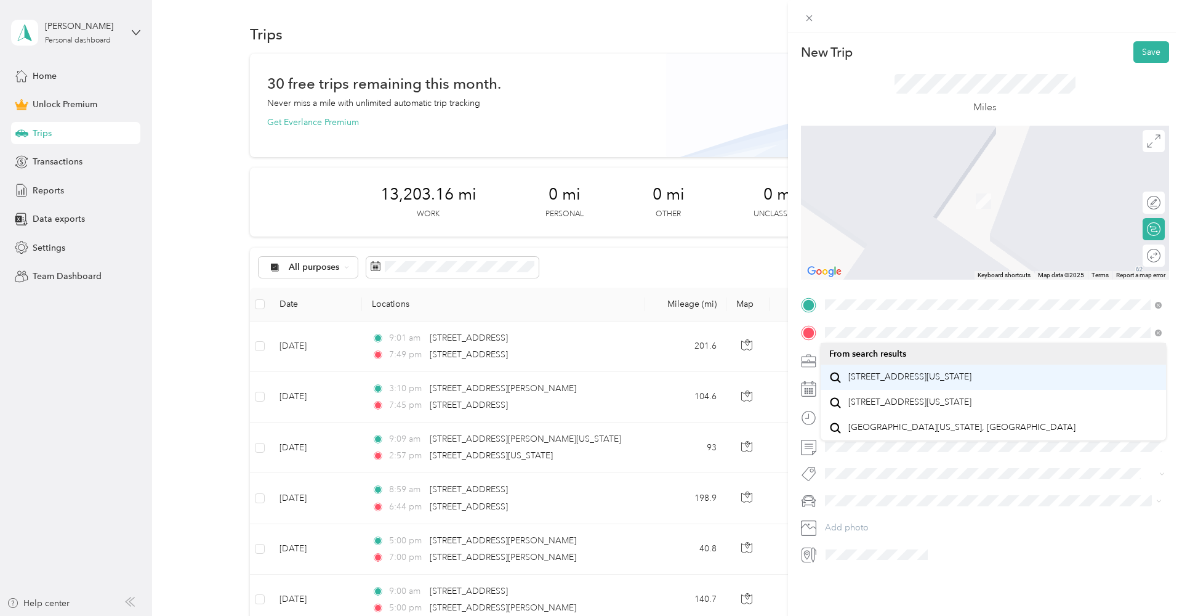
click at [881, 382] on span "[STREET_ADDRESS][US_STATE]" at bounding box center [910, 376] width 123 height 11
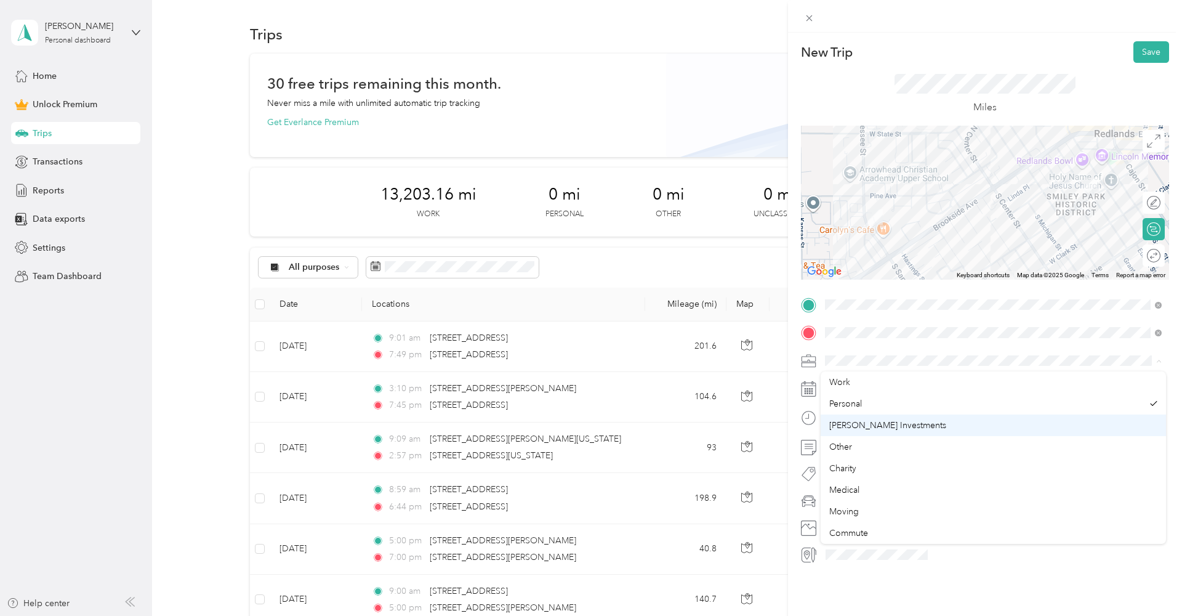
click at [862, 426] on span "[PERSON_NAME] Investments" at bounding box center [887, 425] width 117 height 10
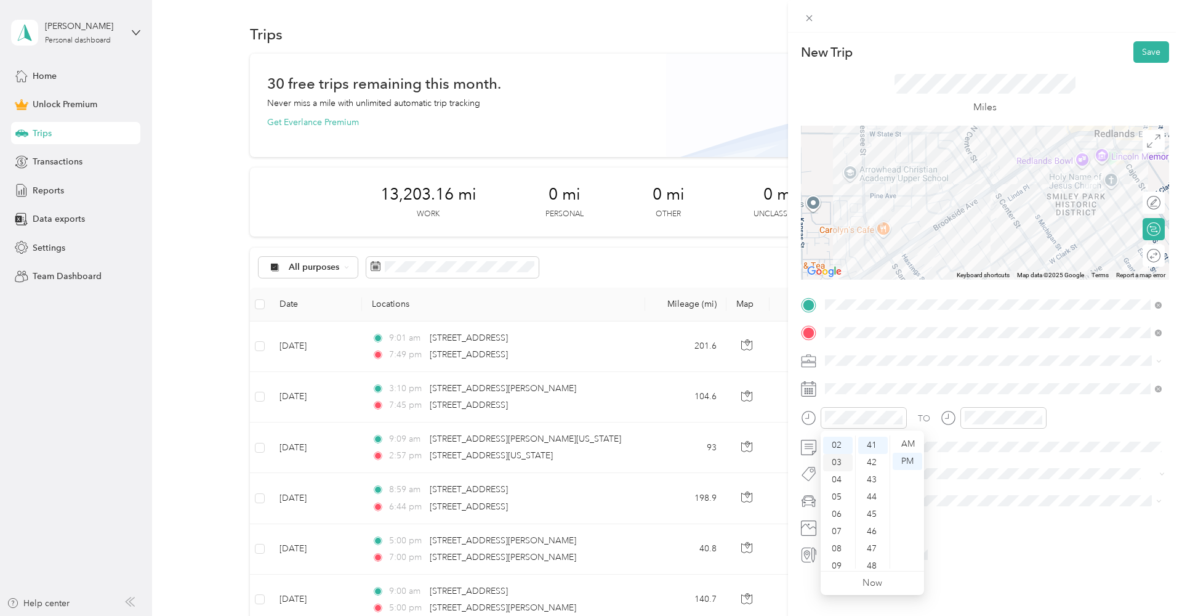
click at [834, 464] on div "03" at bounding box center [838, 462] width 30 height 17
click at [877, 459] on div "15" at bounding box center [873, 456] width 30 height 17
click at [978, 462] on div "03" at bounding box center [977, 462] width 30 height 17
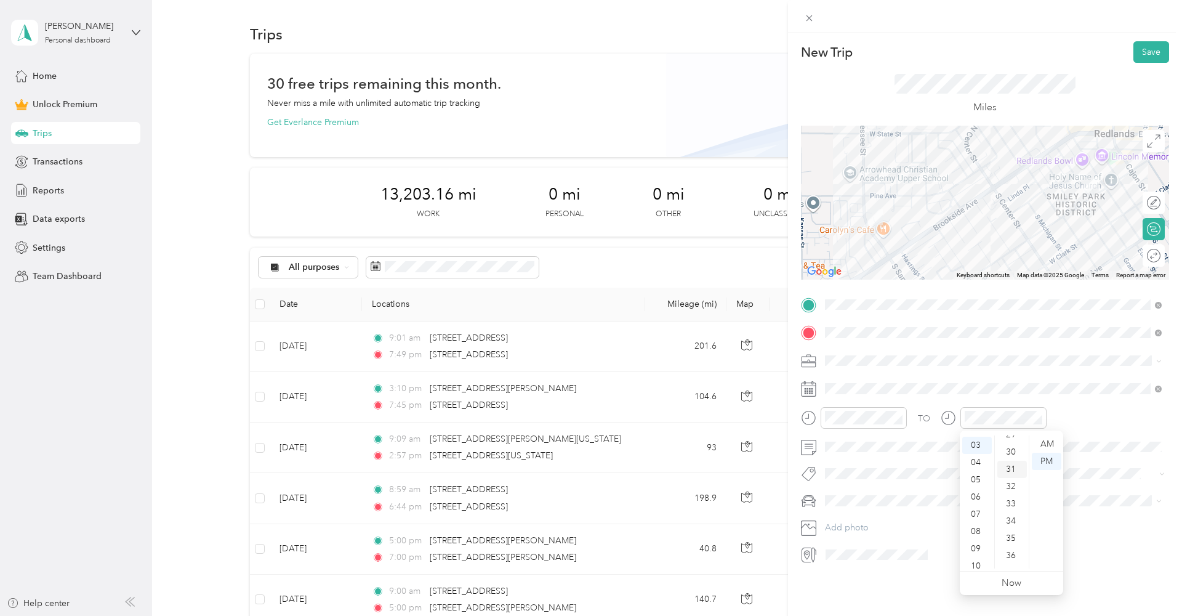
scroll to position [508, 0]
click at [1012, 450] on div "30" at bounding box center [1013, 453] width 30 height 17
click at [1009, 517] on div "45" at bounding box center [1013, 516] width 30 height 17
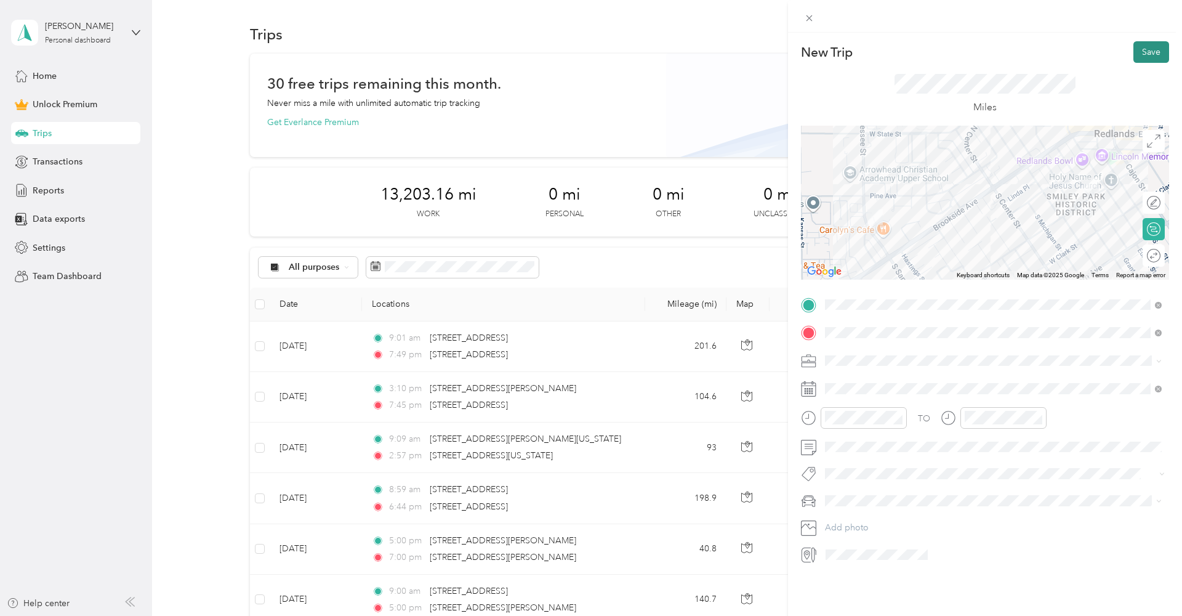
click at [1145, 52] on button "Save" at bounding box center [1152, 52] width 36 height 22
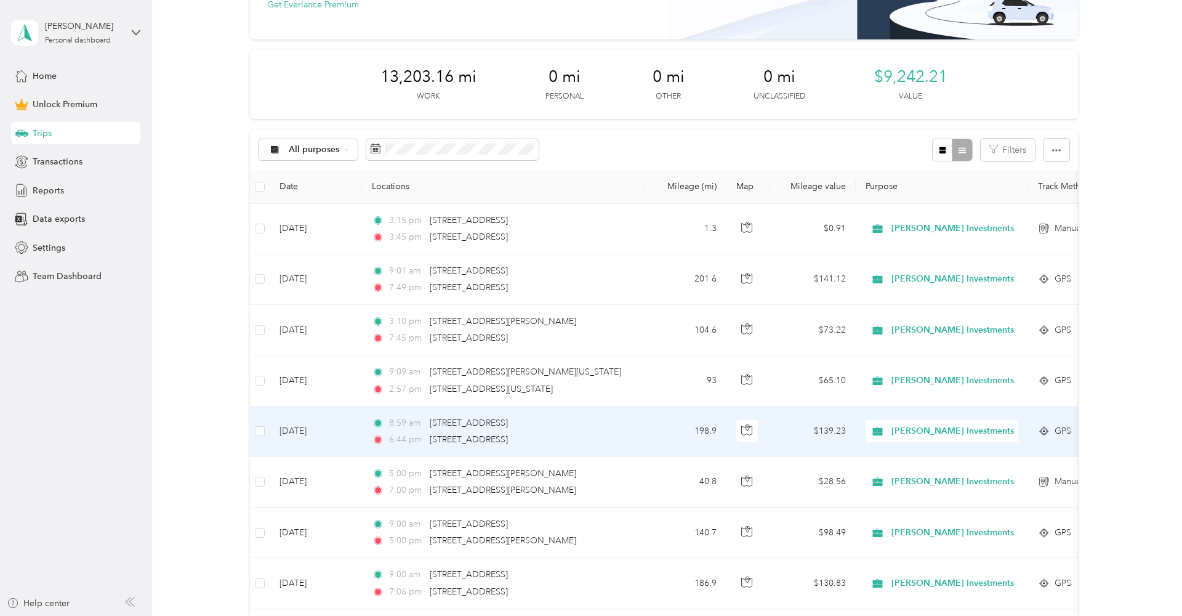
scroll to position [123, 0]
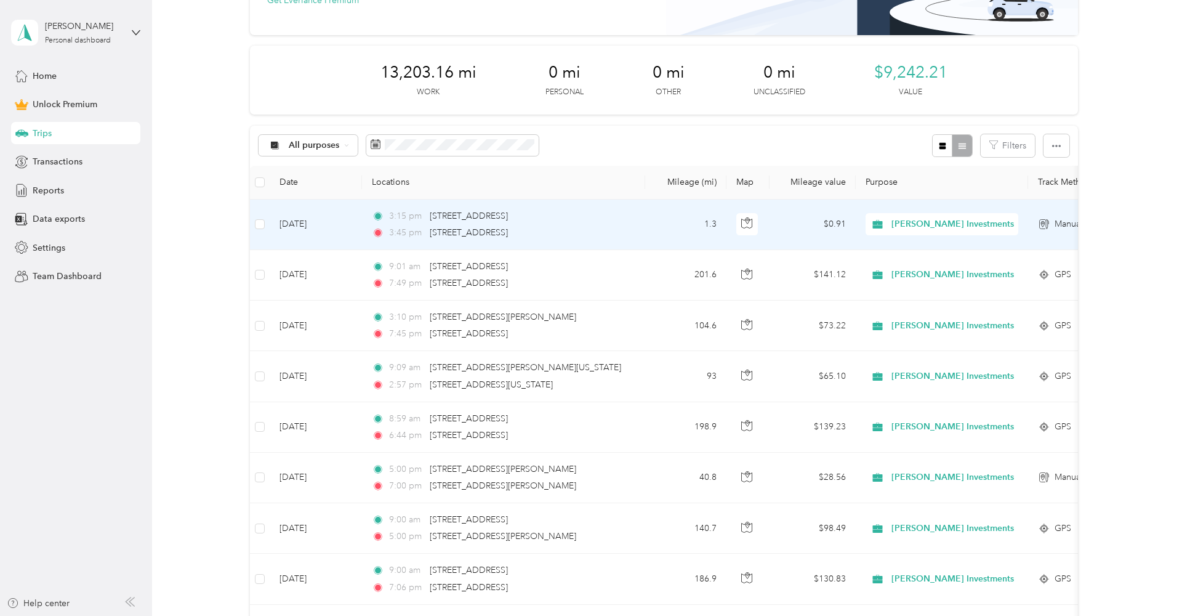
click at [326, 219] on td "[DATE]" at bounding box center [316, 225] width 92 height 50
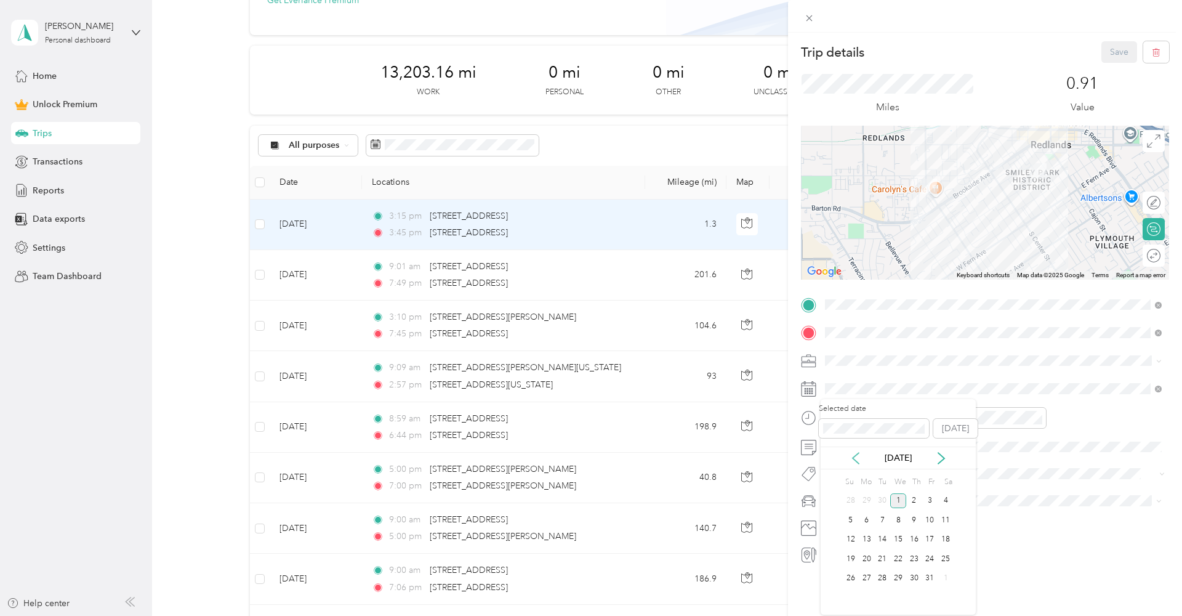
click at [860, 454] on icon at bounding box center [856, 458] width 12 height 12
click at [881, 498] on div "2" at bounding box center [882, 500] width 16 height 15
click at [1114, 52] on button "Save" at bounding box center [1120, 52] width 36 height 22
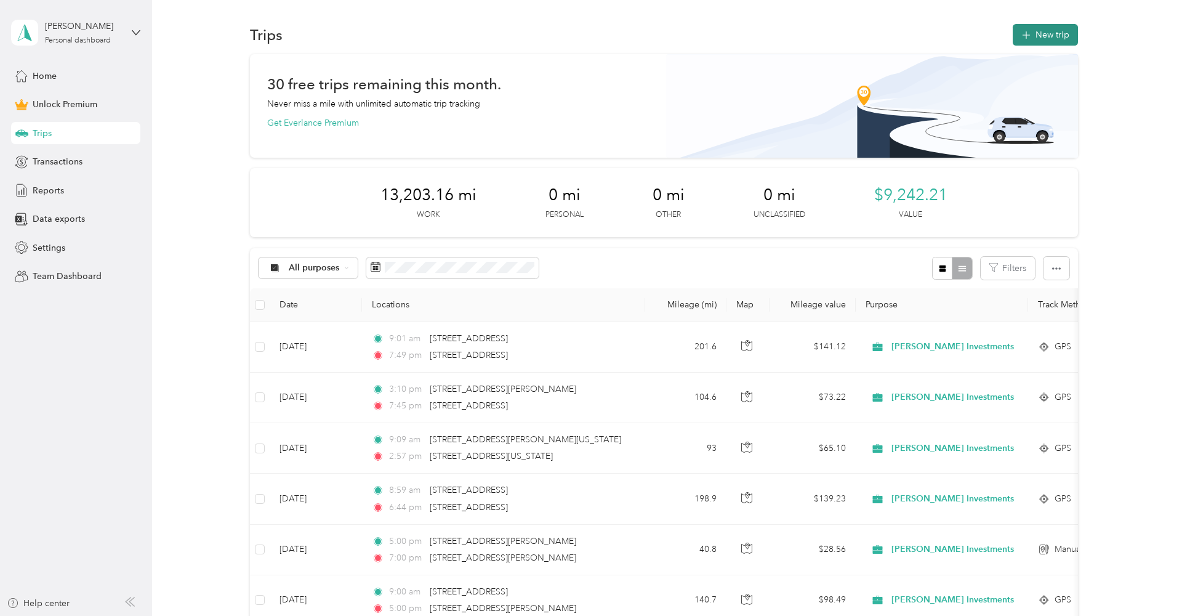
click at [1065, 44] on button "New trip" at bounding box center [1045, 35] width 65 height 22
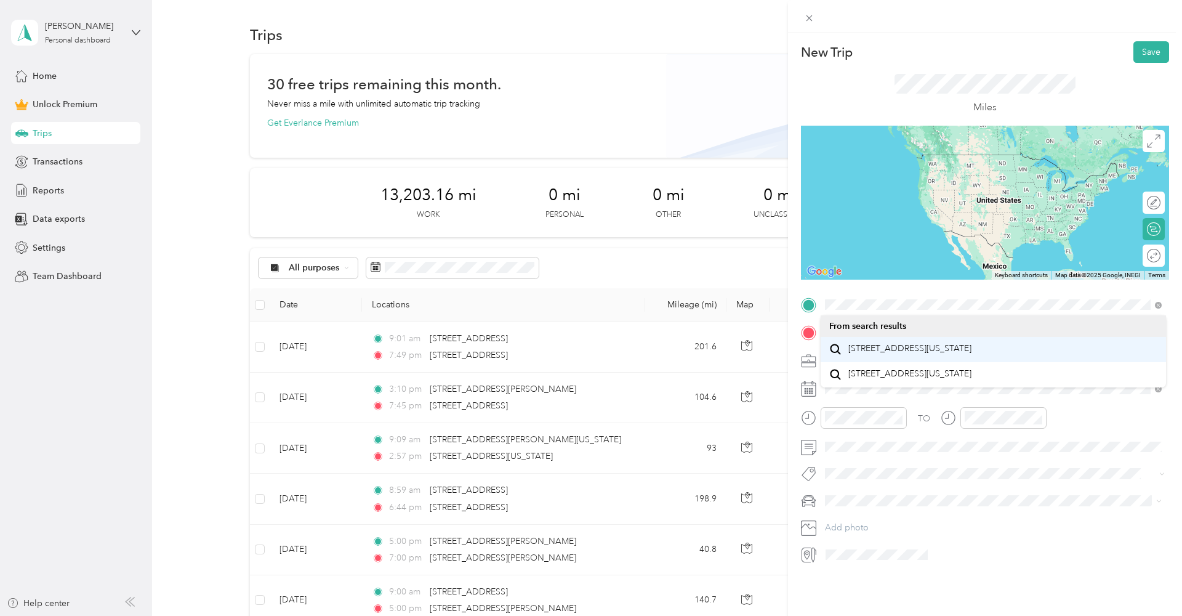
click at [909, 354] on span "[STREET_ADDRESS][US_STATE]" at bounding box center [910, 348] width 123 height 11
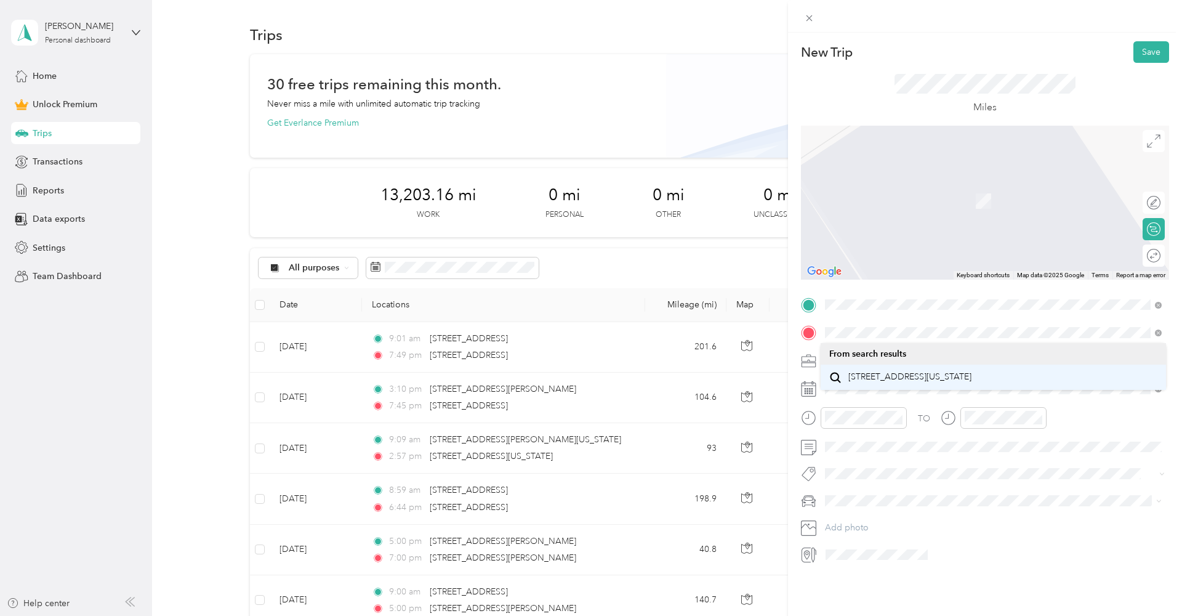
click at [871, 382] on span "[STREET_ADDRESS][US_STATE]" at bounding box center [910, 376] width 123 height 11
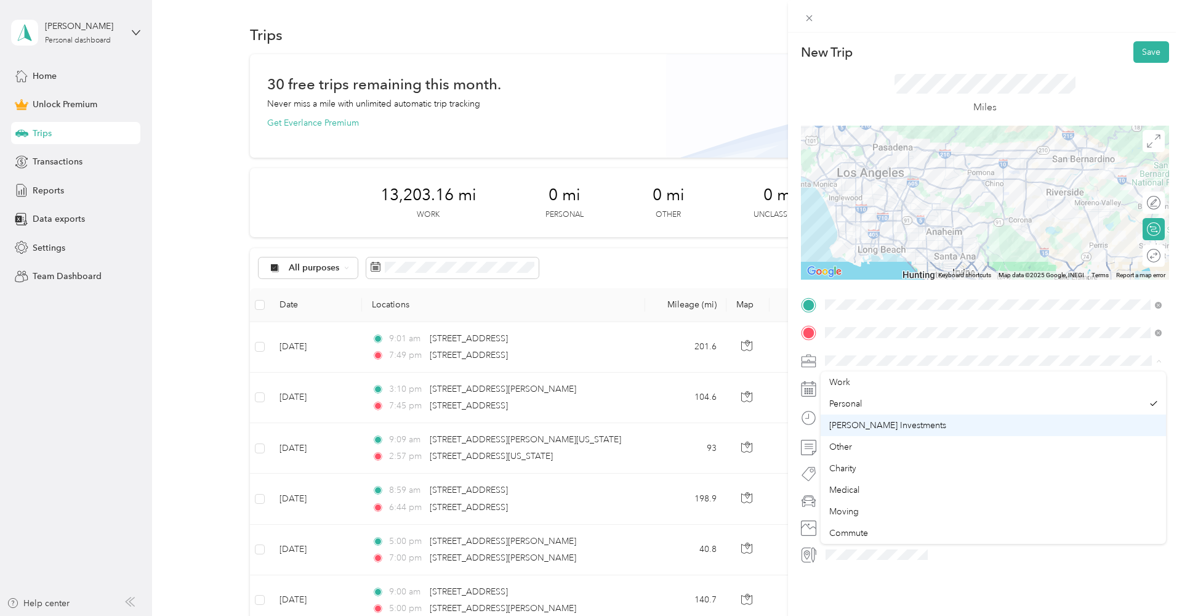
click at [873, 416] on li "[PERSON_NAME] Investments" at bounding box center [993, 425] width 345 height 22
click at [858, 454] on icon at bounding box center [856, 458] width 12 height 12
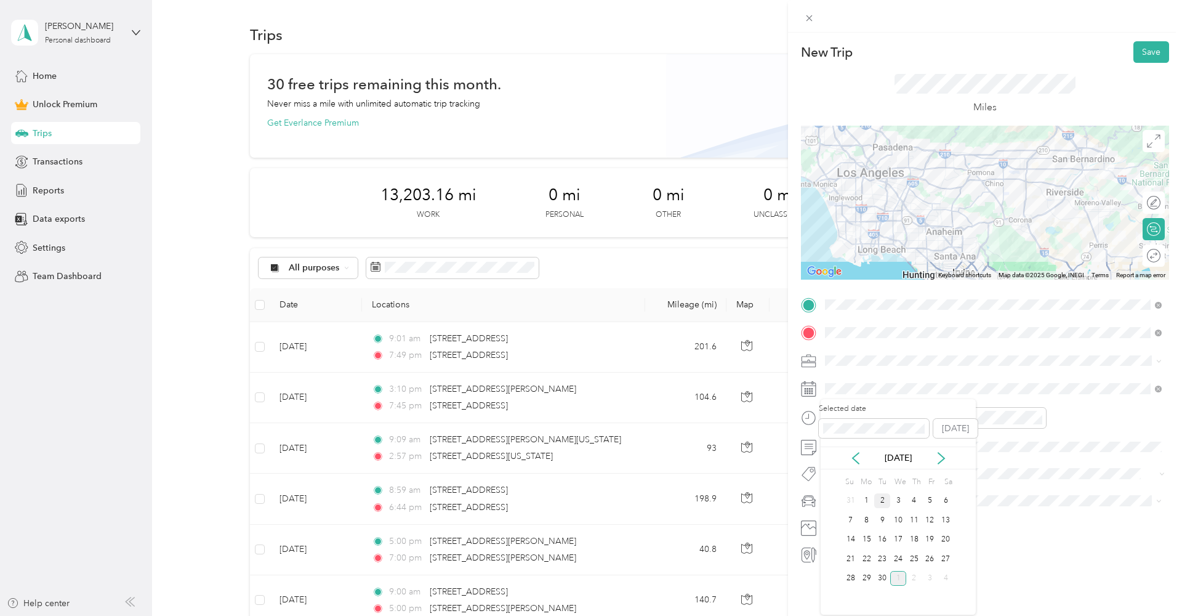
click at [882, 501] on div "2" at bounding box center [882, 500] width 16 height 15
click at [836, 464] on div "03" at bounding box center [838, 462] width 30 height 17
click at [871, 478] on div "45" at bounding box center [873, 479] width 30 height 17
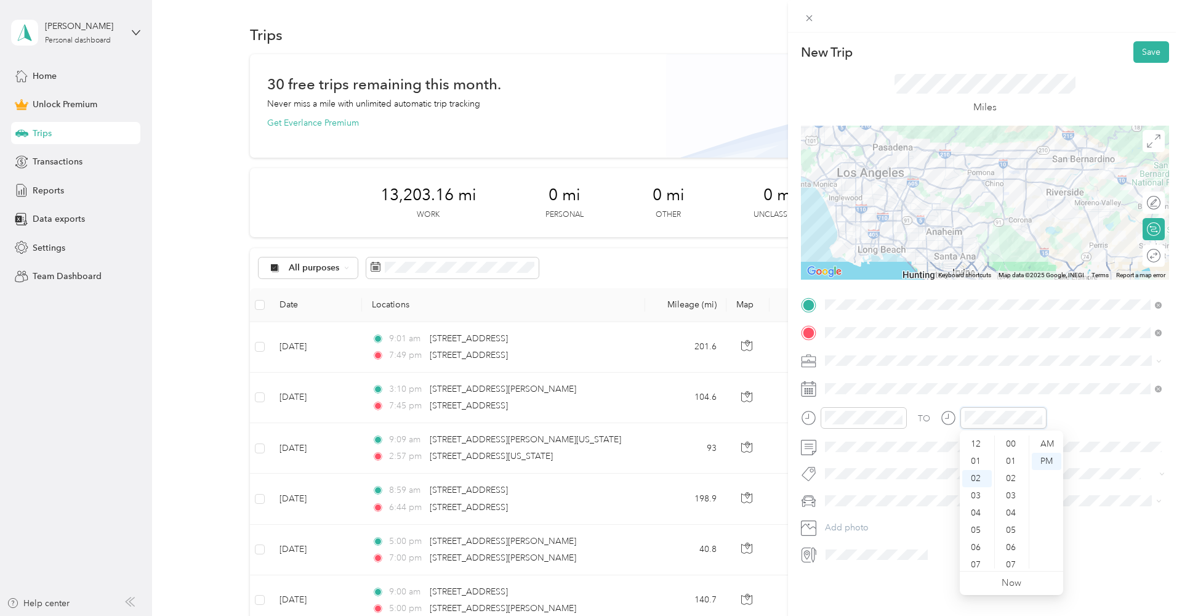
scroll to position [33, 0]
click at [976, 493] on div "05" at bounding box center [977, 496] width 30 height 17
click at [1017, 529] on div "45" at bounding box center [1013, 525] width 30 height 17
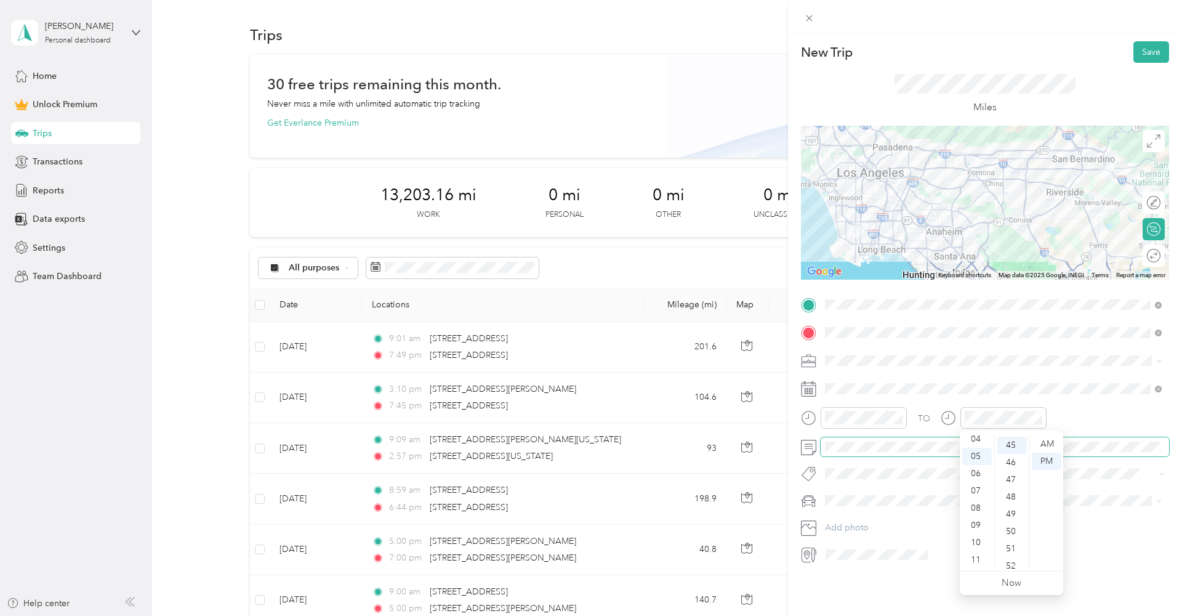
click at [854, 440] on span at bounding box center [995, 447] width 349 height 20
click at [1147, 54] on button "Save" at bounding box center [1152, 52] width 36 height 22
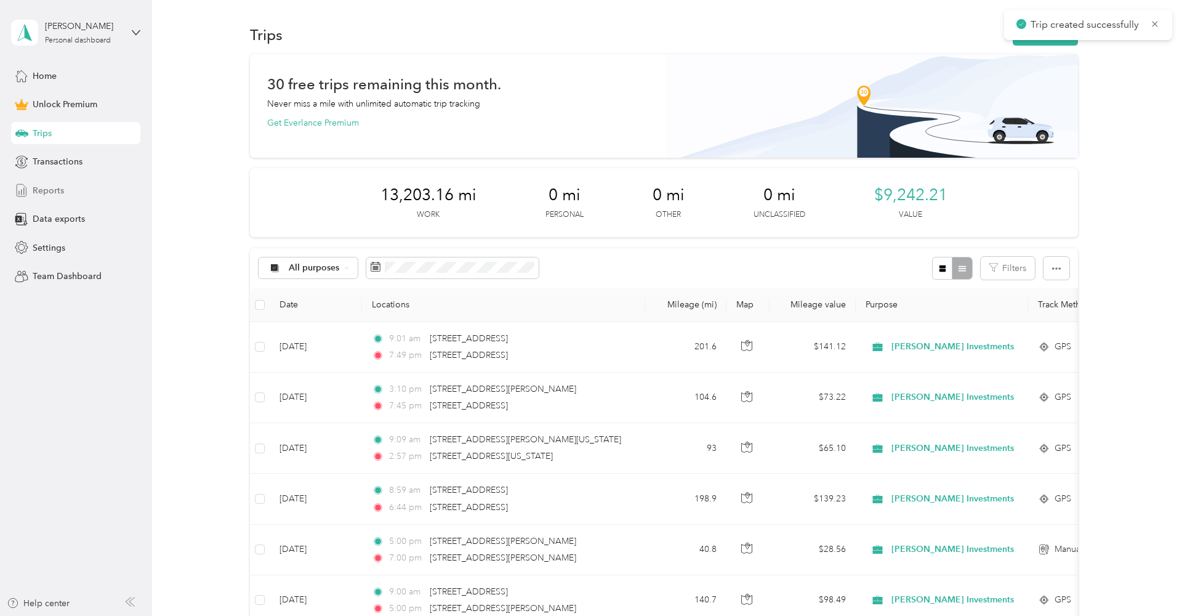
click at [63, 188] on div "Reports" at bounding box center [75, 190] width 129 height 22
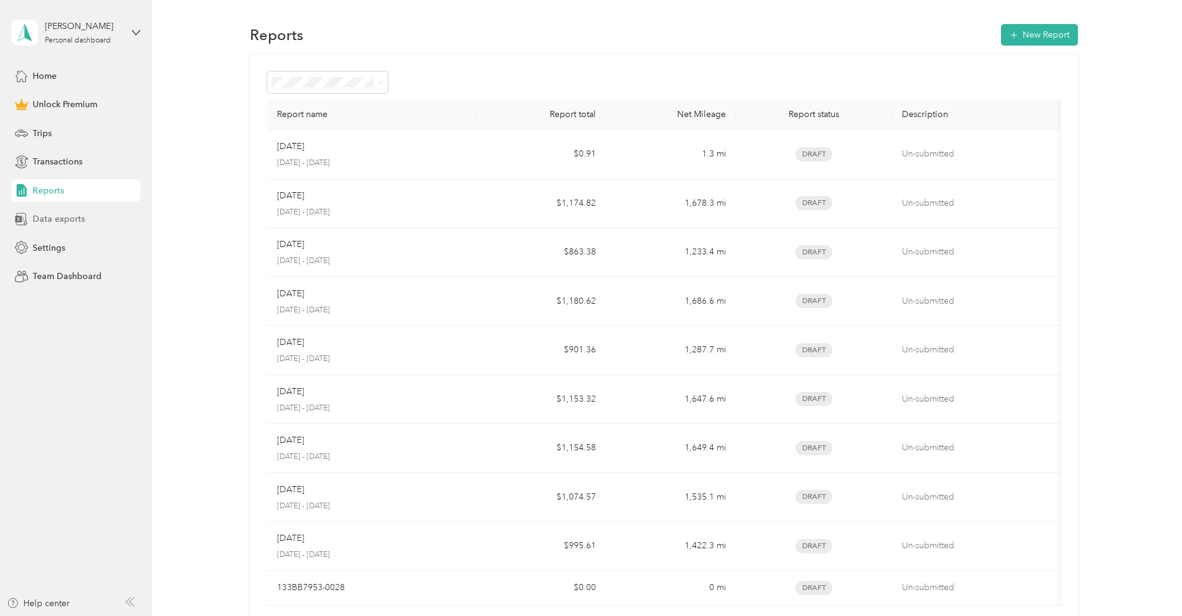
click at [63, 215] on span "Data exports" at bounding box center [59, 218] width 52 height 13
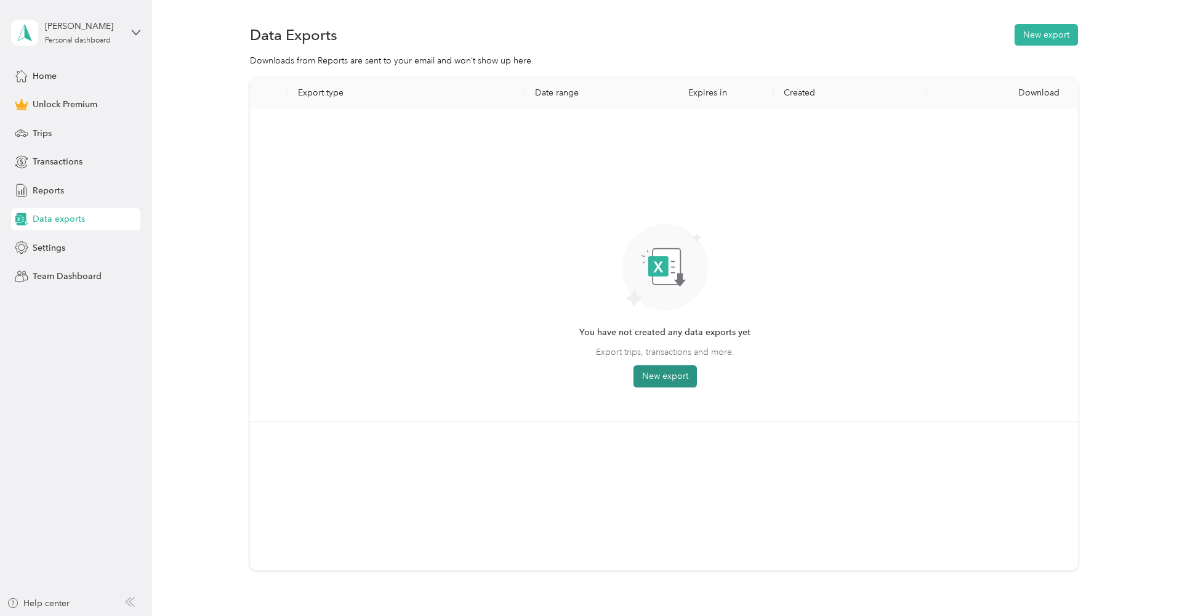
click at [679, 382] on button "New export" at bounding box center [665, 376] width 63 height 22
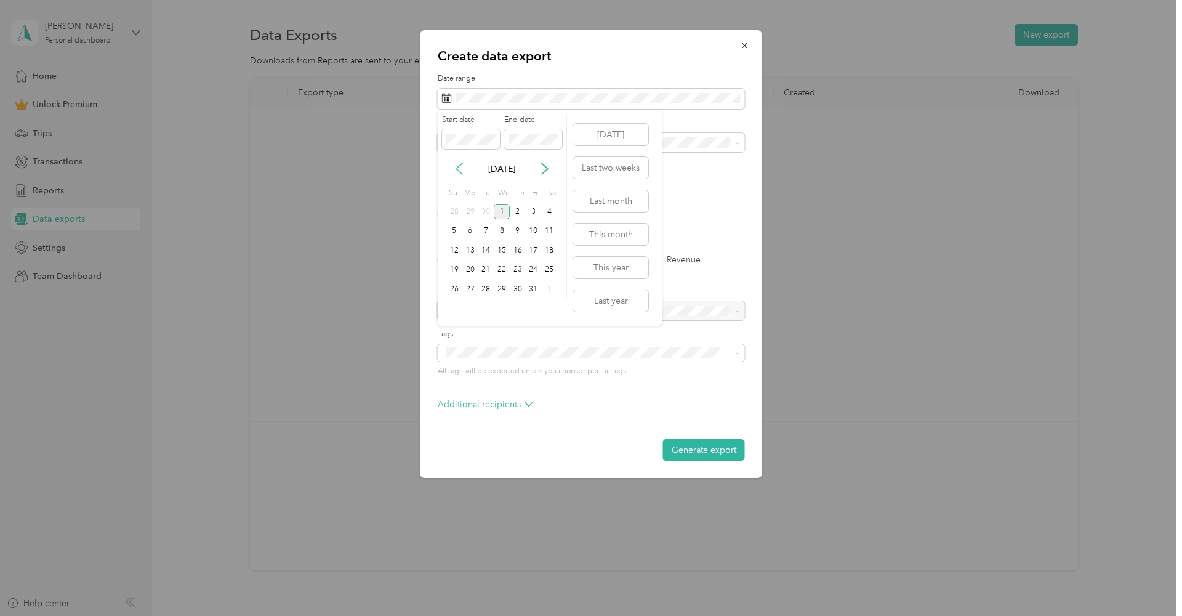
click at [462, 169] on icon at bounding box center [459, 169] width 12 height 12
click at [467, 212] on div "1" at bounding box center [470, 211] width 16 height 15
click at [490, 288] on div "30" at bounding box center [486, 288] width 16 height 15
click at [537, 211] on div "Excel CSV PDF" at bounding box center [591, 215] width 307 height 9
click at [530, 212] on div "Excel CSV PDF" at bounding box center [591, 215] width 307 height 9
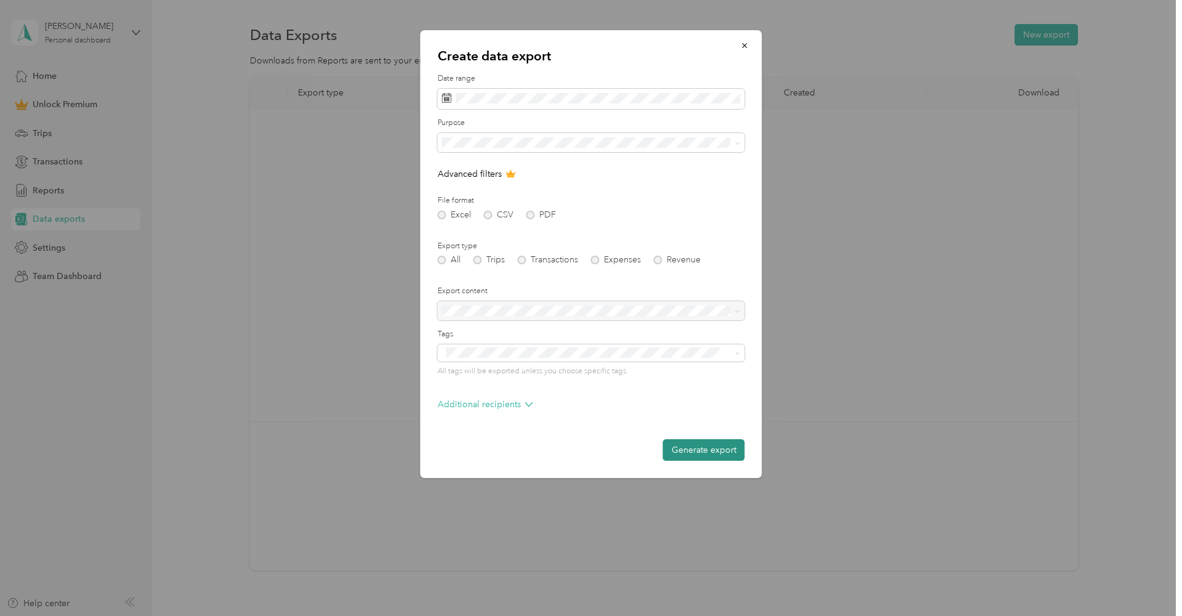
click at [713, 444] on button "Generate export" at bounding box center [704, 450] width 82 height 22
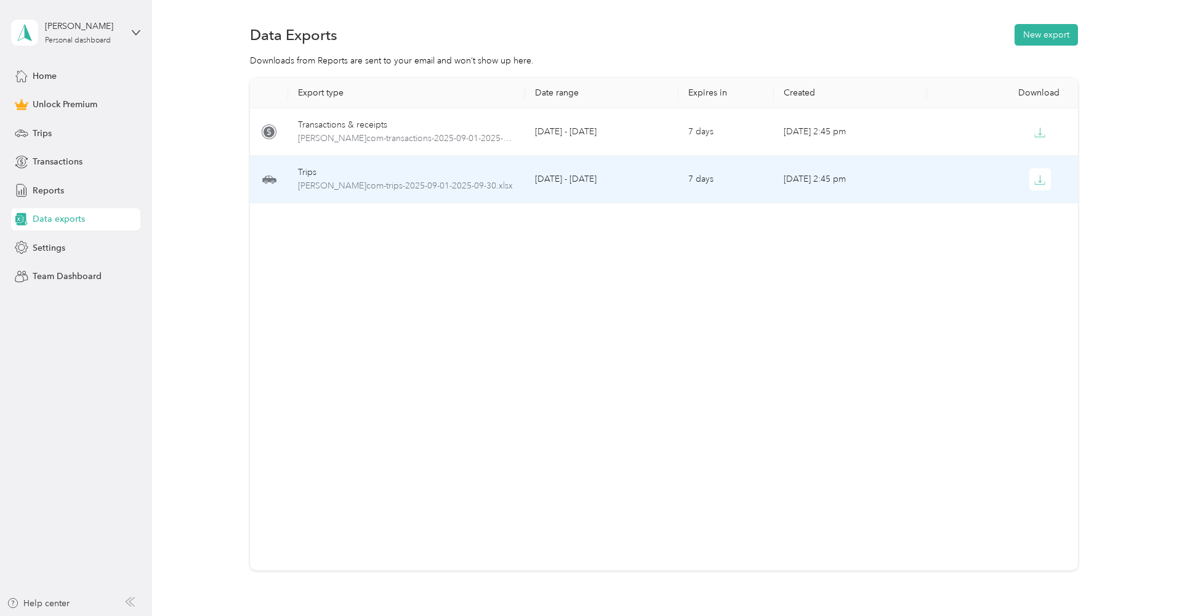
click at [500, 165] on td "Trips [PERSON_NAME]com-trips-2025-09-01-2025-09-30.xlsx" at bounding box center [406, 179] width 237 height 47
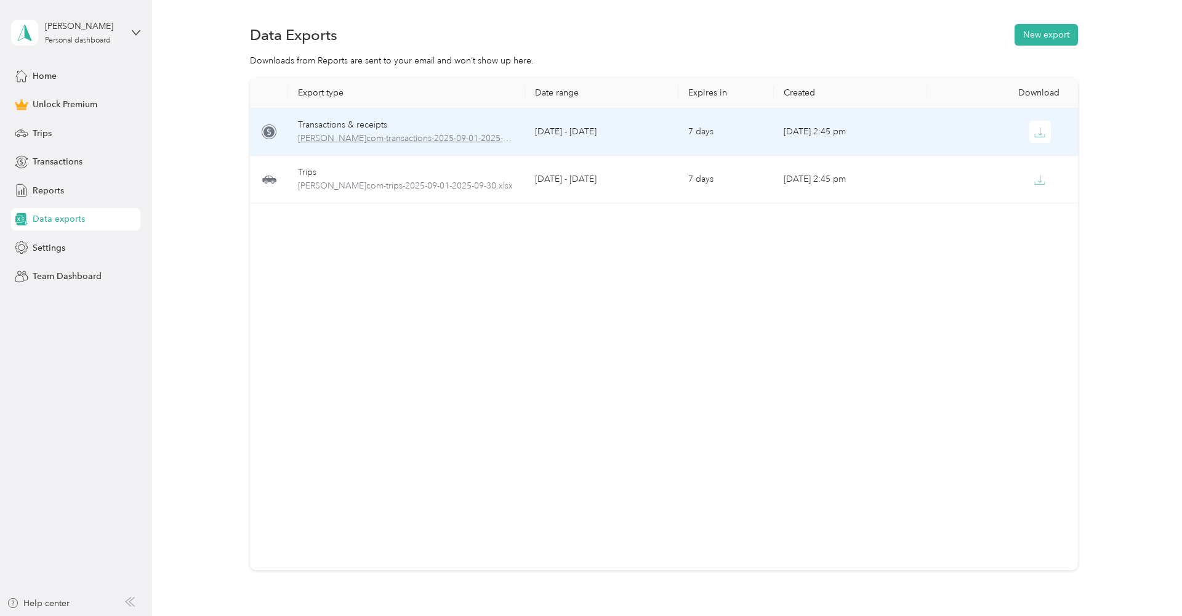
click at [351, 137] on span "[PERSON_NAME]com-transactions-2025-09-01-2025-09-30.xlsx" at bounding box center [406, 139] width 217 height 14
click at [477, 135] on span "[PERSON_NAME]com-transactions-2025-09-01-2025-09-30.xlsx" at bounding box center [406, 139] width 217 height 14
click at [1037, 134] on icon "button" at bounding box center [1040, 132] width 11 height 11
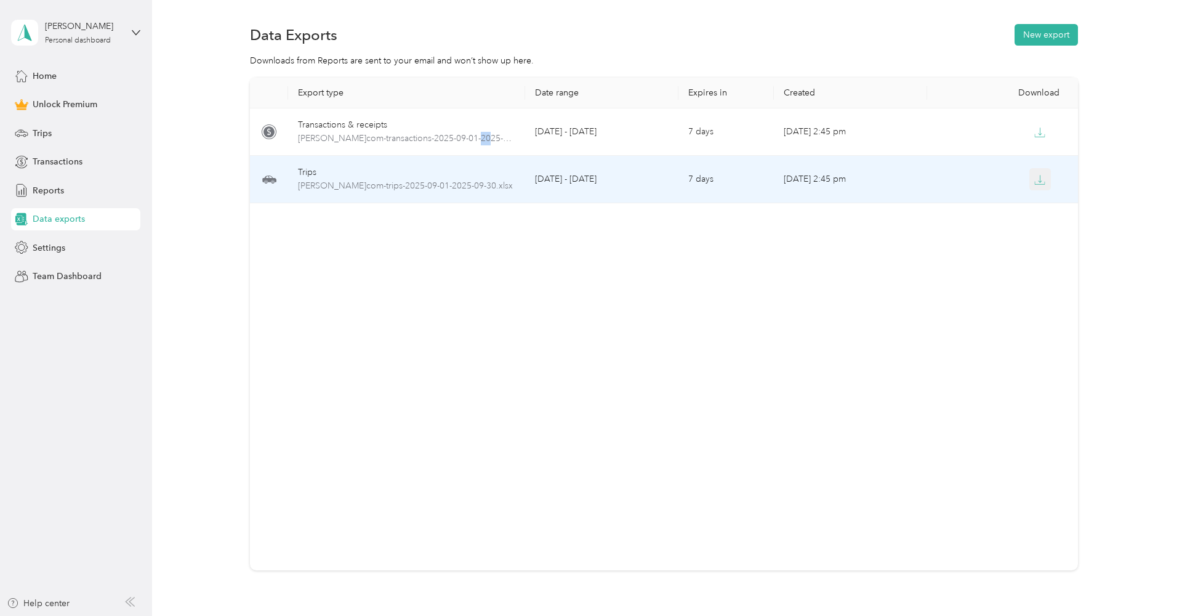
click at [1038, 175] on icon "button" at bounding box center [1040, 179] width 11 height 11
